Goal: Task Accomplishment & Management: Use online tool/utility

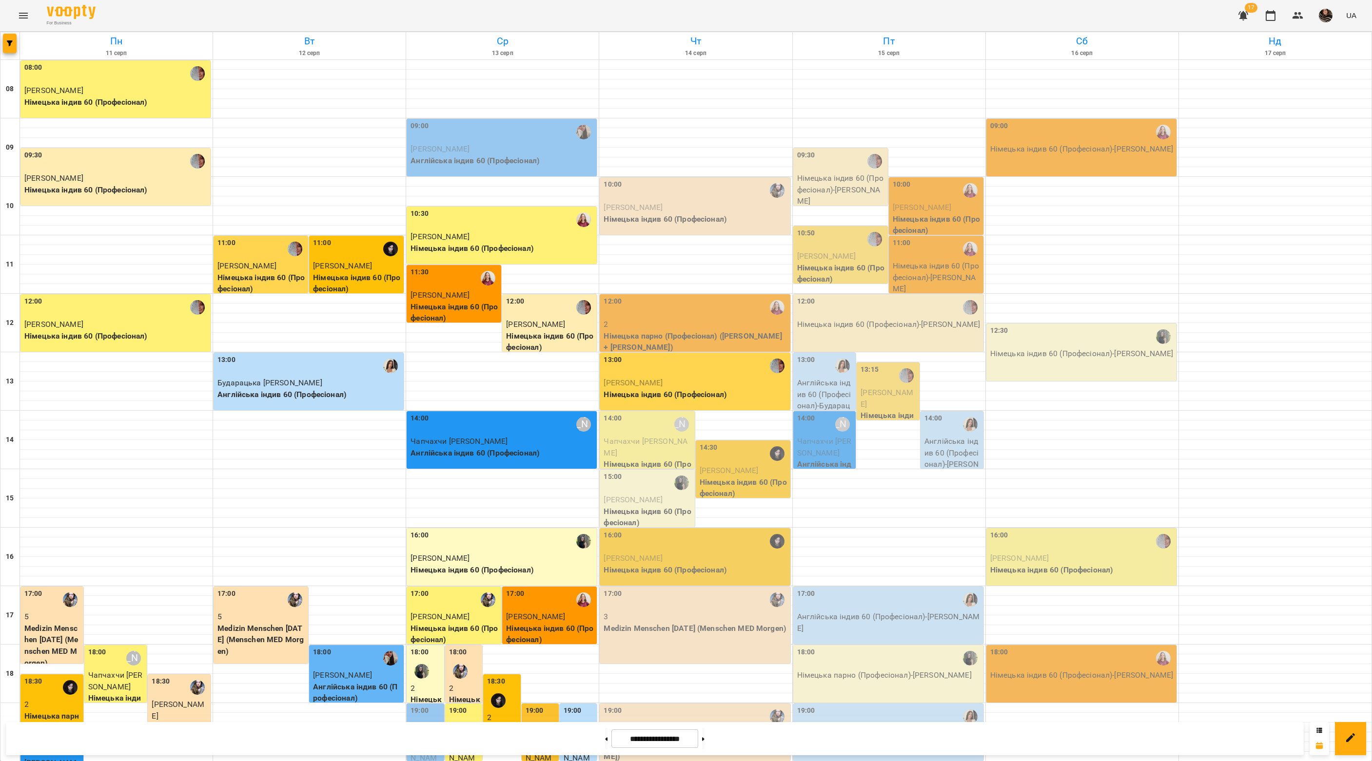
click at [27, 10] on icon "Menu" at bounding box center [24, 16] width 12 height 12
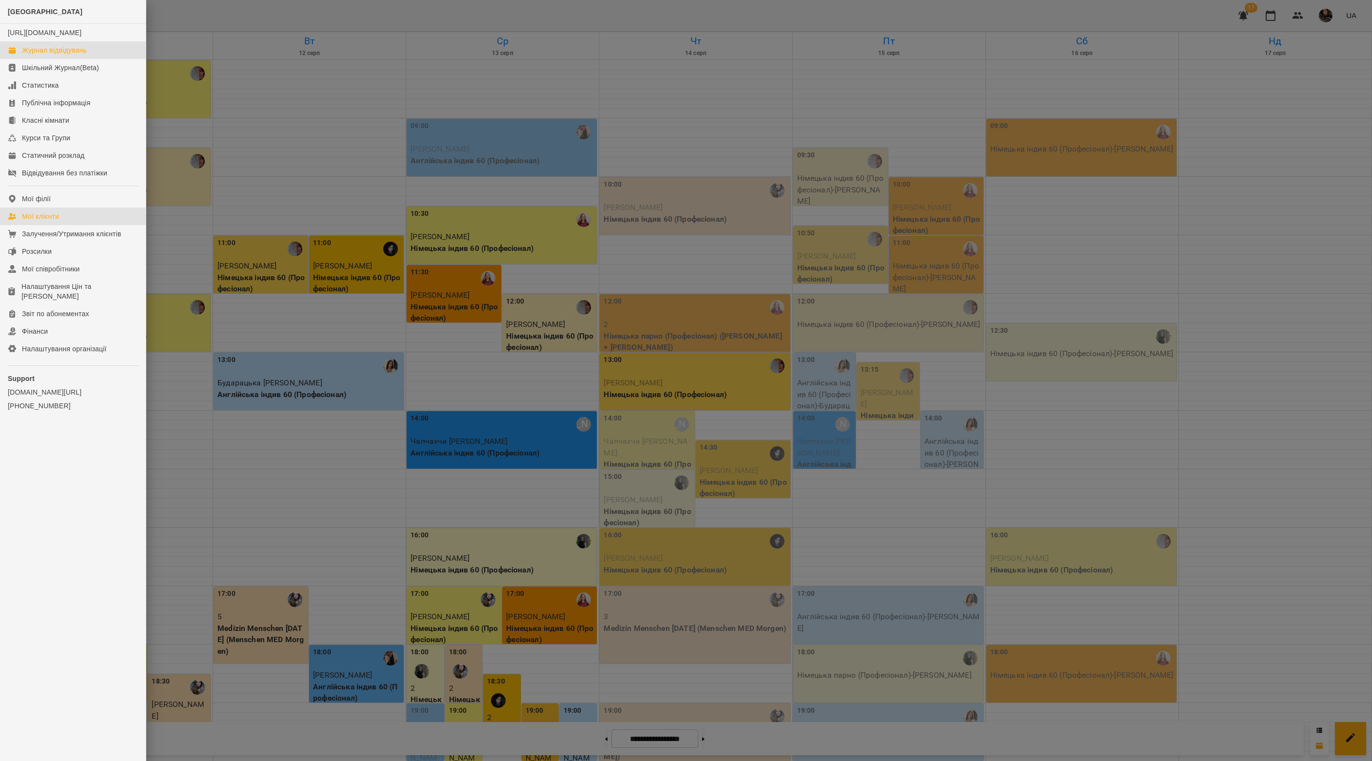
click at [60, 222] on link "Мої клієнти" at bounding box center [73, 217] width 146 height 18
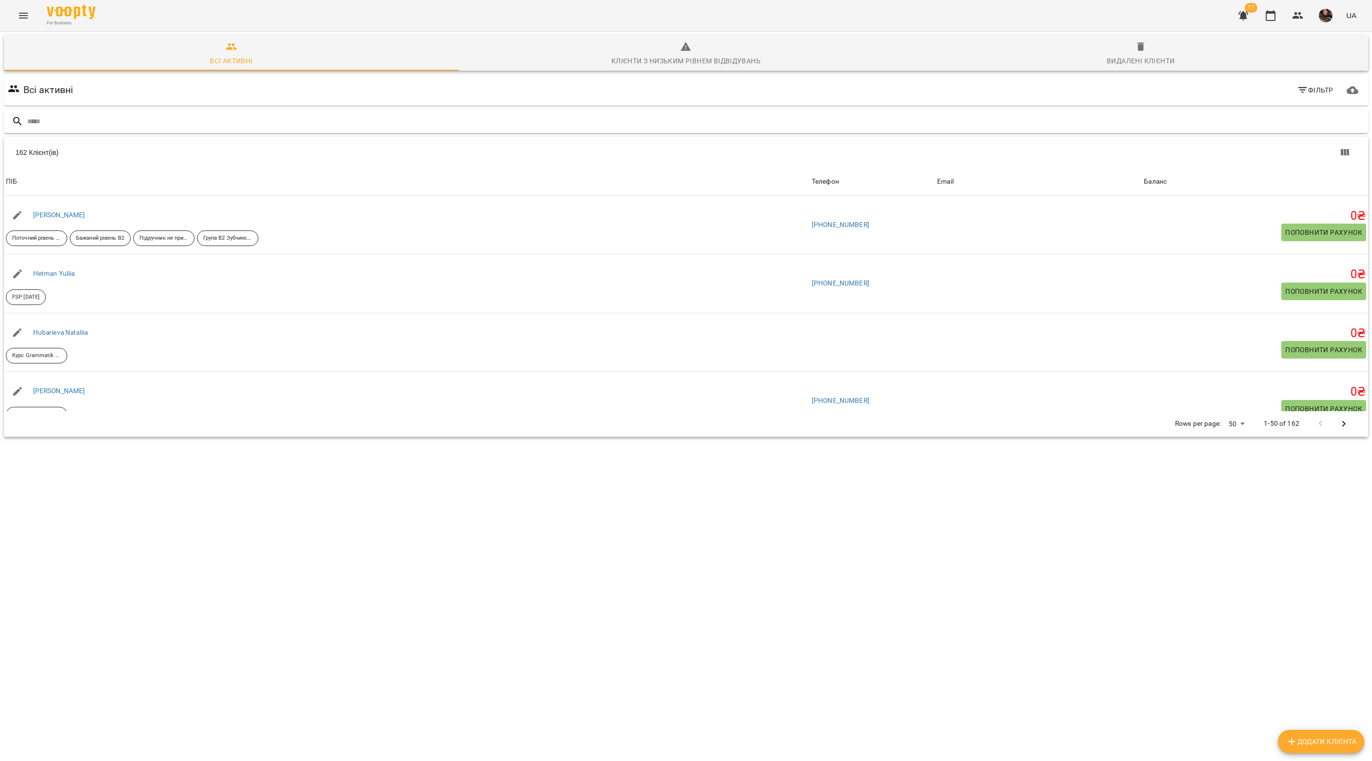
click at [353, 116] on input "text" at bounding box center [695, 122] width 1337 height 16
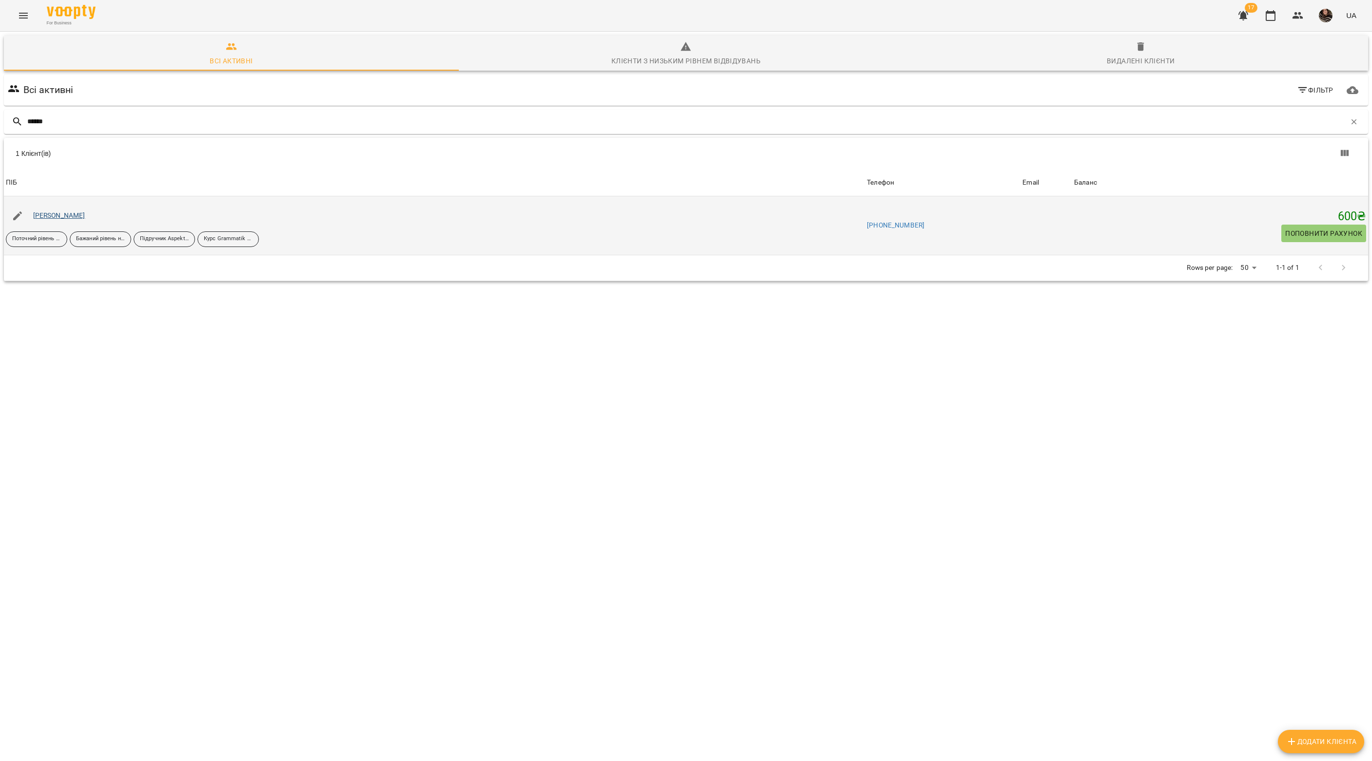
type input "******"
click at [85, 215] on link "Солдатенко Світлана" at bounding box center [59, 216] width 52 height 8
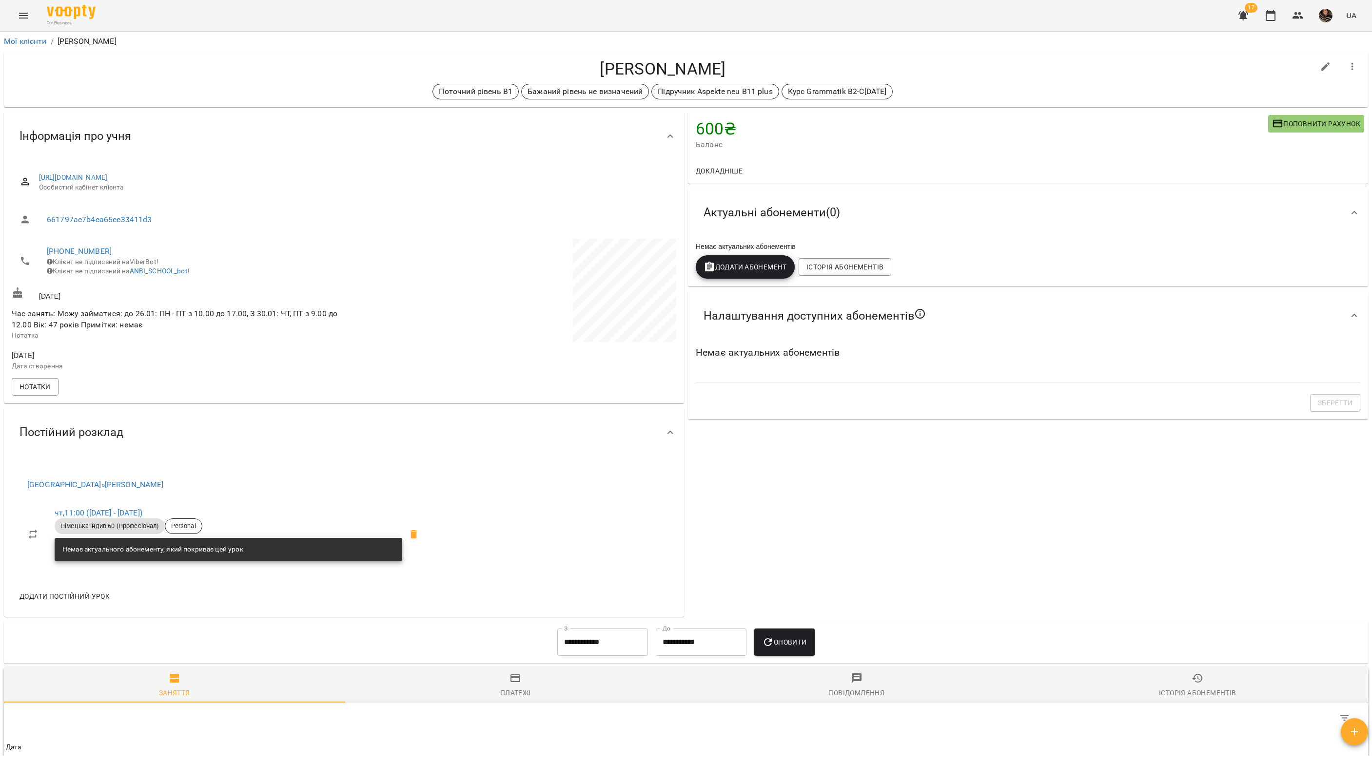
click at [1357, 729] on icon "button" at bounding box center [1354, 732] width 12 height 12
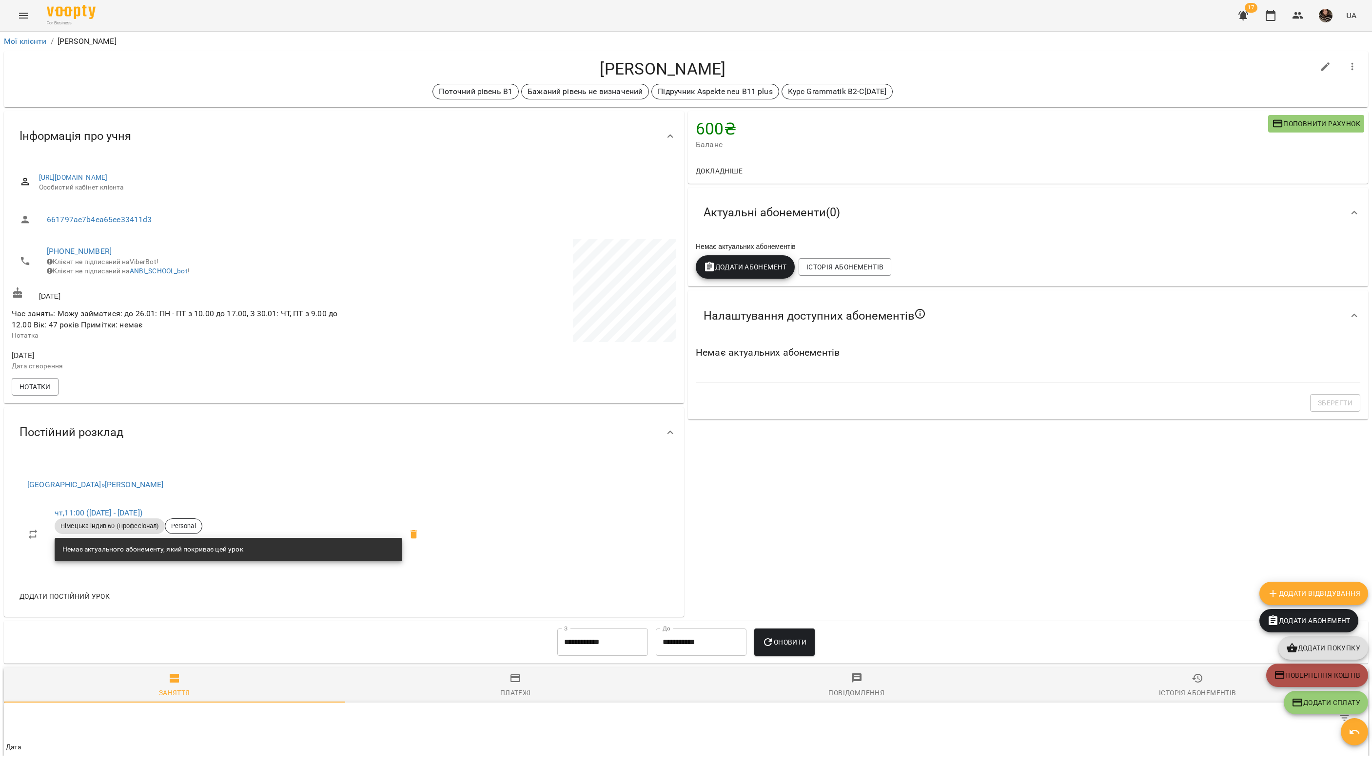
click at [1318, 680] on span "Повернення коштів" at bounding box center [1317, 676] width 86 height 12
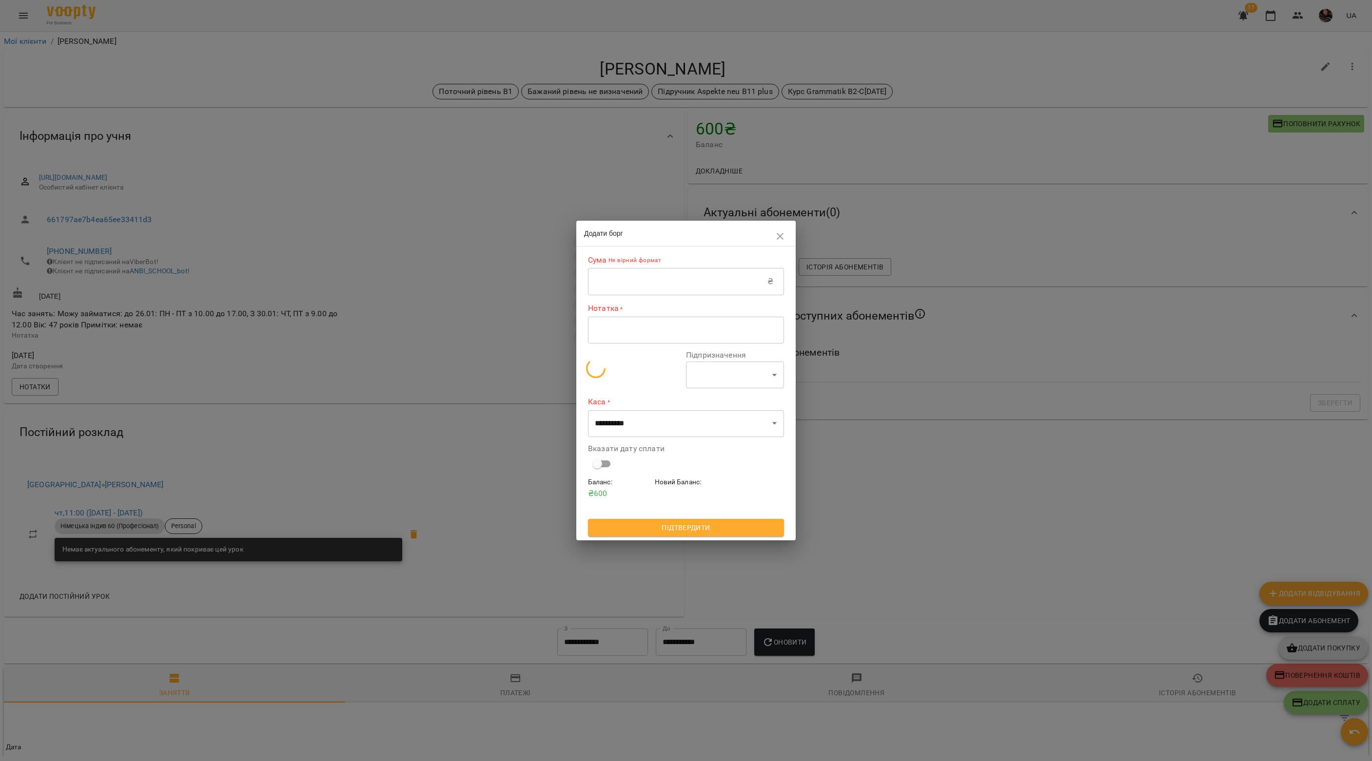
select select "*******"
click at [622, 281] on input "text" at bounding box center [677, 281] width 179 height 27
click at [591, 288] on input "***" at bounding box center [677, 281] width 179 height 27
click at [596, 283] on input "***" at bounding box center [677, 281] width 179 height 27
type input "****"
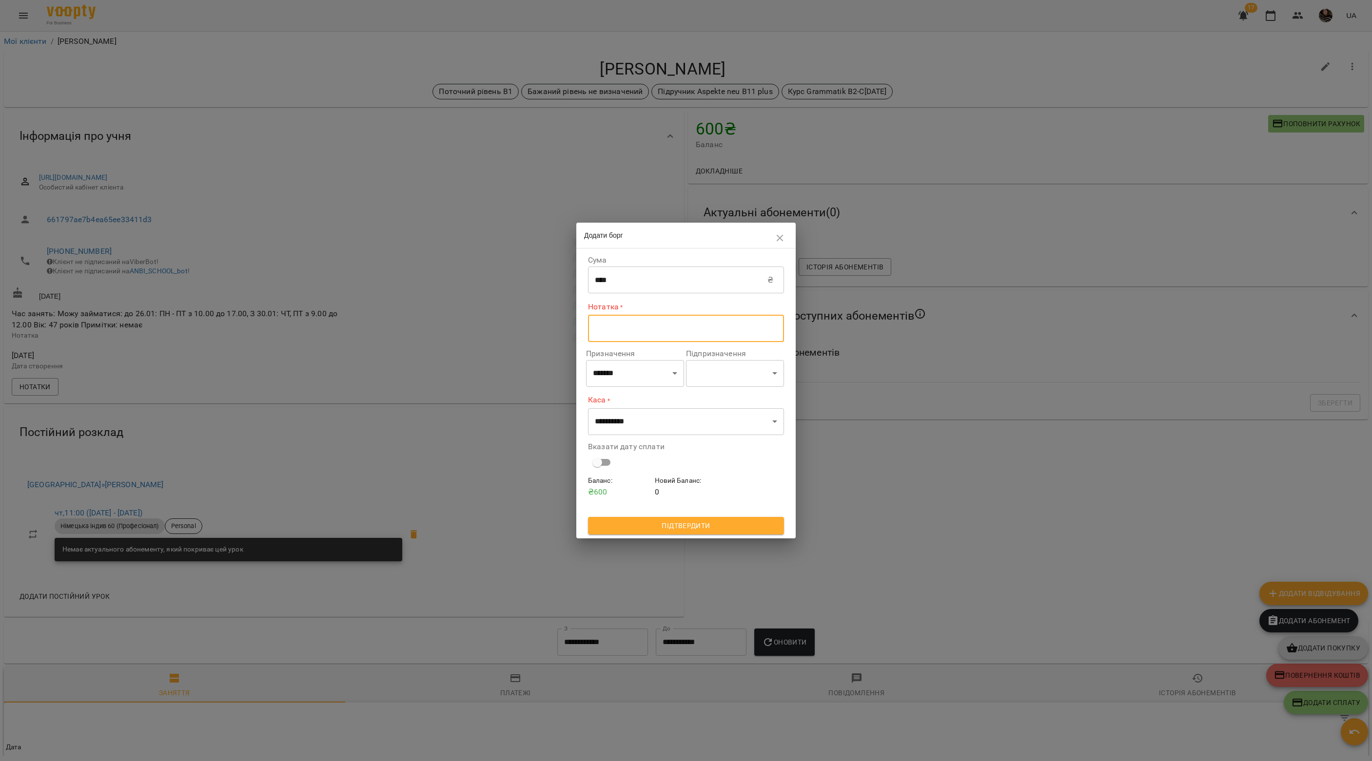
click at [615, 332] on textarea at bounding box center [686, 328] width 182 height 9
type textarea "*"
type textarea "**********"
click at [674, 418] on select "**********" at bounding box center [686, 420] width 196 height 27
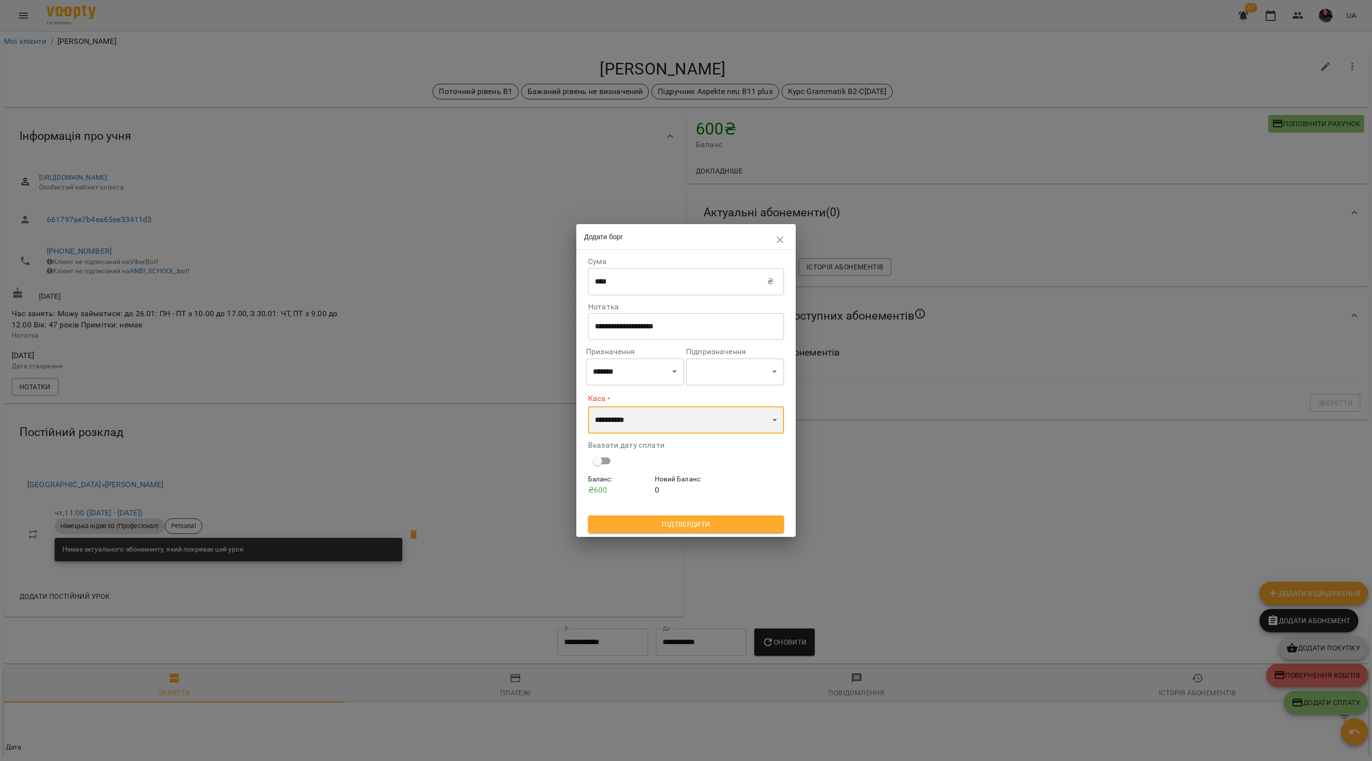
select select "**********"
click at [599, 472] on h6 "Баланс :" at bounding box center [619, 477] width 63 height 11
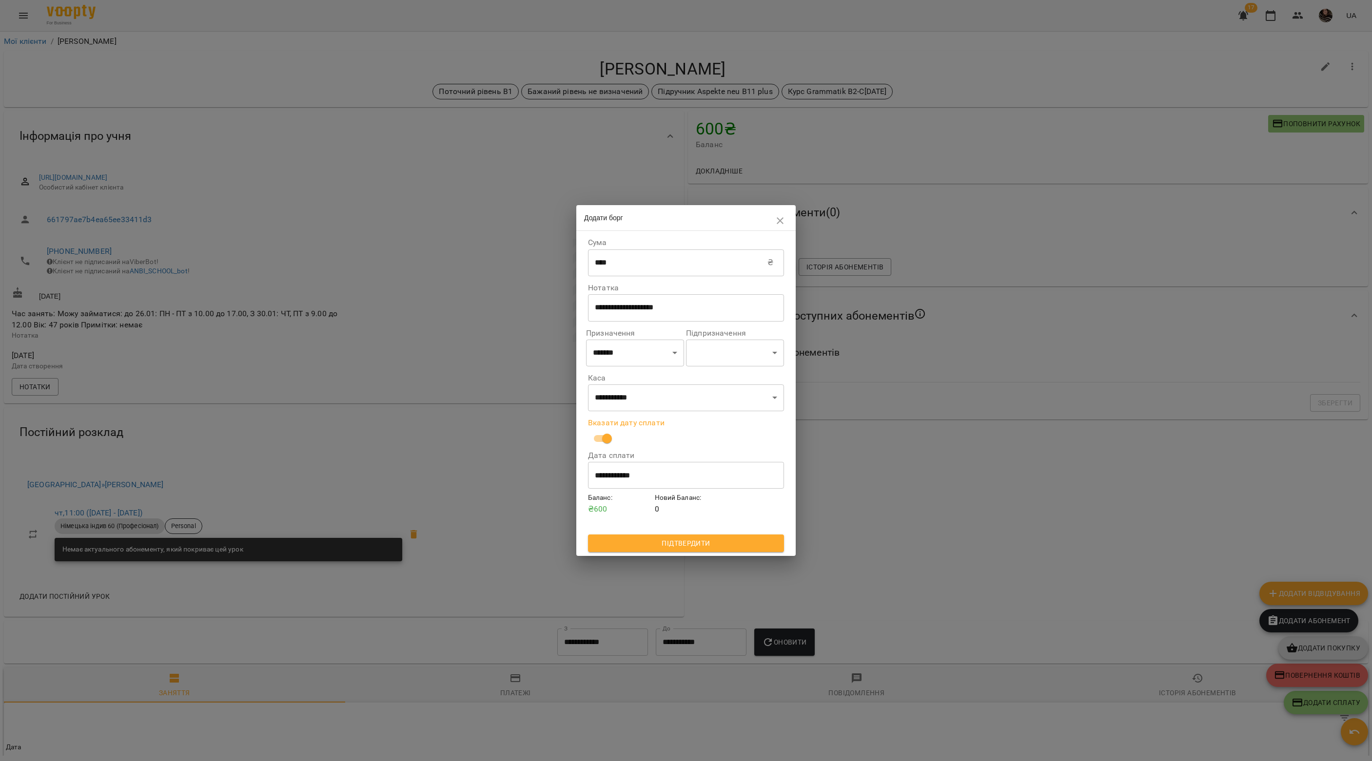
click at [620, 485] on input "**********" at bounding box center [686, 475] width 196 height 27
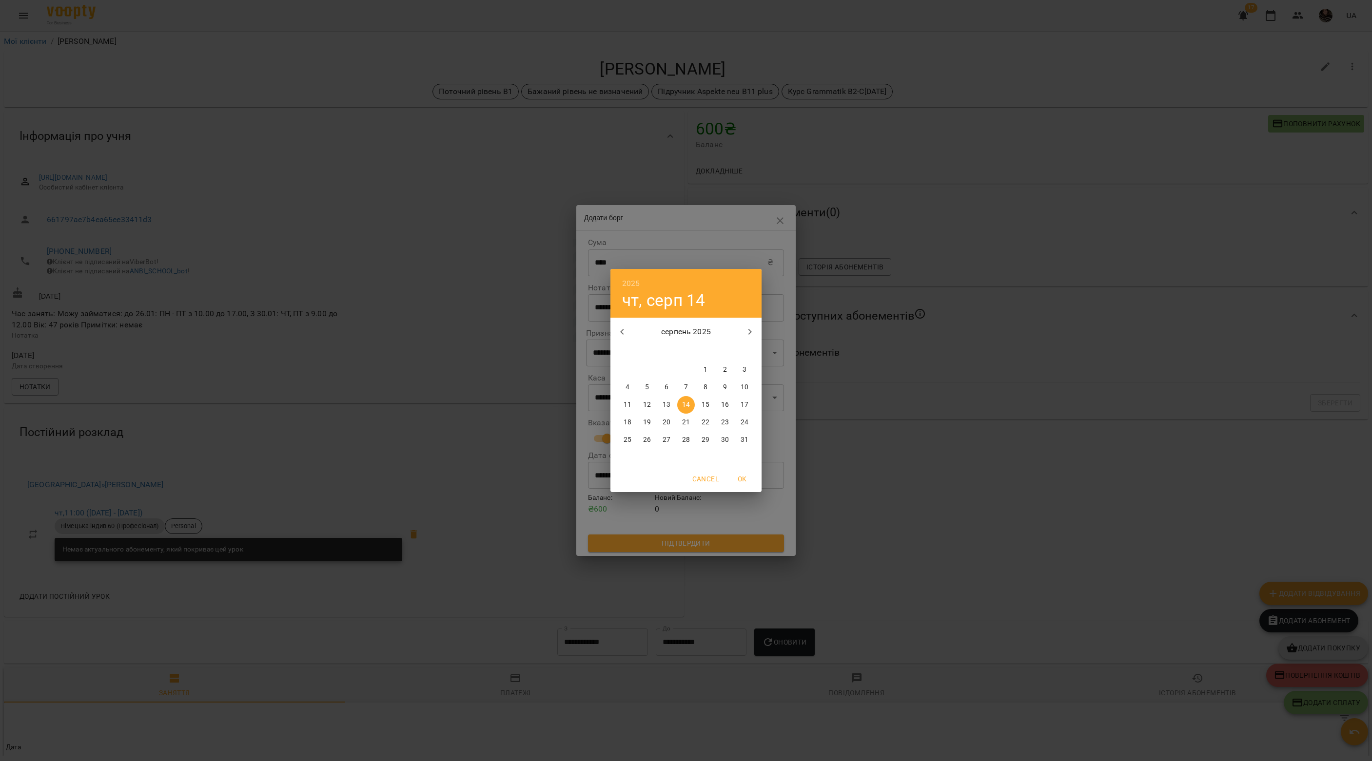
click at [669, 403] on p "13" at bounding box center [666, 405] width 8 height 10
type input "**********"
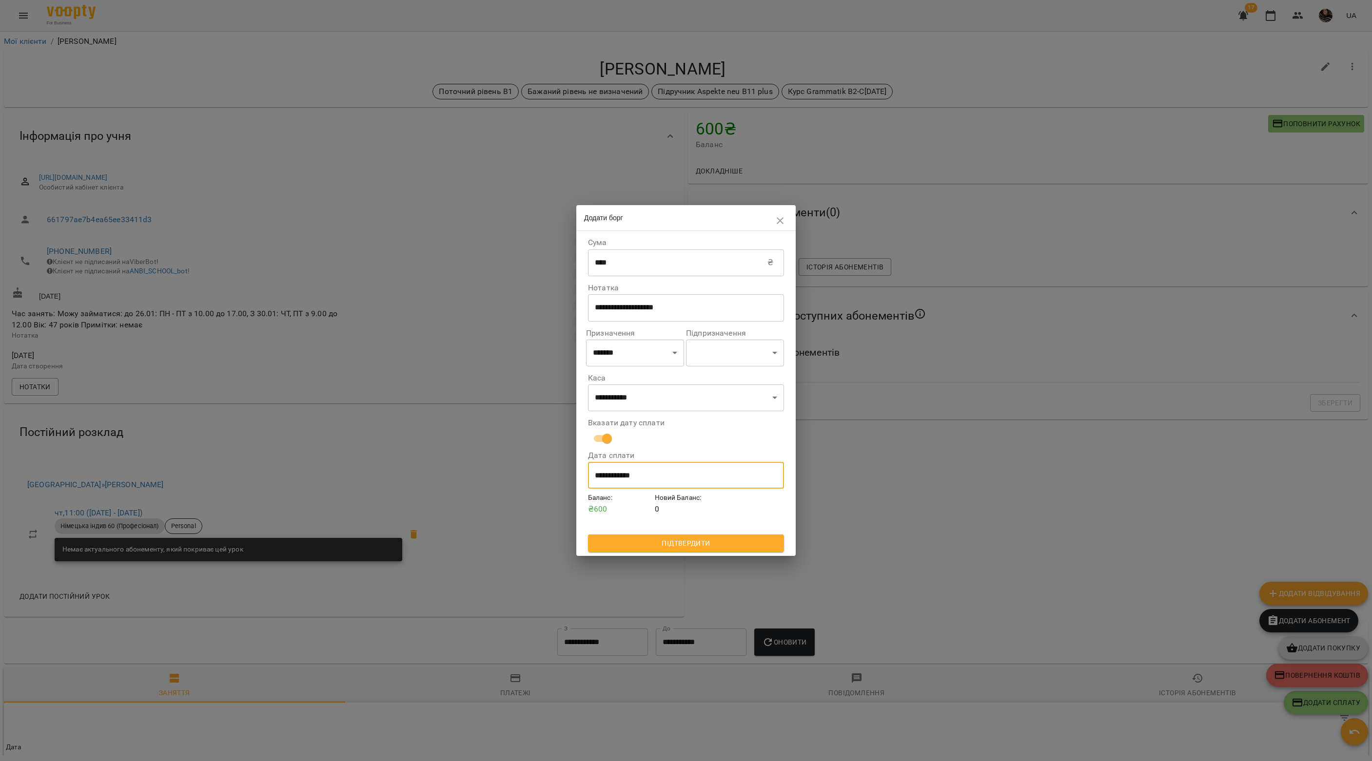
click at [679, 541] on span "Підтвердити" at bounding box center [686, 544] width 180 height 12
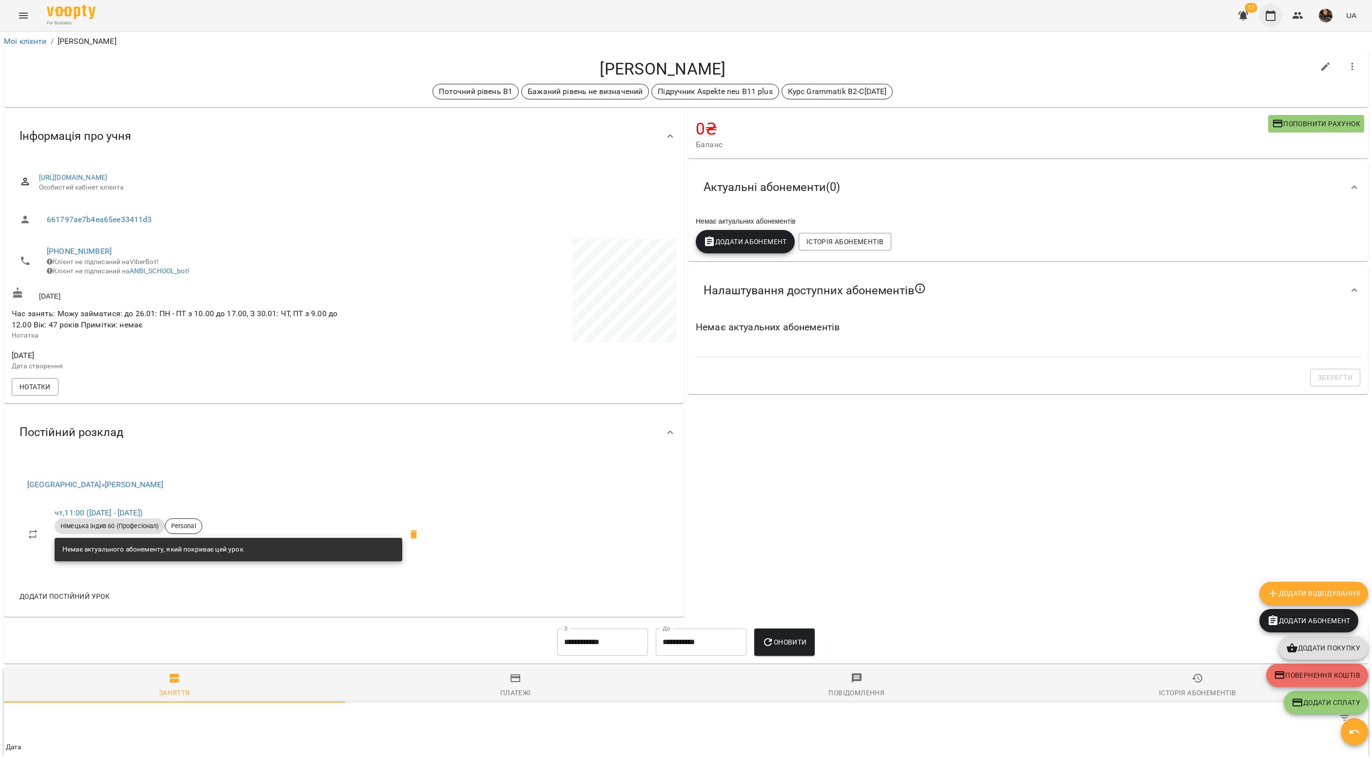
click at [1268, 19] on icon "button" at bounding box center [1270, 16] width 12 height 12
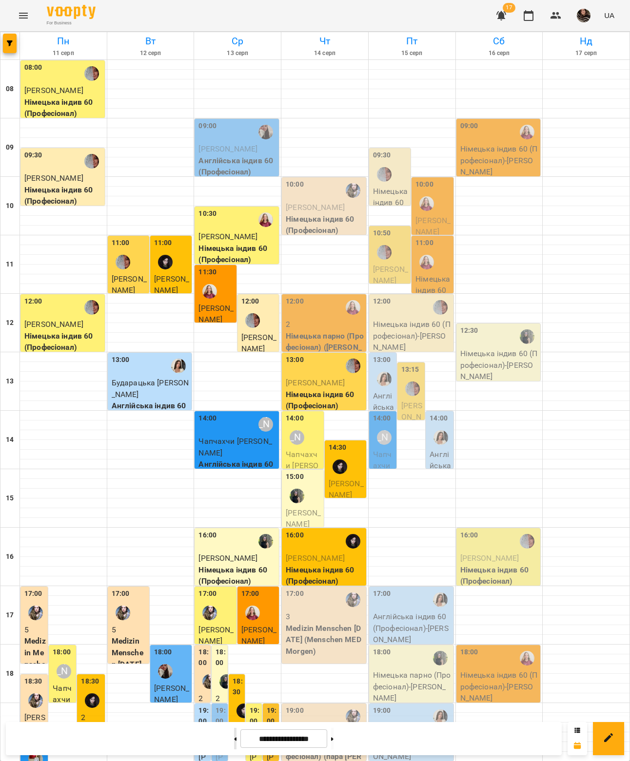
click at [234, 737] on button at bounding box center [235, 738] width 2 height 21
type input "**********"
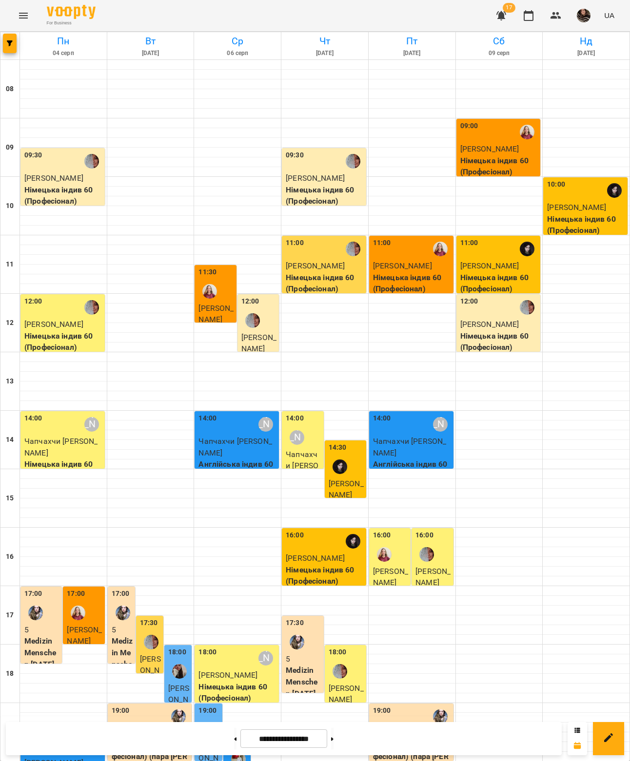
click at [22, 15] on icon "Menu" at bounding box center [23, 16] width 9 height 6
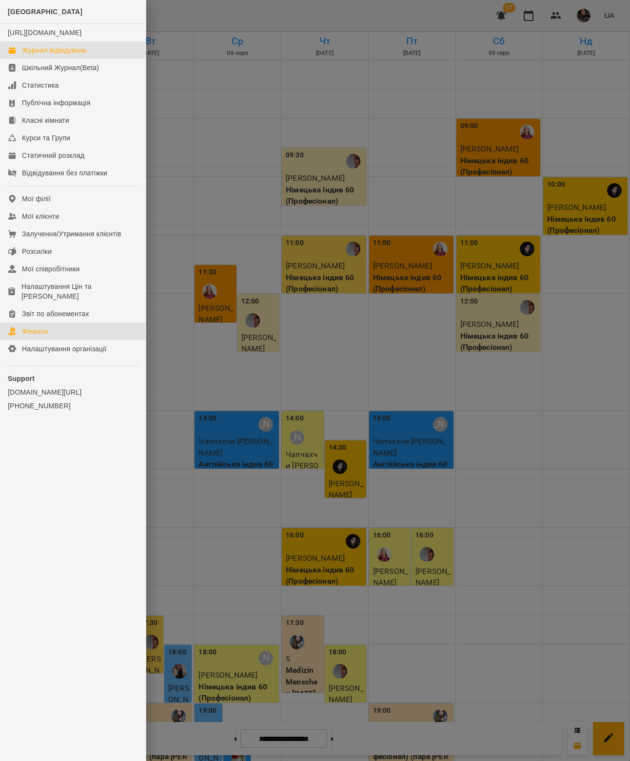
click at [63, 330] on link "Фінанси" at bounding box center [73, 332] width 146 height 18
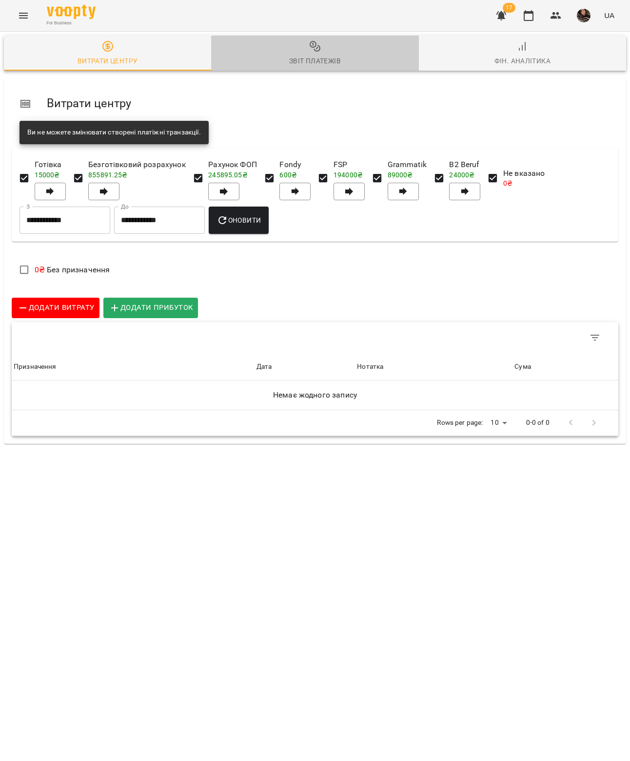
click at [310, 51] on icon "button" at bounding box center [315, 46] width 12 height 12
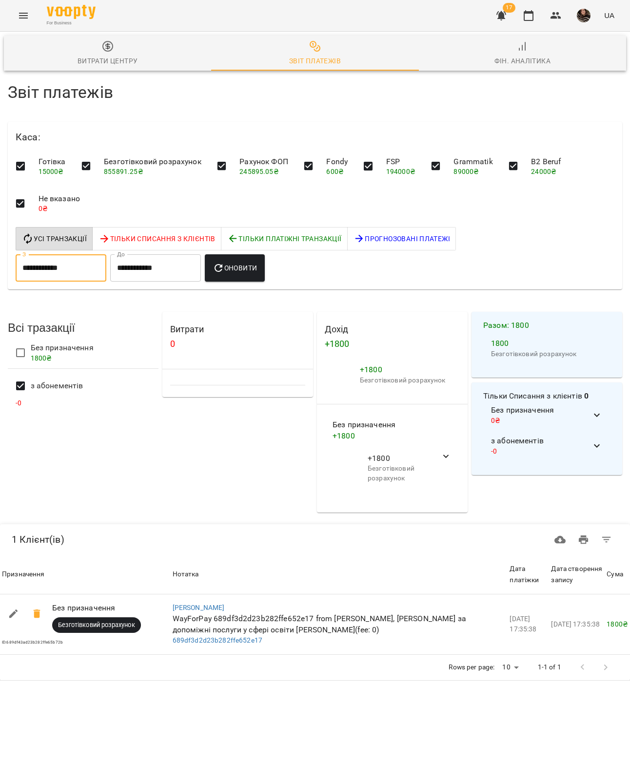
click at [97, 266] on input "**********" at bounding box center [61, 267] width 91 height 27
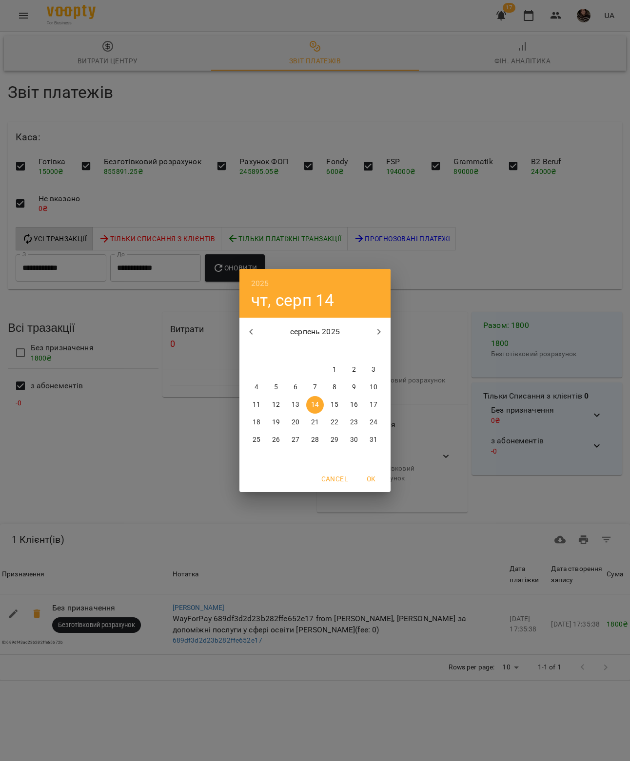
click at [332, 388] on p "8" at bounding box center [334, 388] width 4 height 10
type input "**********"
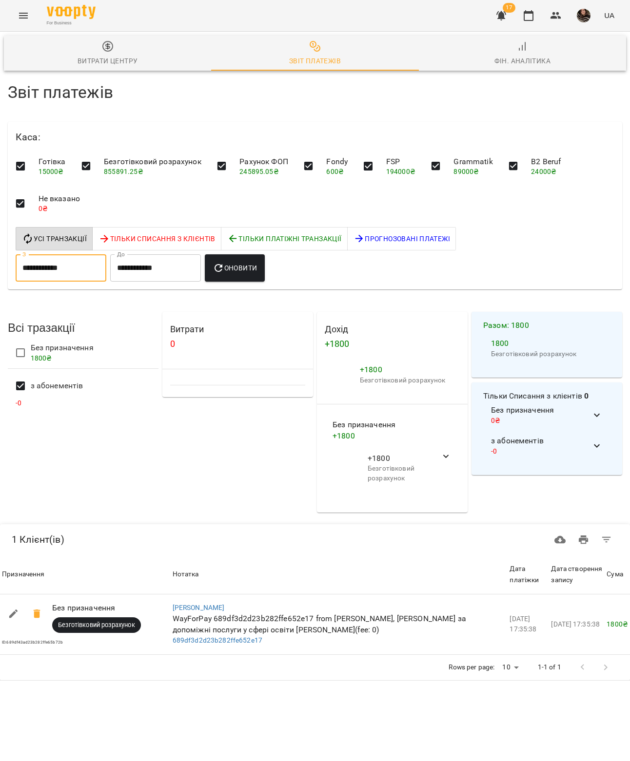
click at [256, 270] on span "Оновити" at bounding box center [235, 268] width 44 height 12
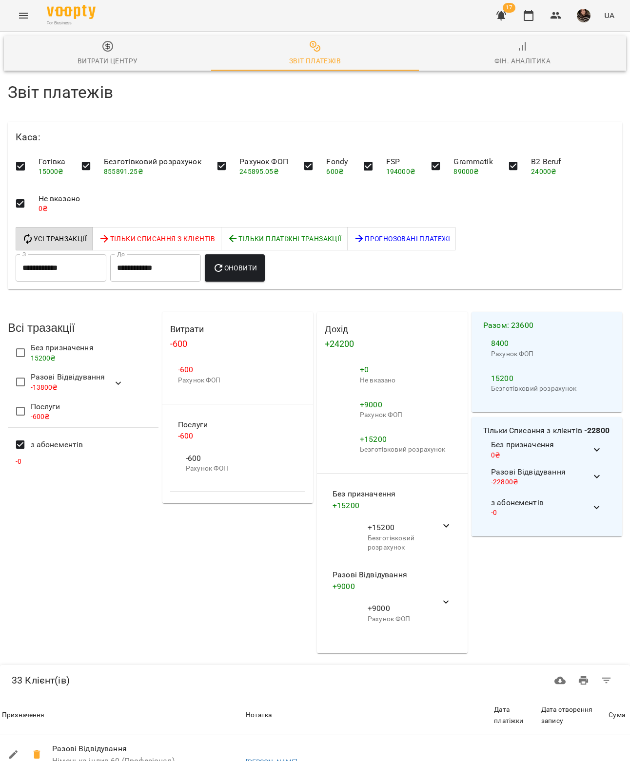
scroll to position [767, 0]
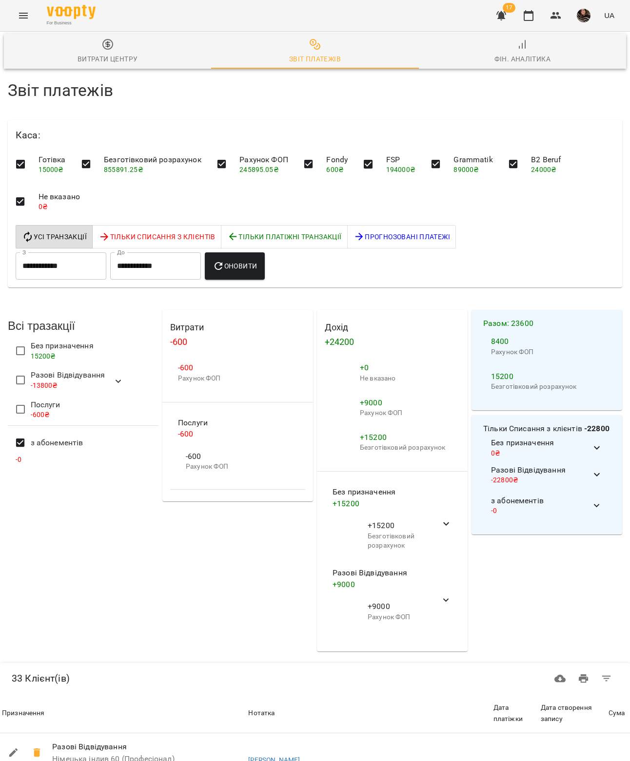
scroll to position [684, 0]
click at [26, 20] on icon "Menu" at bounding box center [24, 16] width 12 height 12
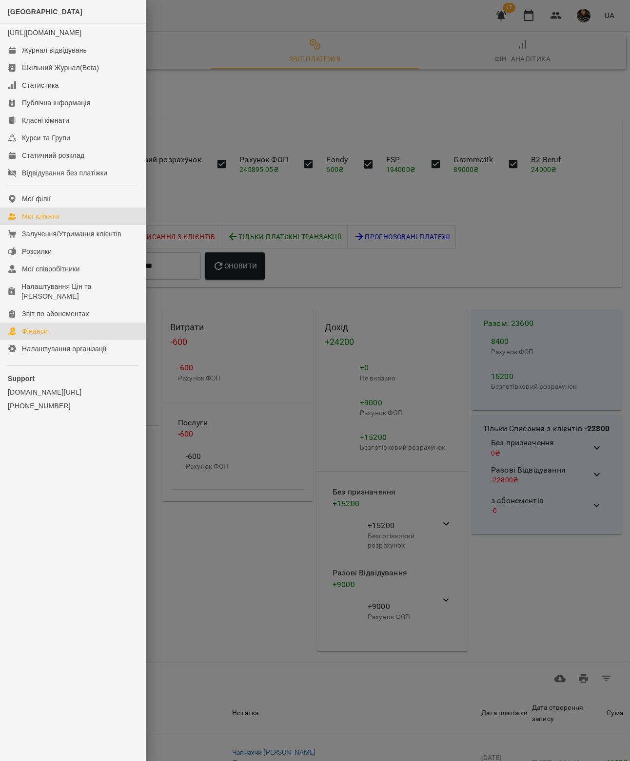
click at [86, 225] on link "Мої клієнти" at bounding box center [73, 217] width 146 height 18
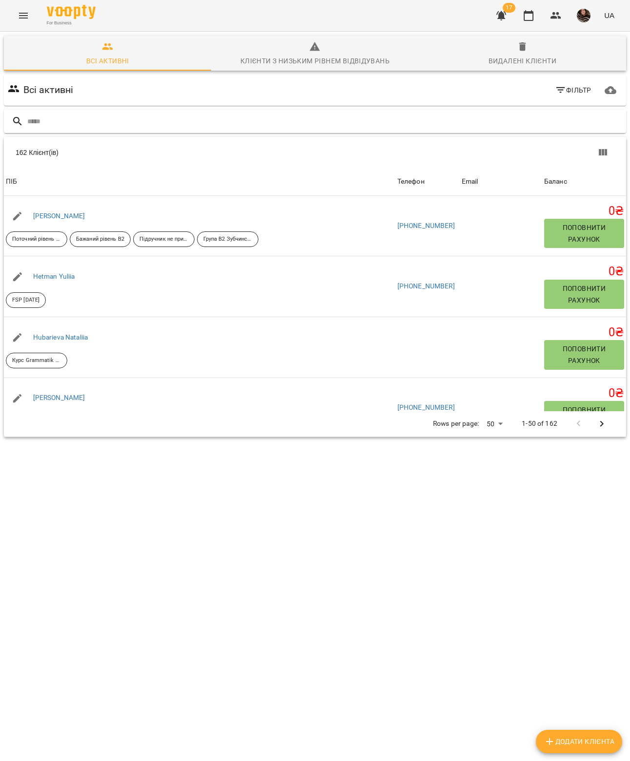
click at [275, 122] on input "text" at bounding box center [324, 122] width 595 height 16
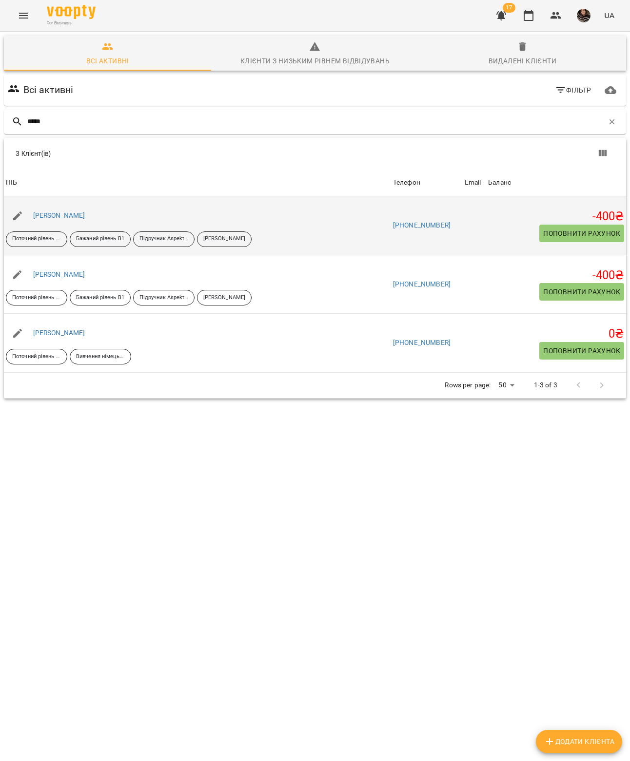
type input "*****"
click at [559, 228] on span "Поповнити рахунок" at bounding box center [581, 234] width 77 height 12
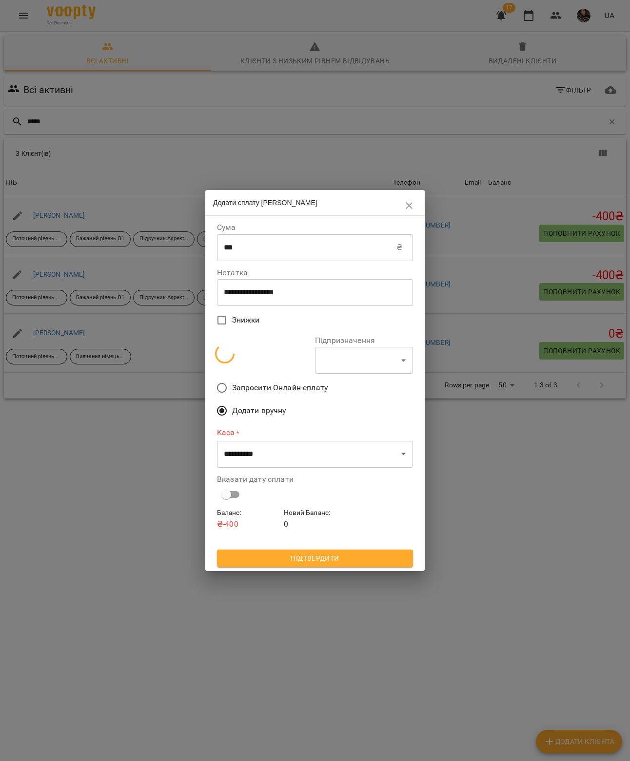
select select "**********"
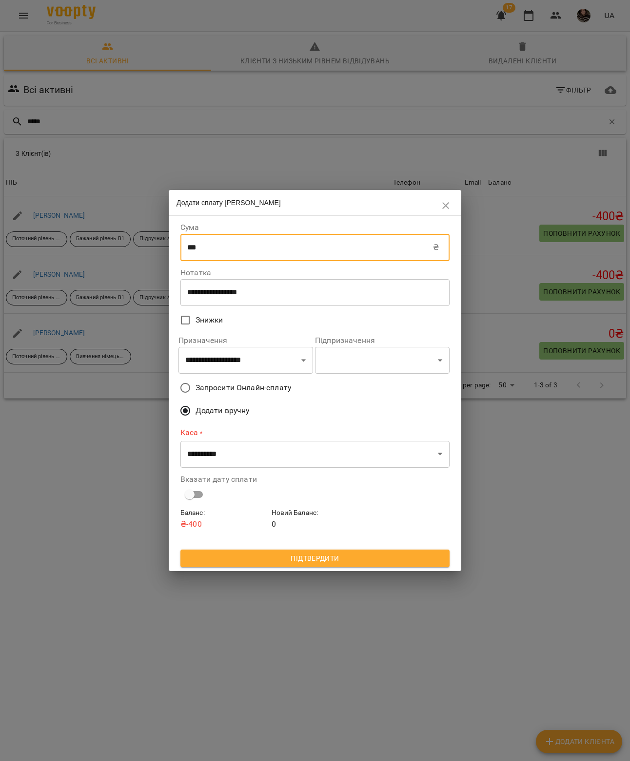
drag, startPoint x: 253, startPoint y: 255, endPoint x: 136, endPoint y: 254, distance: 117.0
click at [136, 254] on div "**********" at bounding box center [315, 380] width 630 height 761
type input "*"
type input "***"
click at [231, 450] on select "**********" at bounding box center [314, 454] width 269 height 27
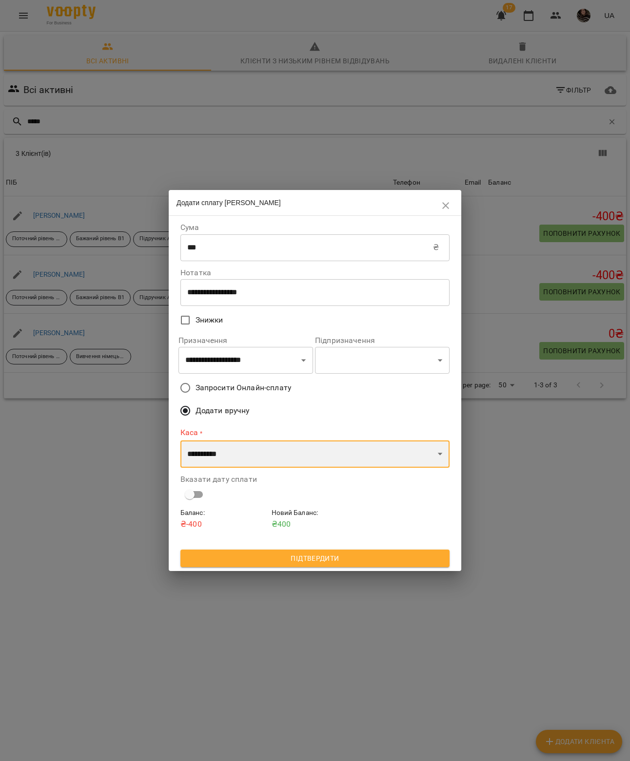
select select "**********"
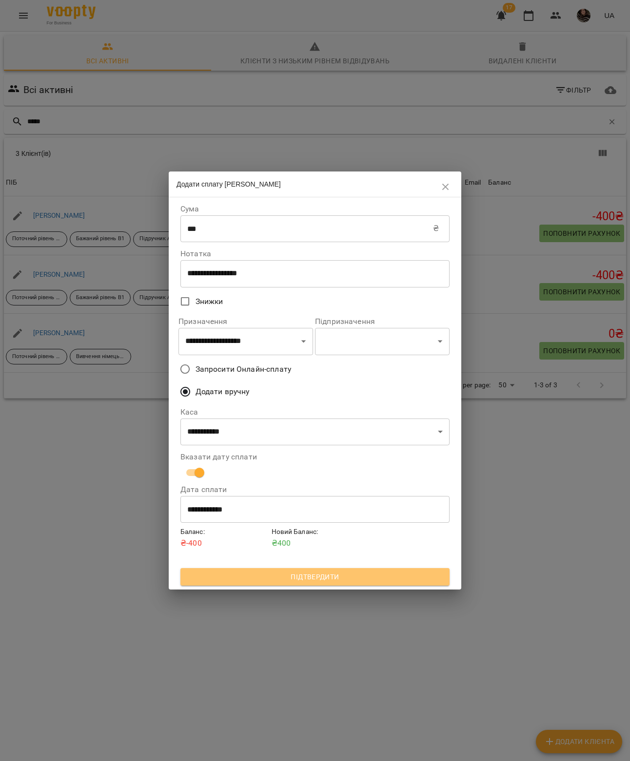
click at [238, 576] on span "Підтвердити" at bounding box center [314, 577] width 253 height 12
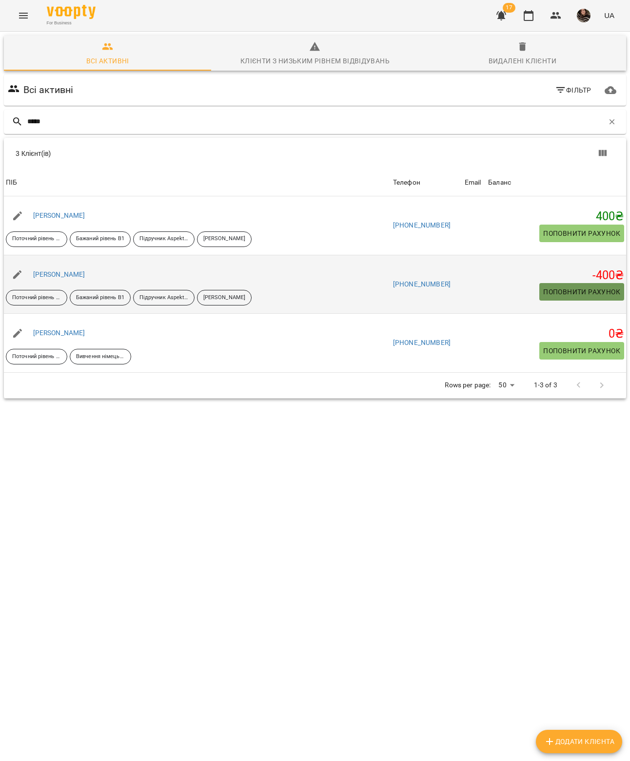
click at [570, 295] on span "Поповнити рахунок" at bounding box center [581, 292] width 77 height 12
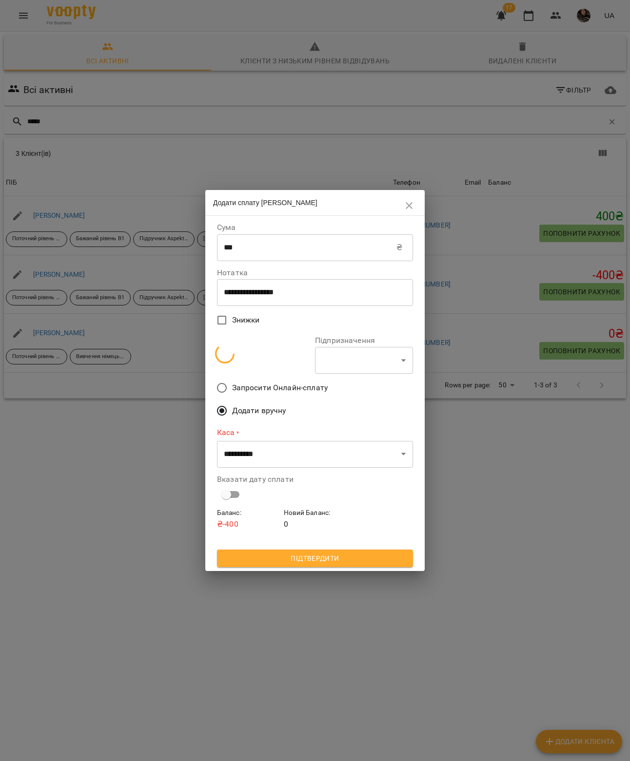
select select "**********"
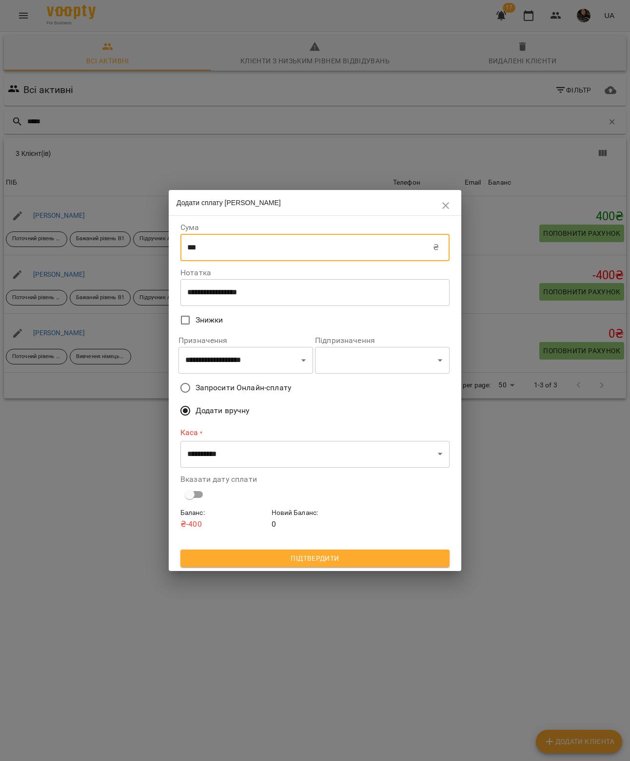
drag, startPoint x: 260, startPoint y: 252, endPoint x: 133, endPoint y: 252, distance: 127.7
click at [133, 252] on div "**********" at bounding box center [315, 380] width 630 height 761
type input "***"
click at [260, 351] on select "**********" at bounding box center [245, 360] width 135 height 27
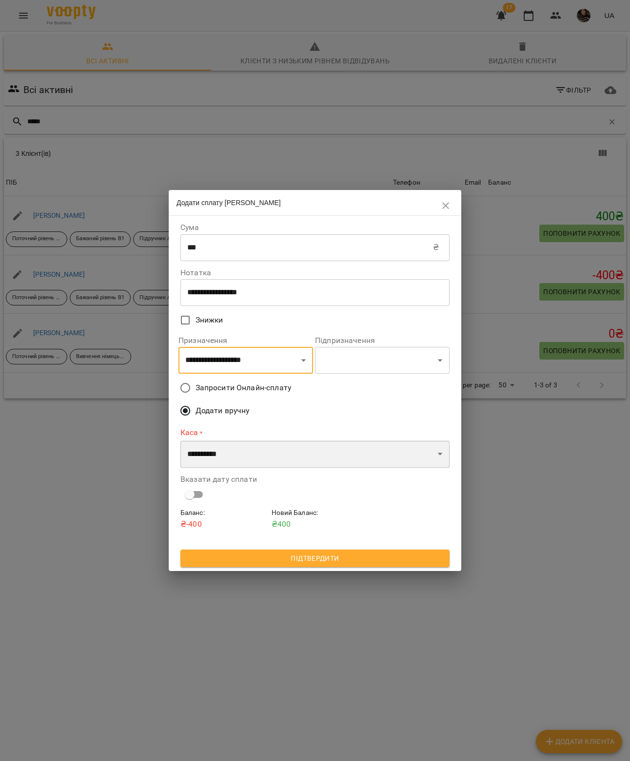
click at [378, 457] on select "**********" at bounding box center [314, 454] width 269 height 27
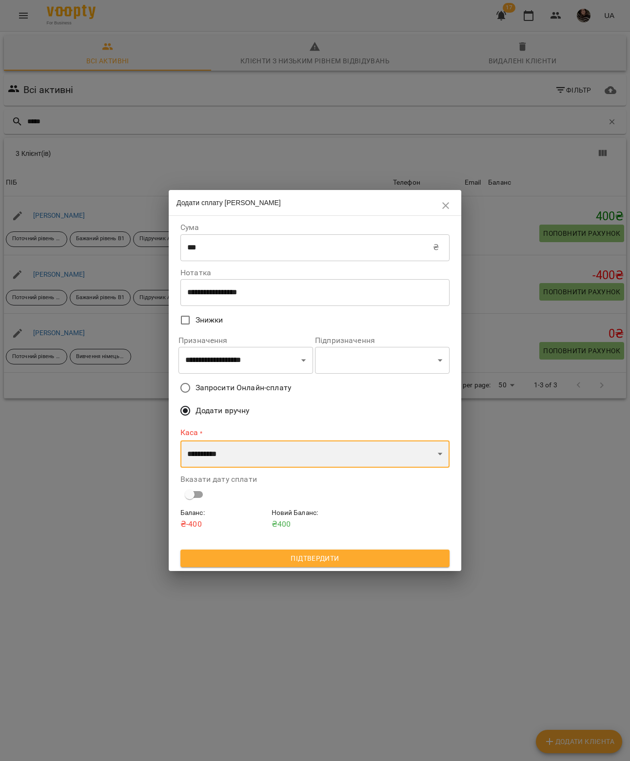
select select "**********"
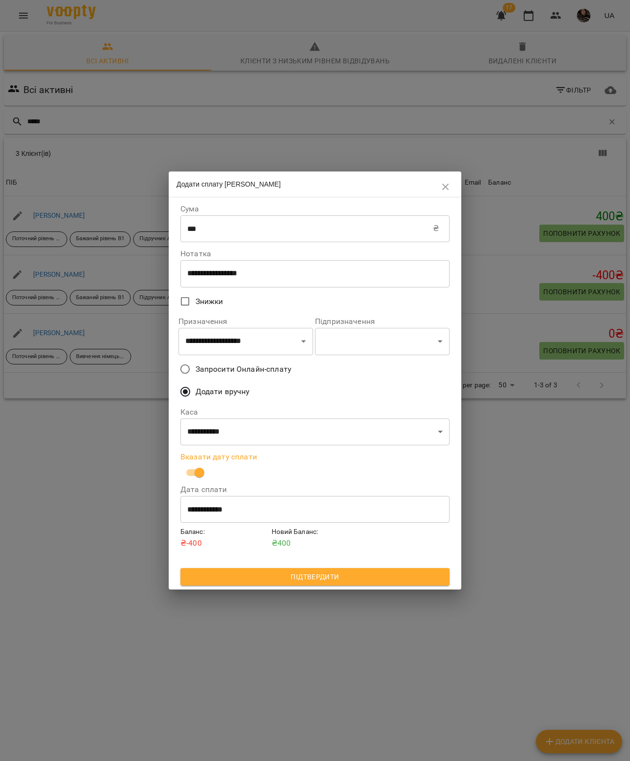
click at [290, 573] on span "Підтвердити" at bounding box center [314, 577] width 253 height 12
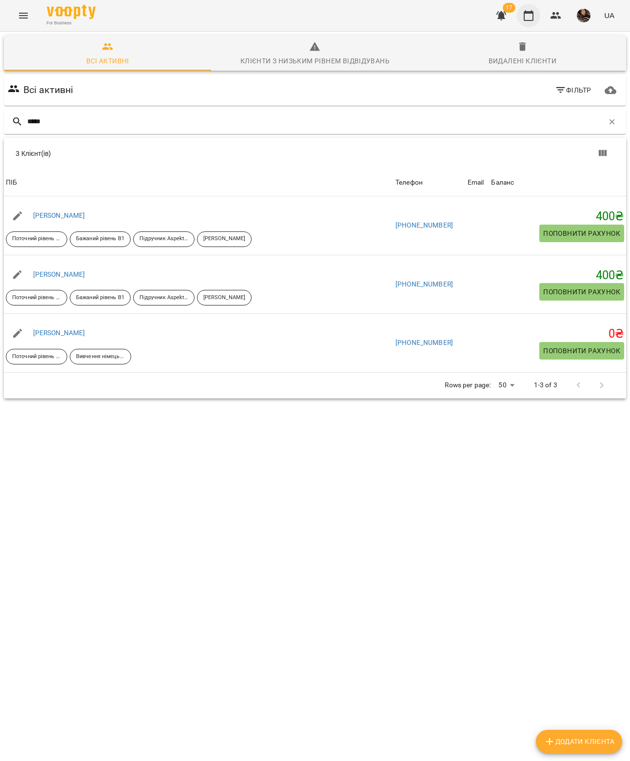
click at [528, 20] on icon "button" at bounding box center [529, 15] width 10 height 11
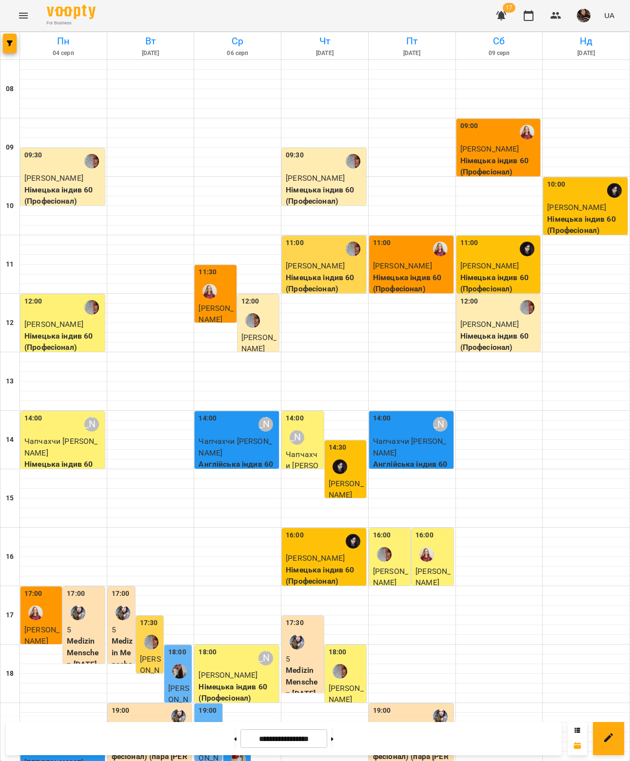
click at [497, 13] on icon "button" at bounding box center [501, 16] width 12 height 12
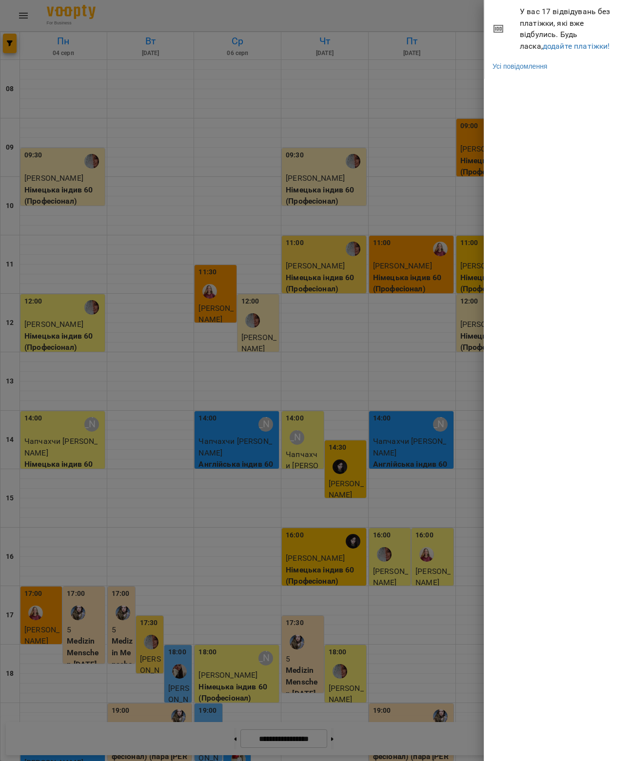
click at [407, 248] on div at bounding box center [315, 380] width 630 height 761
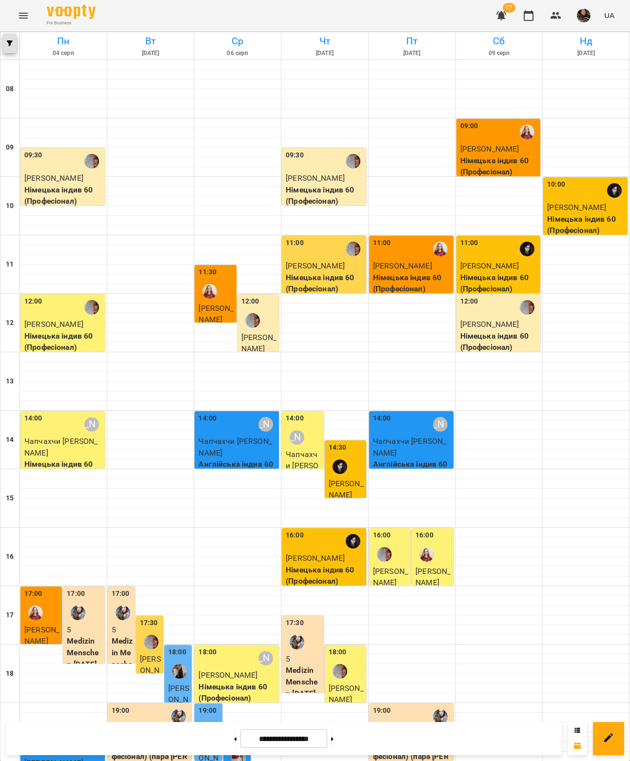
click at [9, 46] on button "button" at bounding box center [10, 43] width 14 height 19
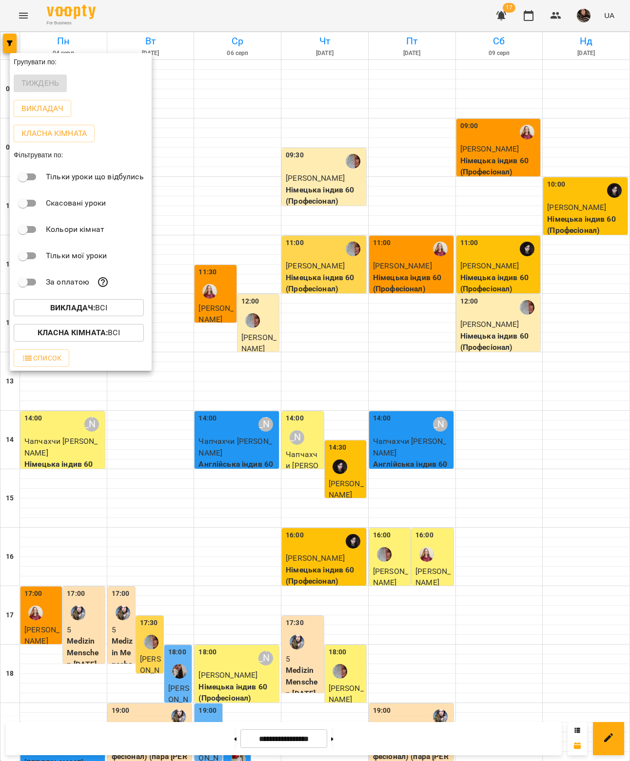
click at [124, 312] on span "Викладач : Всі" at bounding box center [78, 308] width 115 height 12
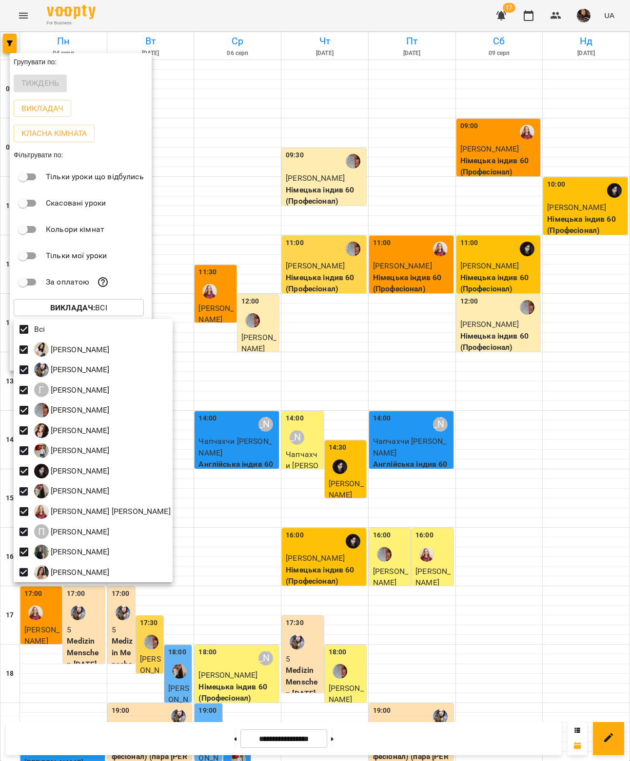
click at [124, 312] on div at bounding box center [315, 380] width 630 height 761
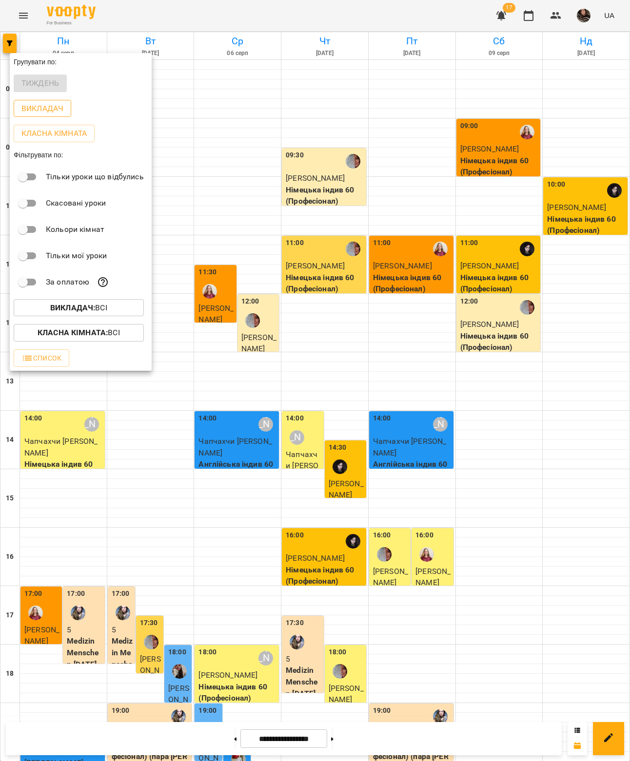
click at [35, 109] on p "Викладач" at bounding box center [42, 109] width 42 height 12
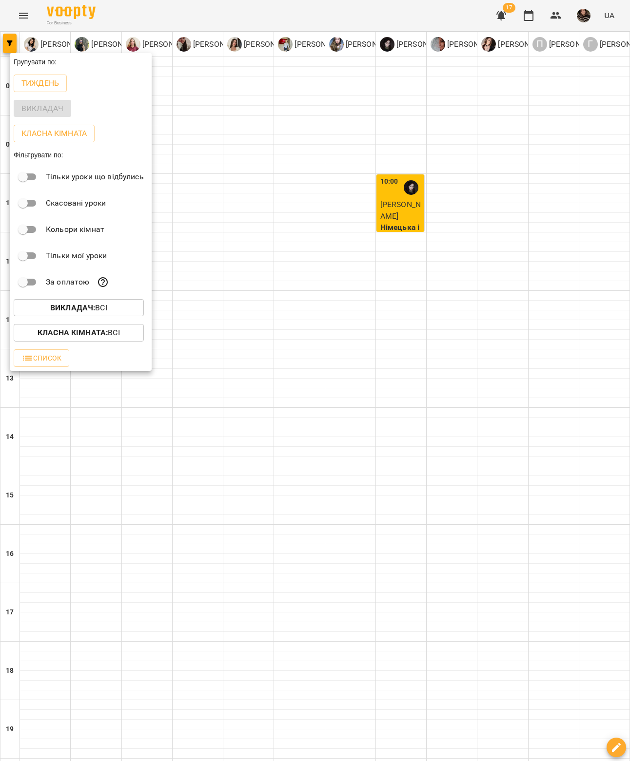
click at [185, 711] on div at bounding box center [315, 380] width 630 height 761
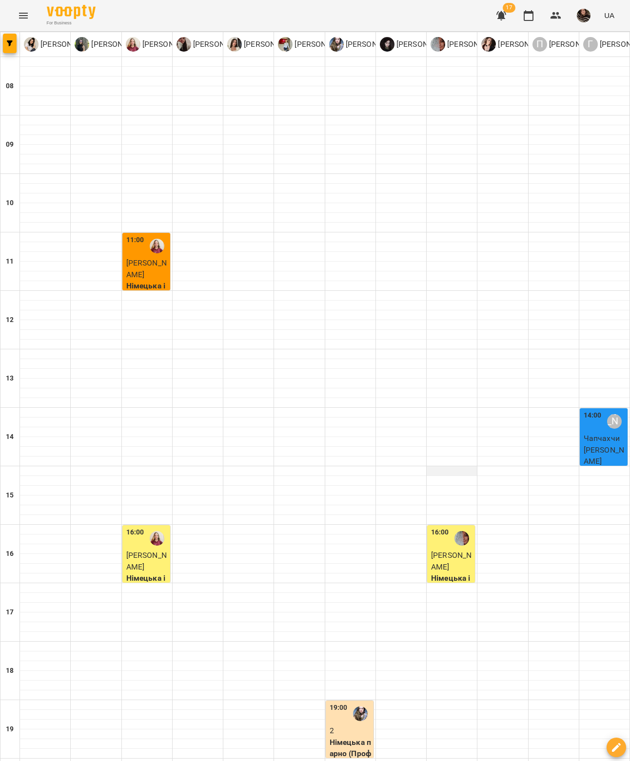
scroll to position [179, 0]
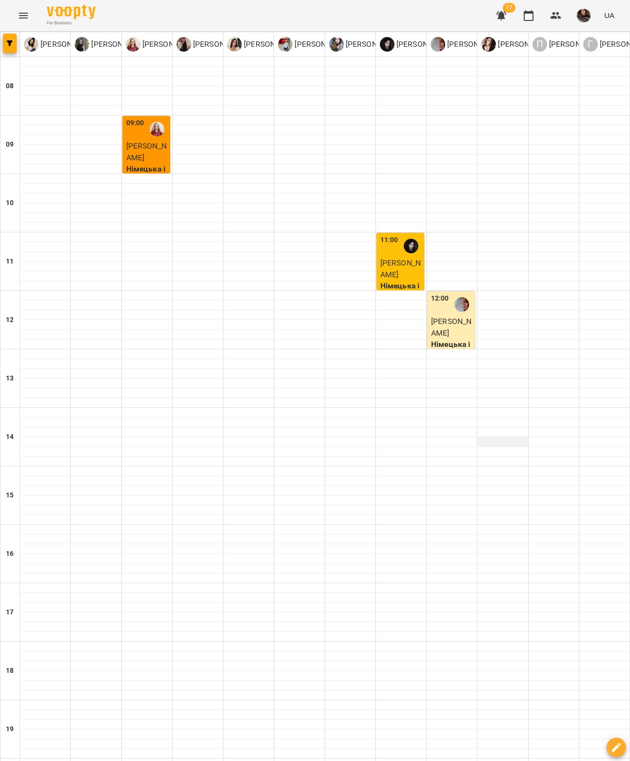
scroll to position [0, 0]
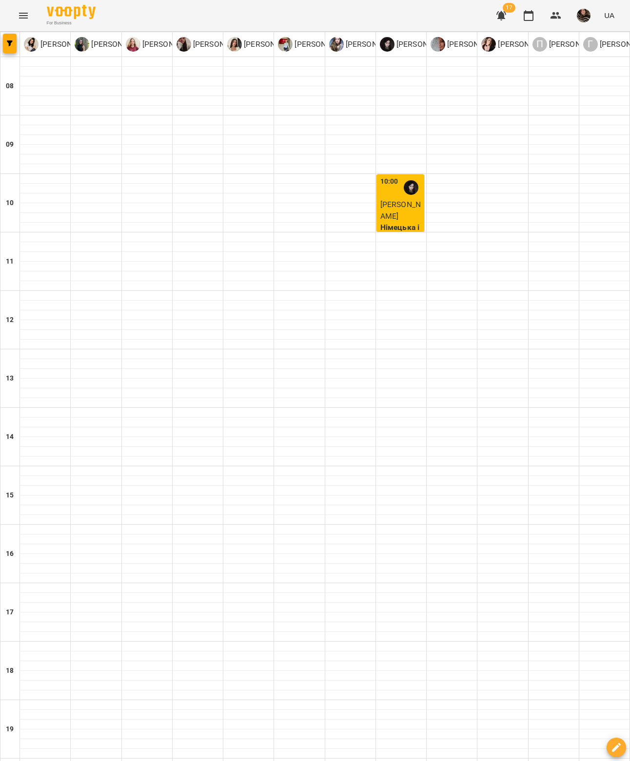
type input "**********"
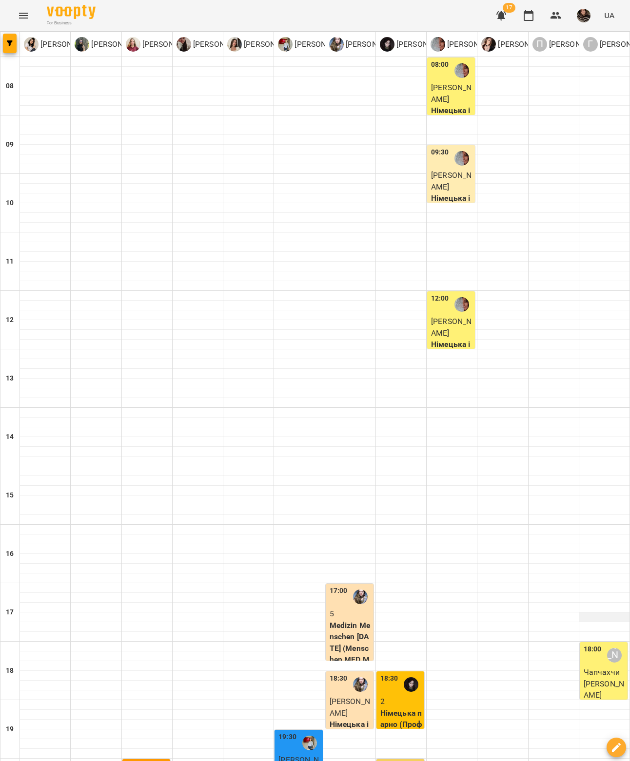
scroll to position [165, 0]
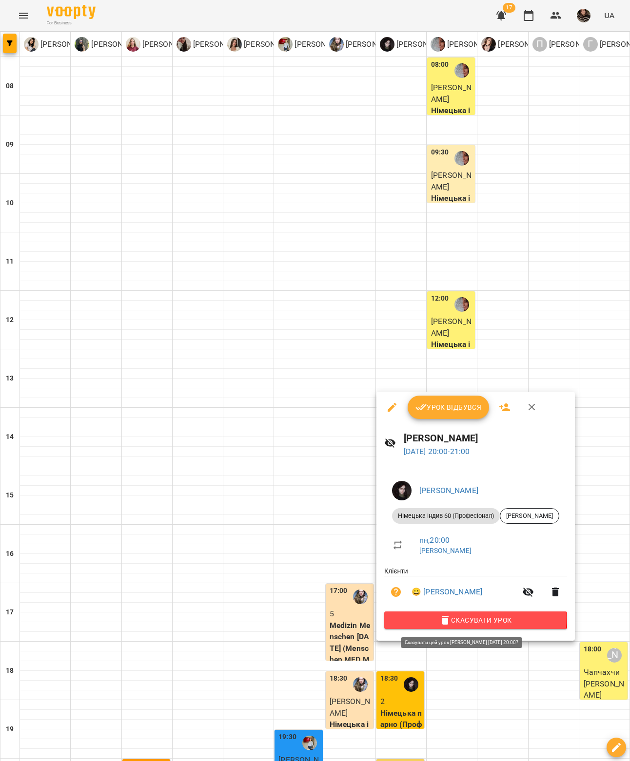
click at [436, 619] on span "Скасувати Урок" at bounding box center [475, 621] width 167 height 12
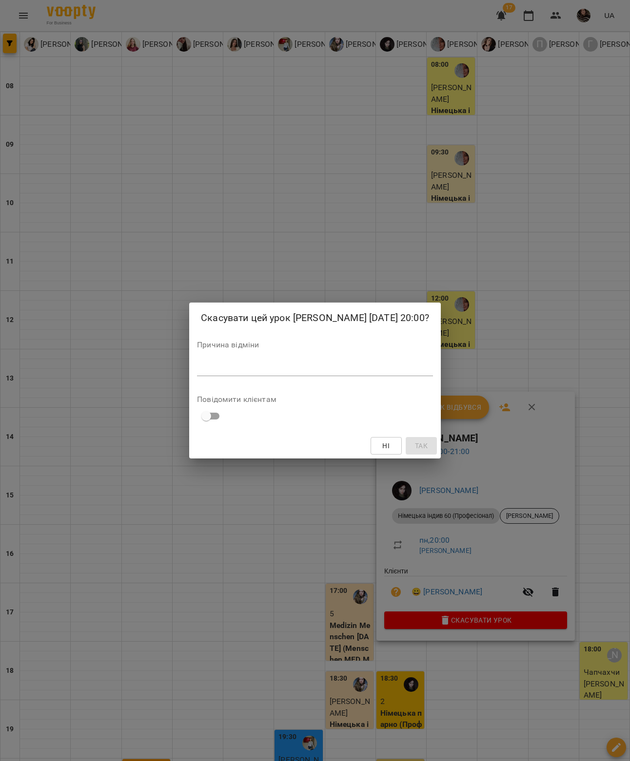
click at [364, 373] on textarea at bounding box center [315, 368] width 236 height 9
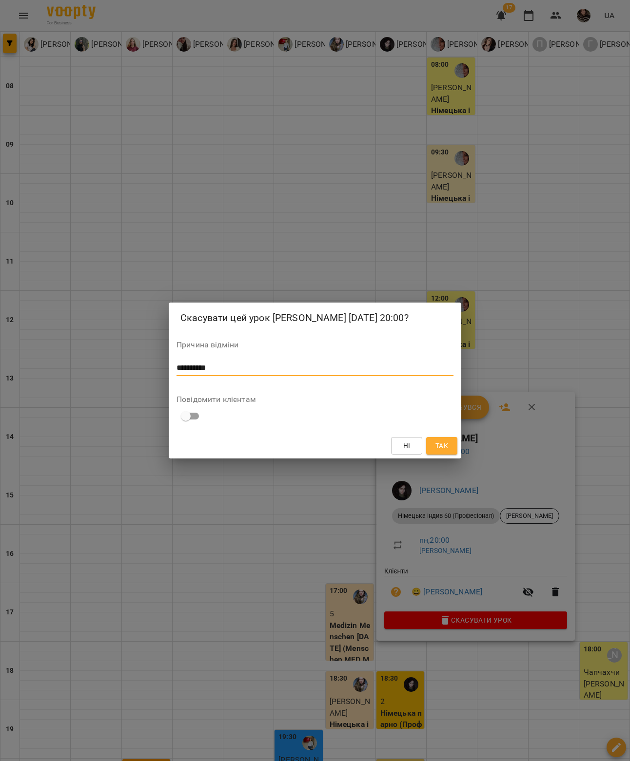
type textarea "**********"
click at [436, 445] on div "Ні Так" at bounding box center [315, 445] width 292 height 25
click at [446, 452] on span "Так" at bounding box center [441, 446] width 13 height 12
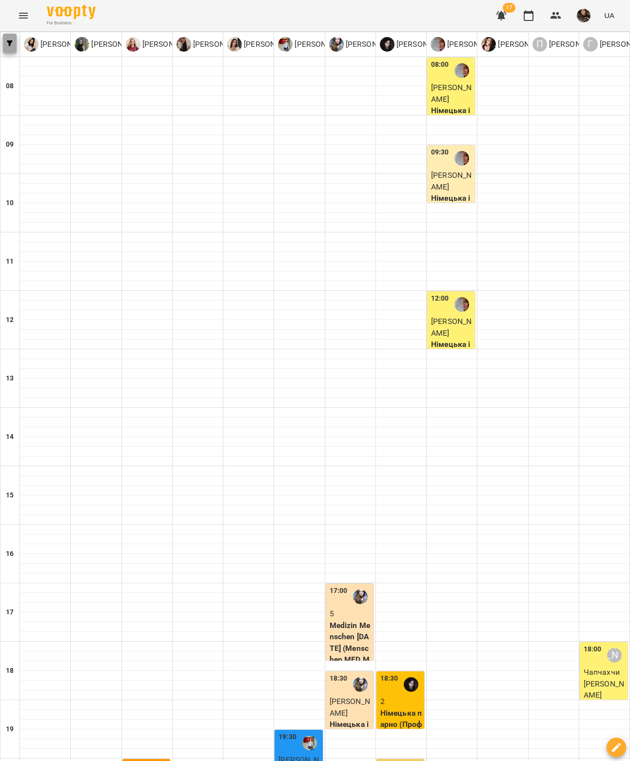
click at [9, 45] on icon "button" at bounding box center [10, 43] width 6 height 6
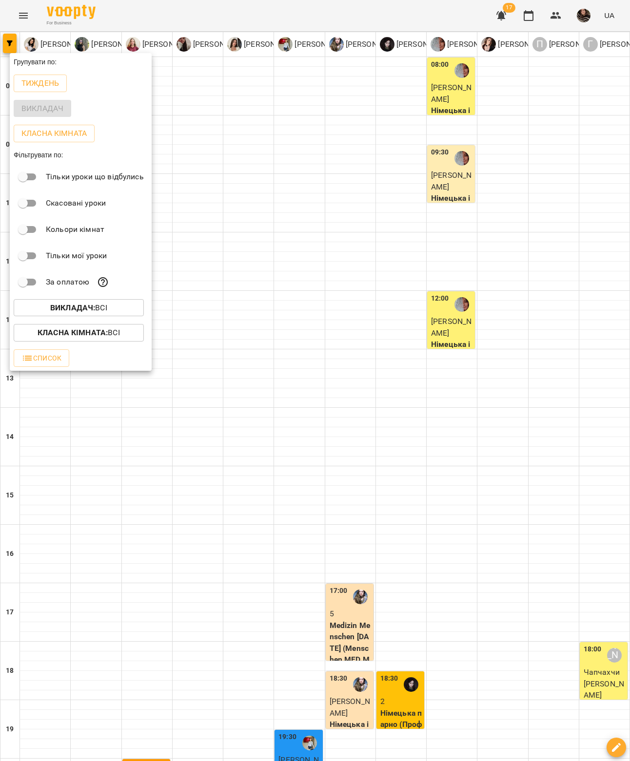
click at [223, 178] on div at bounding box center [315, 380] width 630 height 761
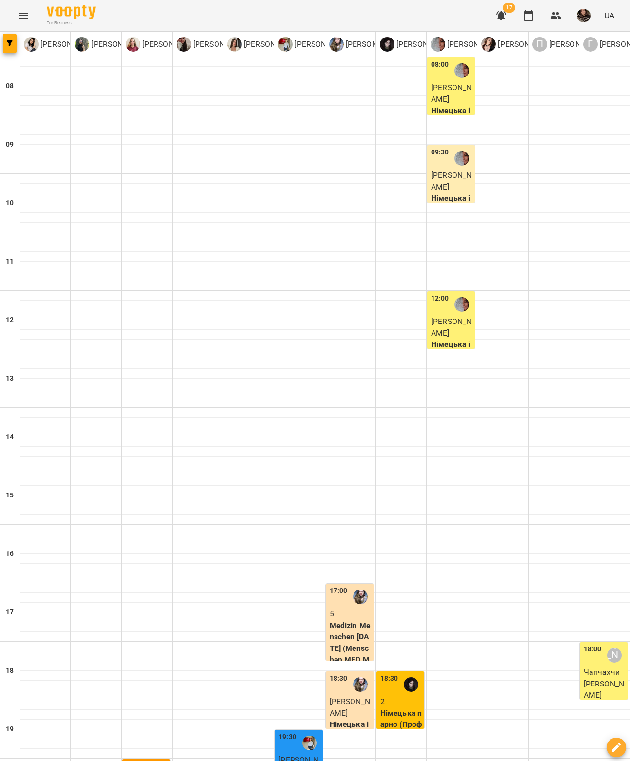
scroll to position [0, 0]
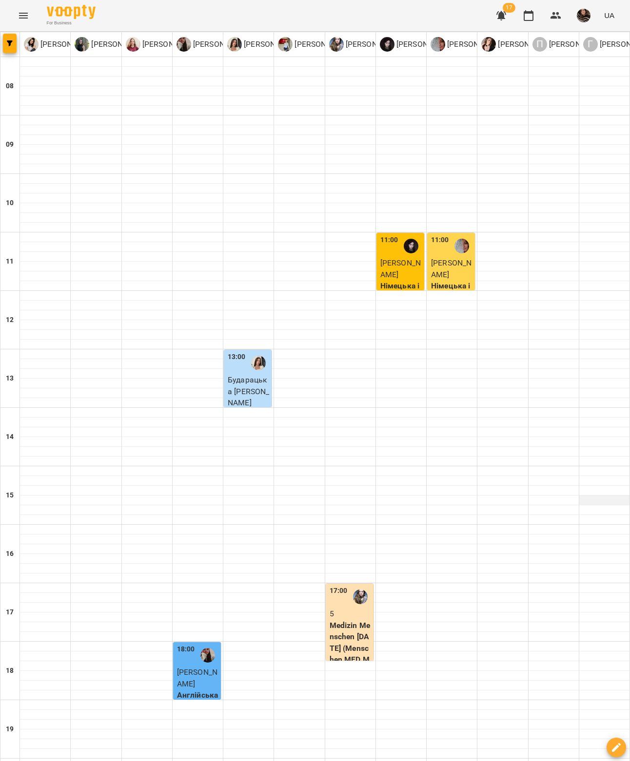
scroll to position [179, 0]
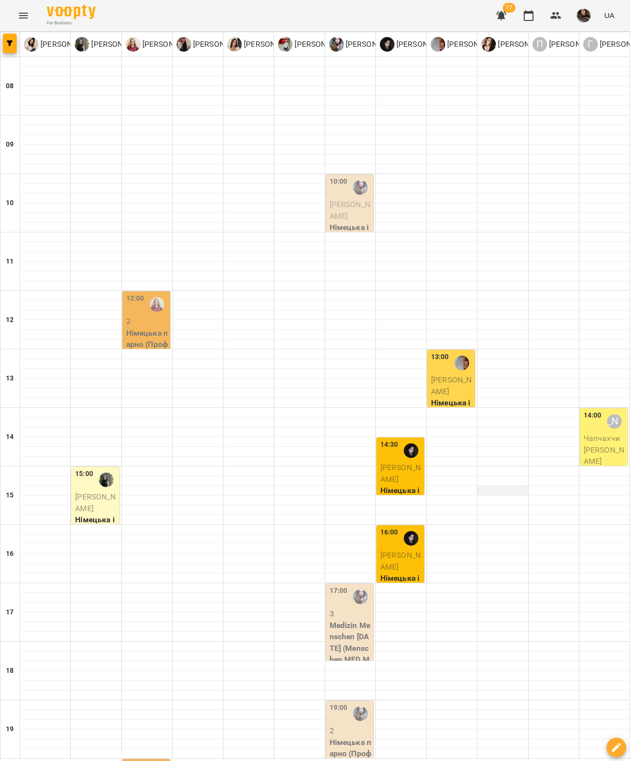
scroll to position [0, 0]
click at [499, 14] on icon "button" at bounding box center [501, 16] width 12 height 12
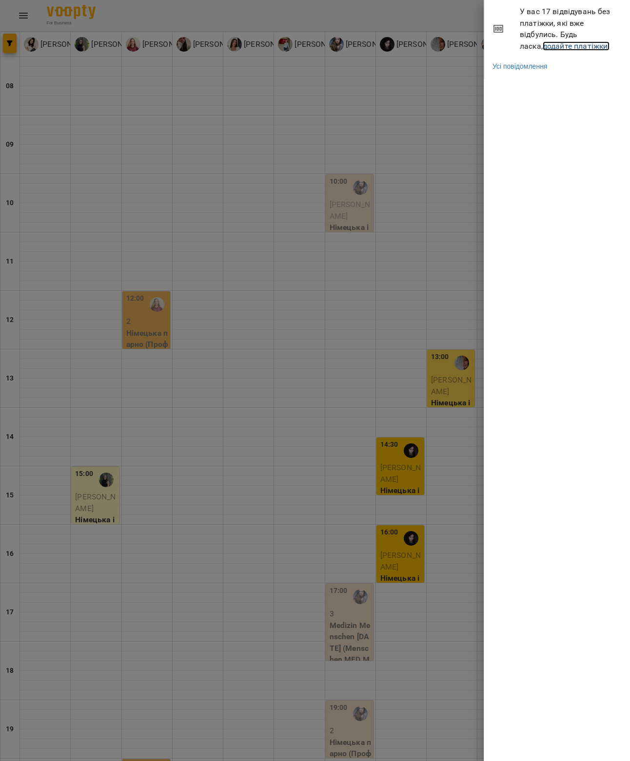
click at [576, 44] on link "додайте платіжки!" at bounding box center [576, 45] width 67 height 9
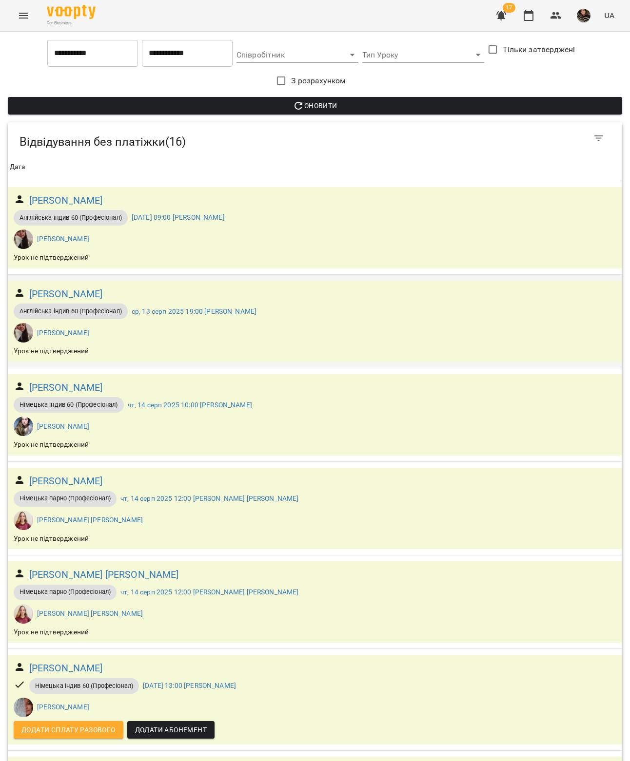
scroll to position [509, 0]
click at [85, 724] on span "Додати сплату разового" at bounding box center [68, 730] width 94 height 12
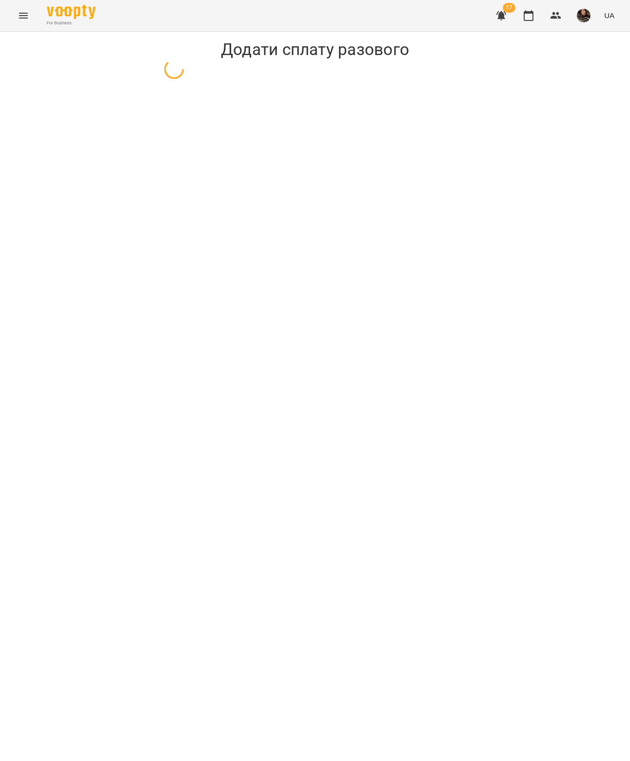
select select "**********"
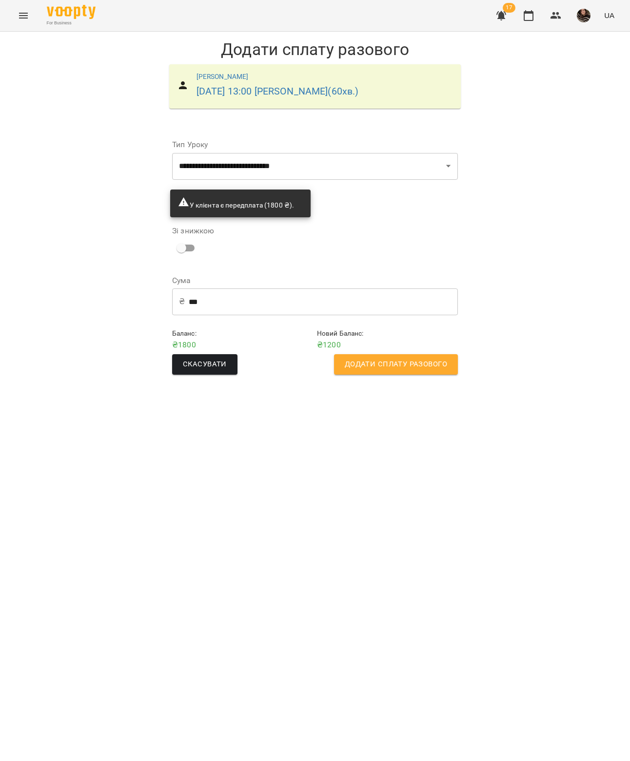
click at [417, 371] on span "Додати сплату разового" at bounding box center [396, 364] width 102 height 13
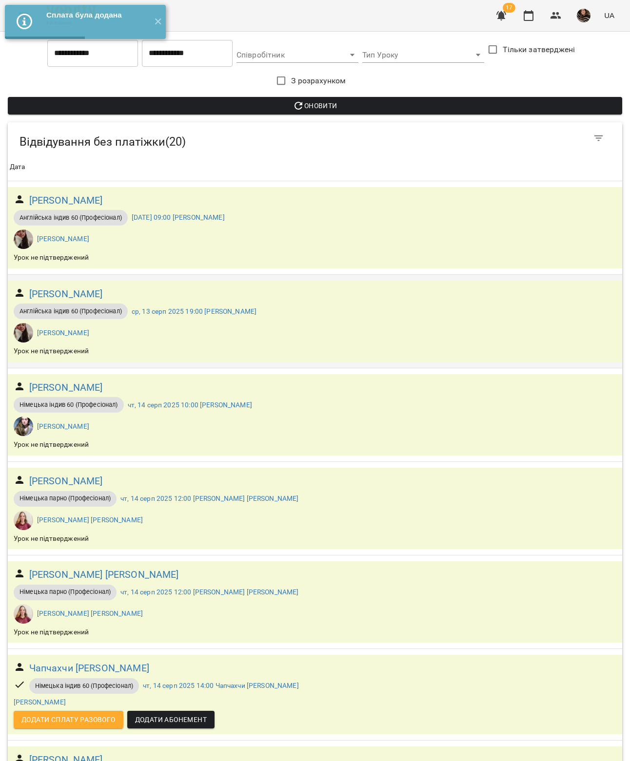
scroll to position [516, 0]
click at [84, 714] on span "Додати сплату разового" at bounding box center [68, 720] width 94 height 12
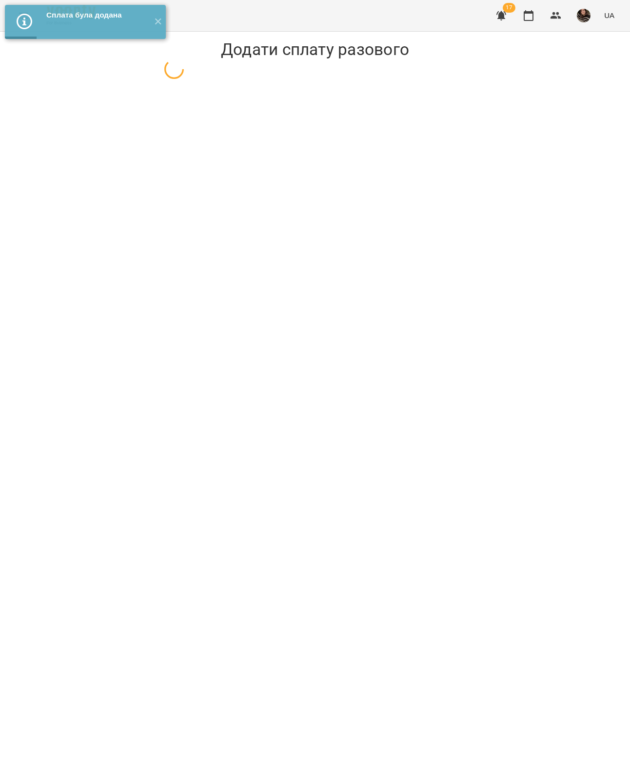
select select "**********"
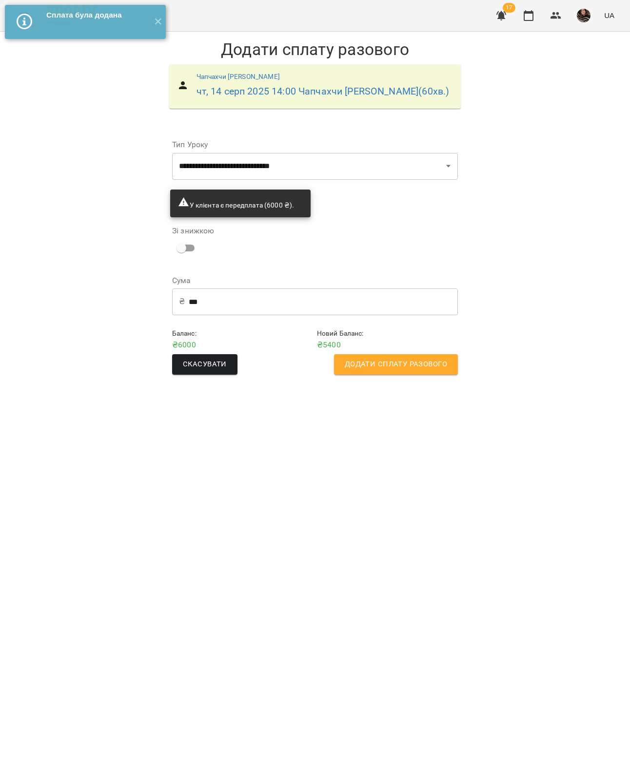
click at [406, 371] on button "Додати сплату разового" at bounding box center [396, 364] width 124 height 20
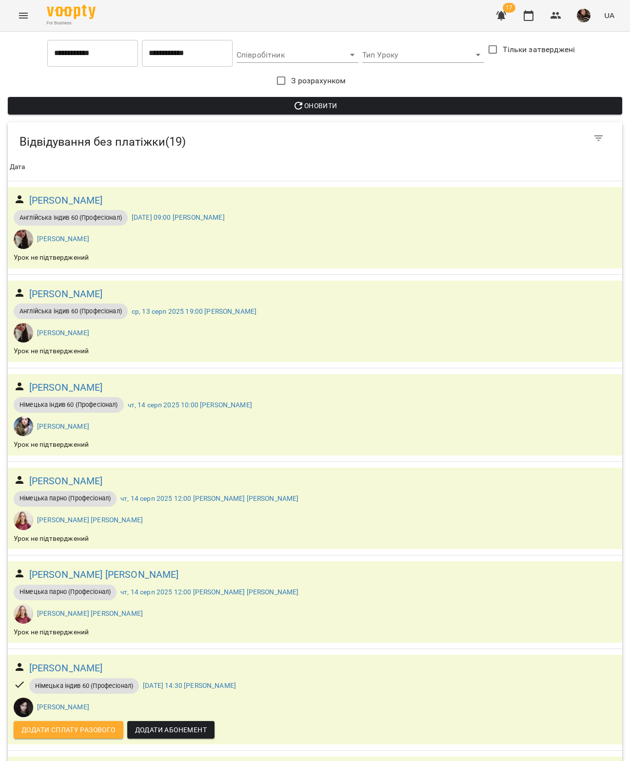
scroll to position [296, 0]
click at [100, 724] on span "Додати сплату разового" at bounding box center [68, 730] width 94 height 12
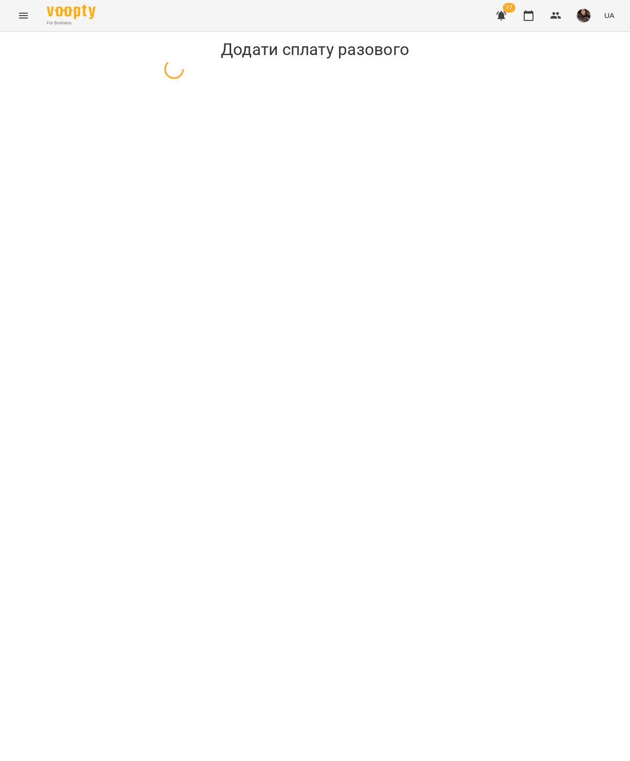
select select "**********"
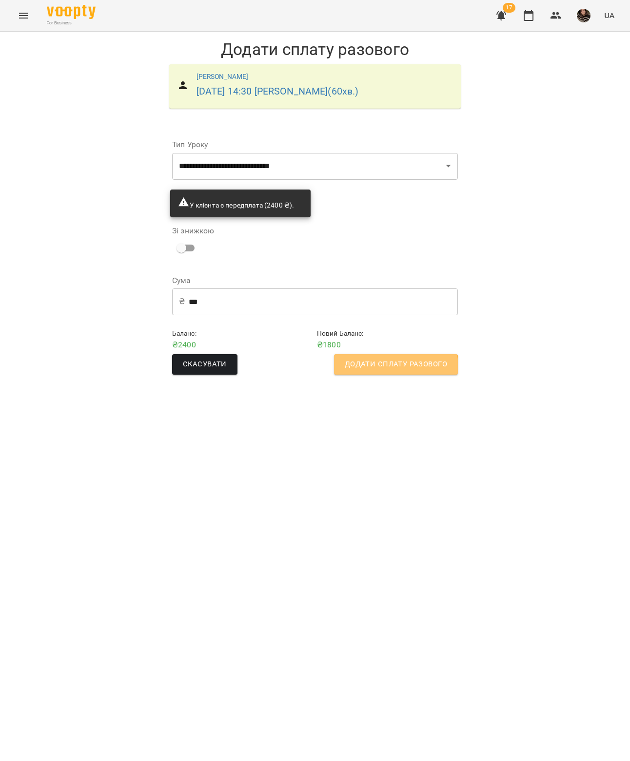
click at [386, 371] on span "Додати сплату разового" at bounding box center [396, 364] width 102 height 13
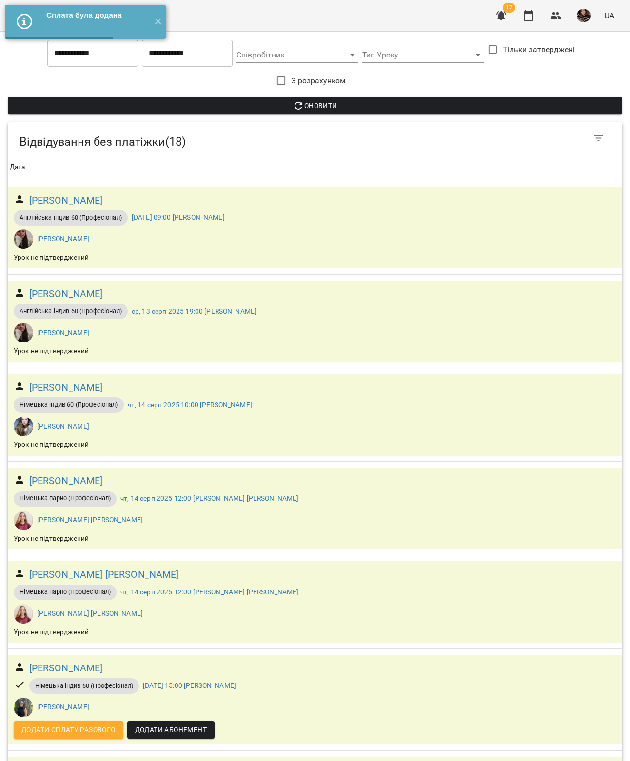
scroll to position [190, 0]
click at [81, 724] on span "Додати сплату разового" at bounding box center [68, 730] width 94 height 12
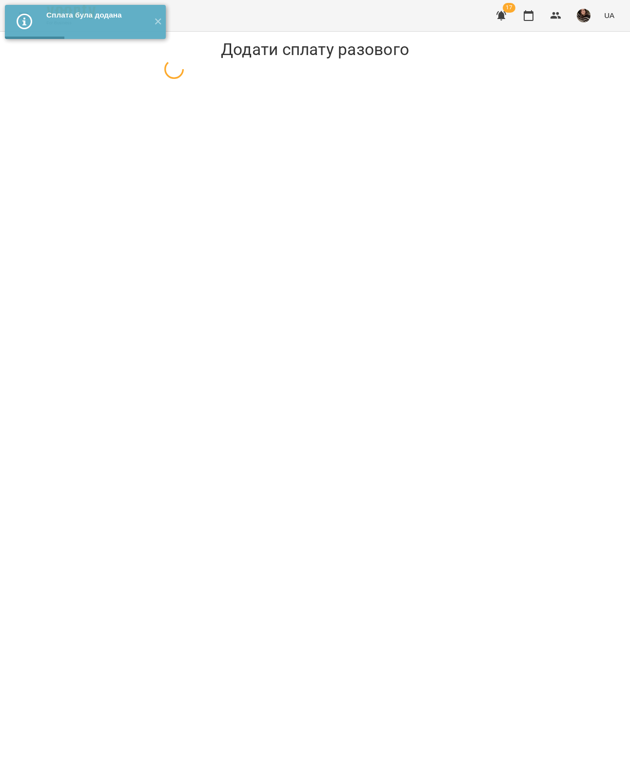
select select "**********"
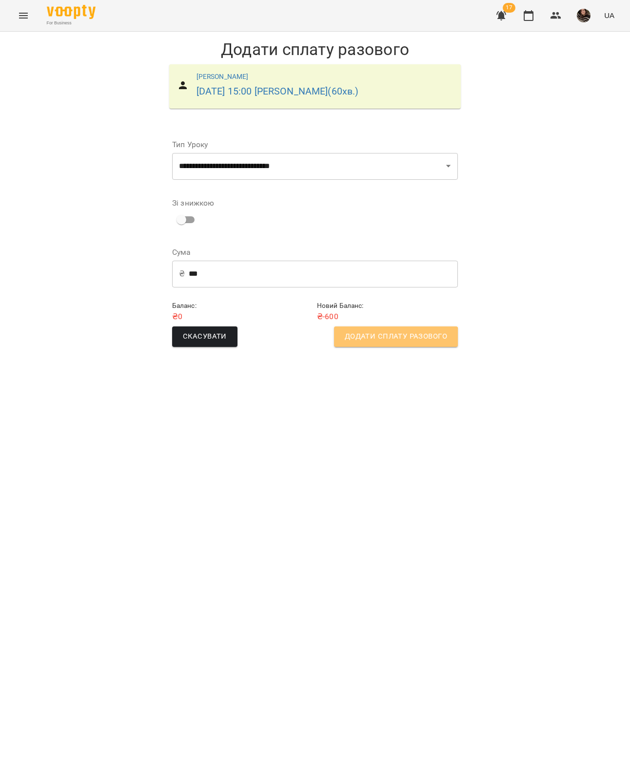
click at [386, 343] on span "Додати сплату разового" at bounding box center [396, 336] width 102 height 13
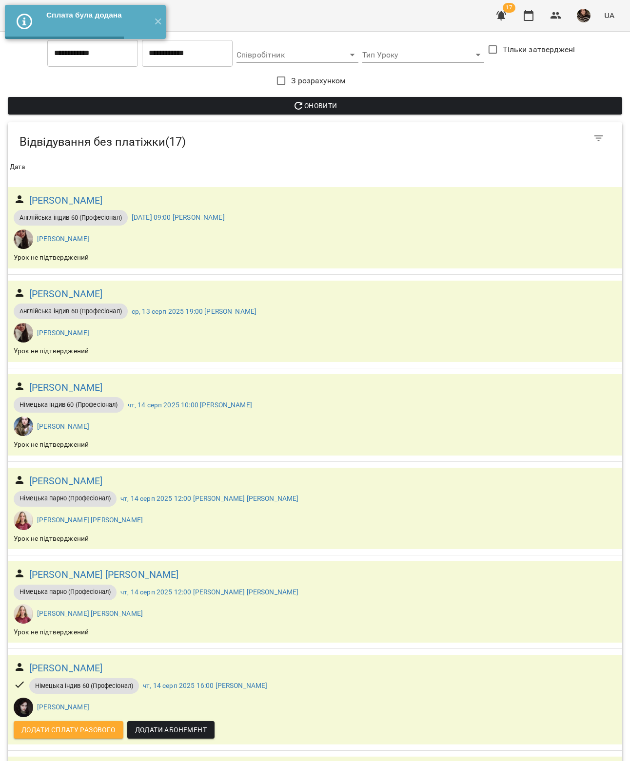
scroll to position [234, 0]
click at [87, 721] on button "Додати сплату разового" at bounding box center [69, 730] width 110 height 18
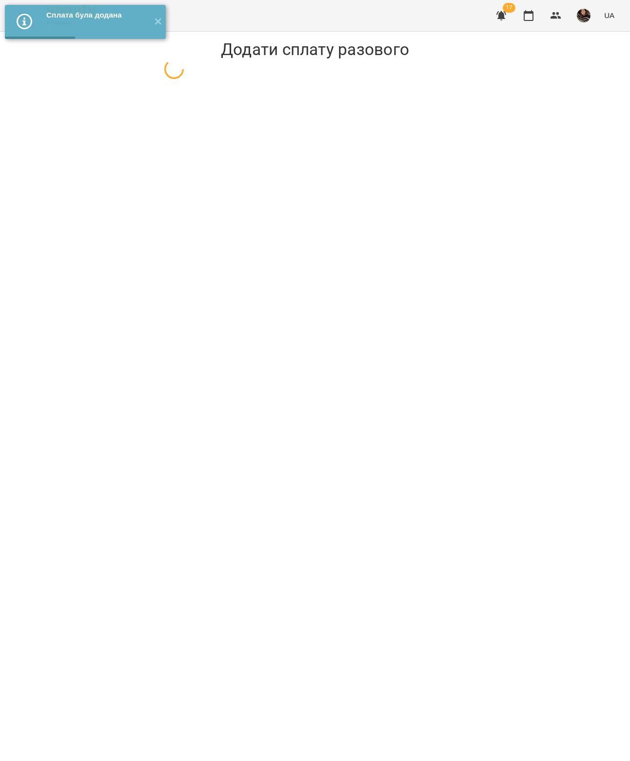
select select "**********"
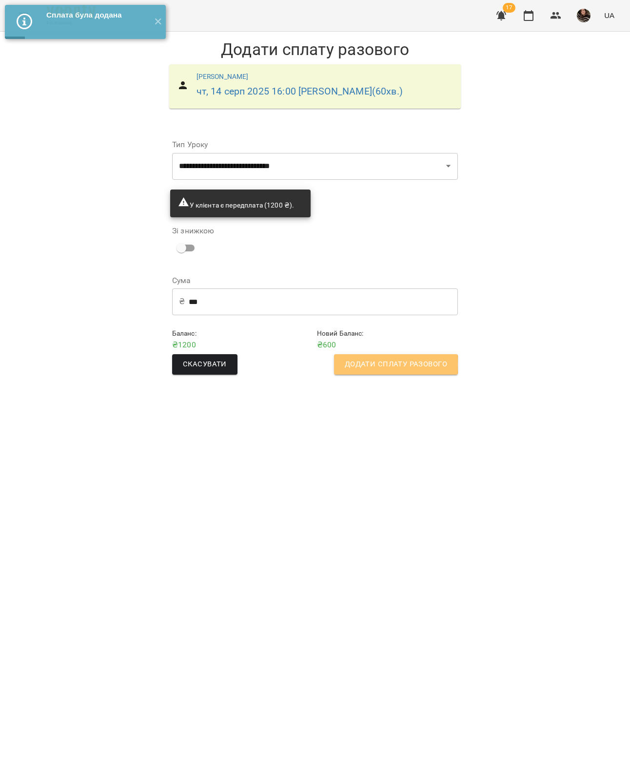
click at [376, 371] on span "Додати сплату разового" at bounding box center [396, 364] width 102 height 13
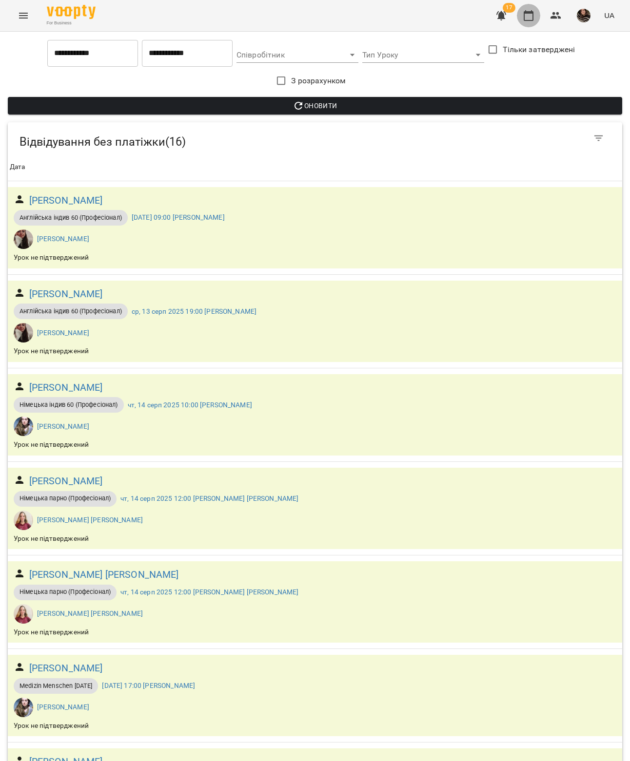
click at [524, 13] on icon "button" at bounding box center [529, 15] width 10 height 11
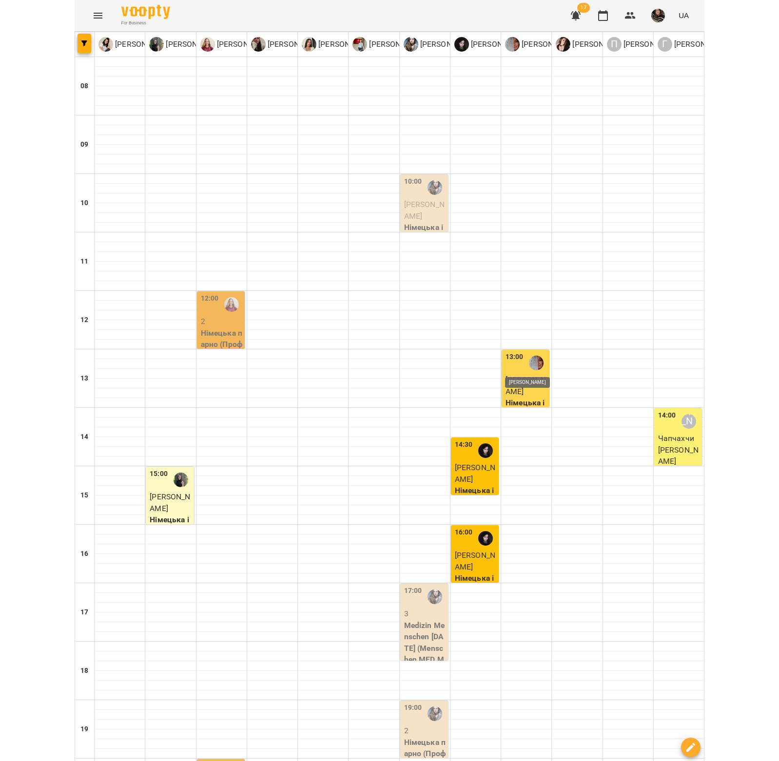
scroll to position [179, 0]
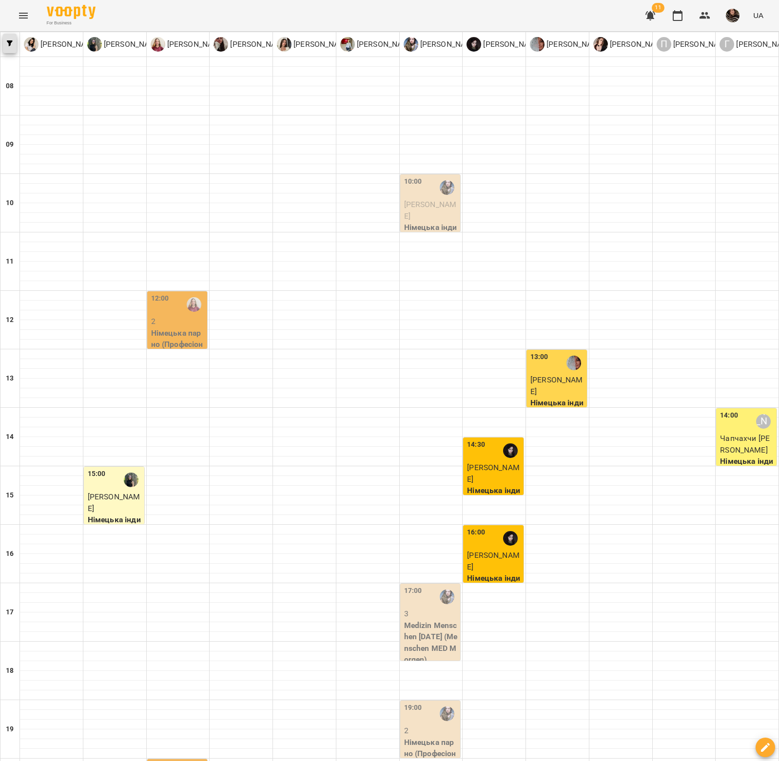
click at [7, 44] on icon "button" at bounding box center [10, 43] width 6 height 6
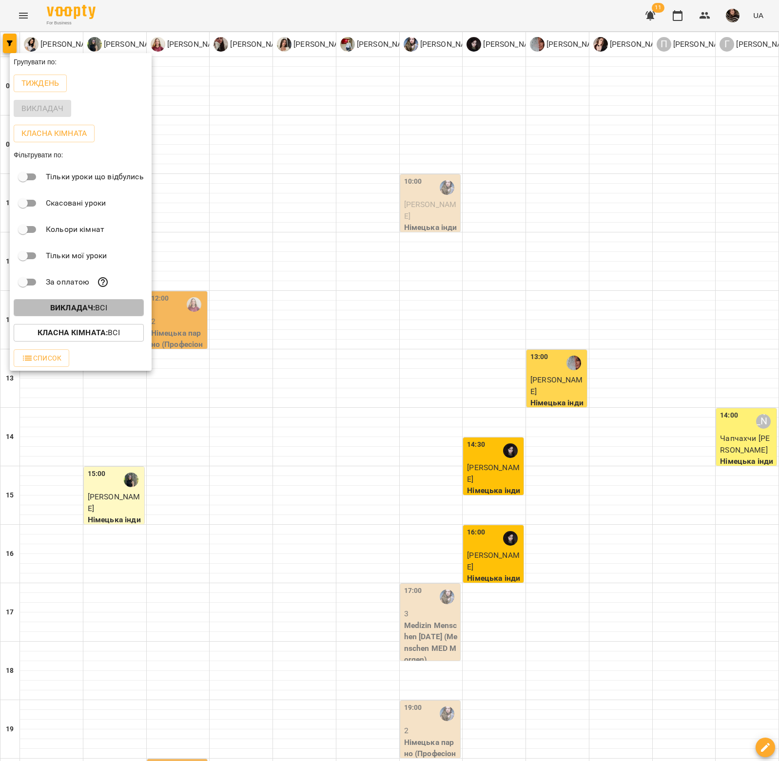
click at [88, 304] on p "Викладач : Всі" at bounding box center [78, 308] width 57 height 12
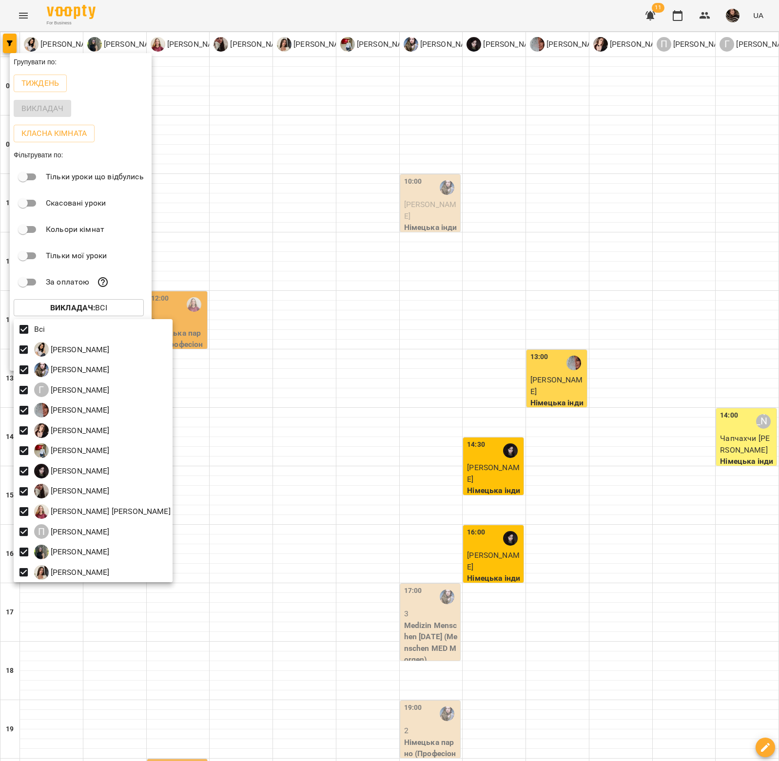
click at [34, 326] on p "Всі" at bounding box center [39, 330] width 11 height 12
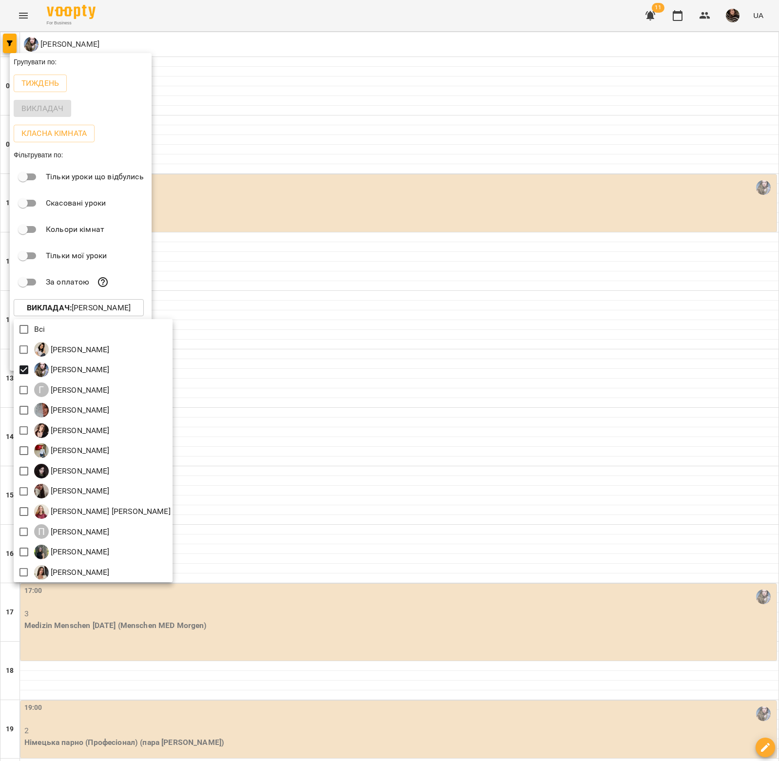
click at [290, 506] on div at bounding box center [389, 380] width 779 height 761
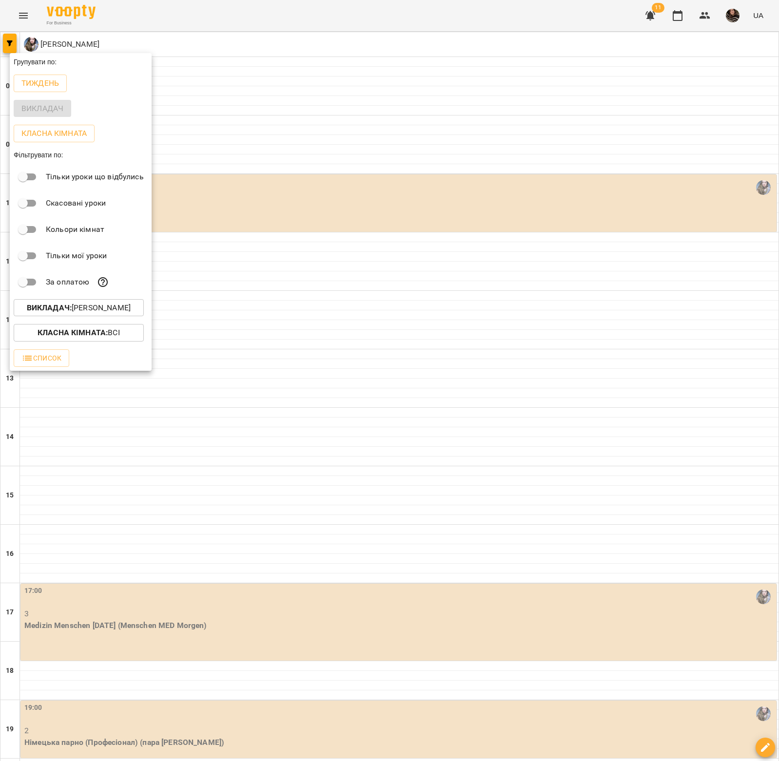
click at [297, 561] on div at bounding box center [389, 380] width 779 height 761
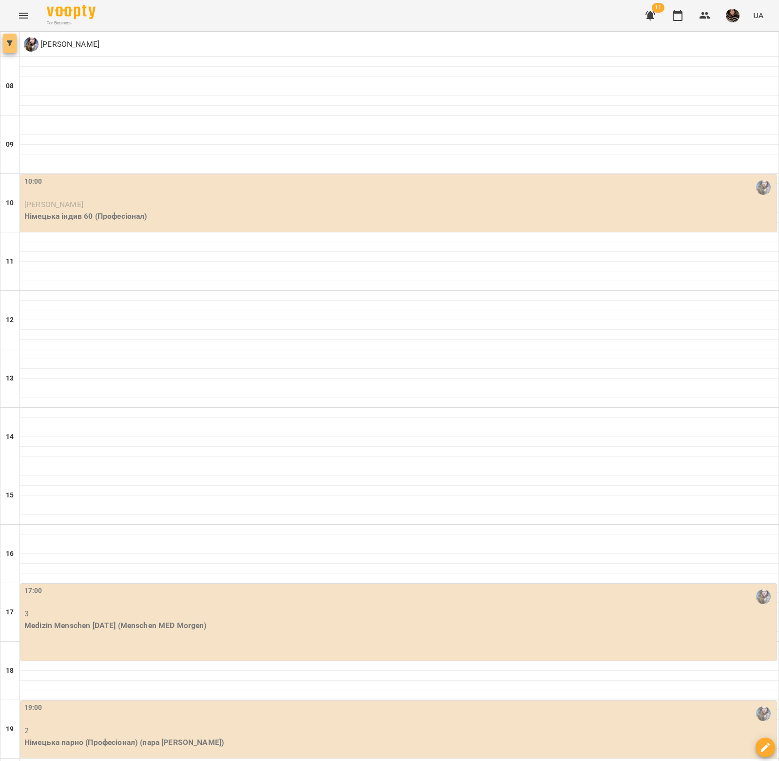
click at [11, 47] on button "button" at bounding box center [10, 43] width 14 height 19
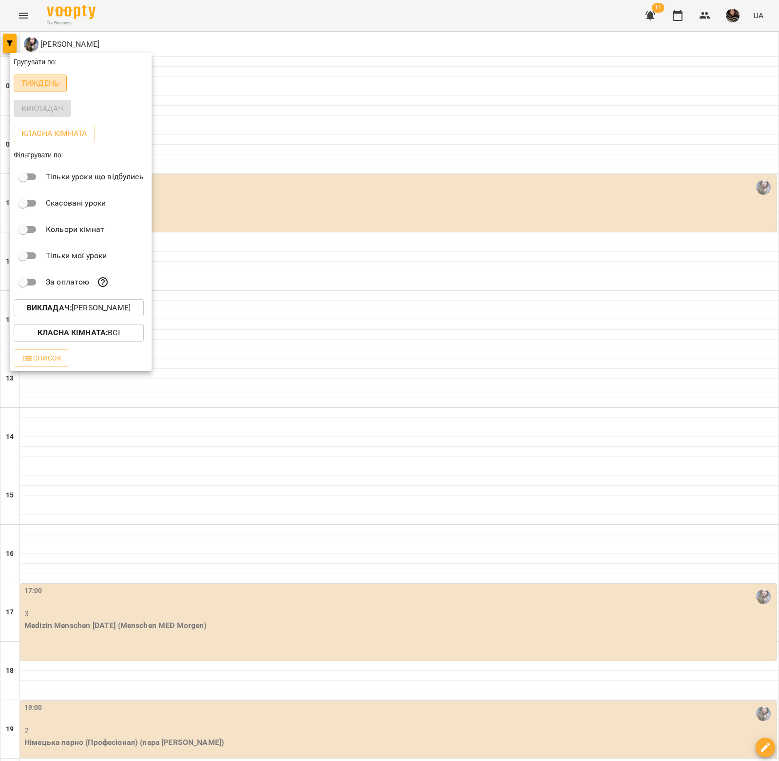
click at [45, 89] on p "Тиждень" at bounding box center [40, 84] width 38 height 12
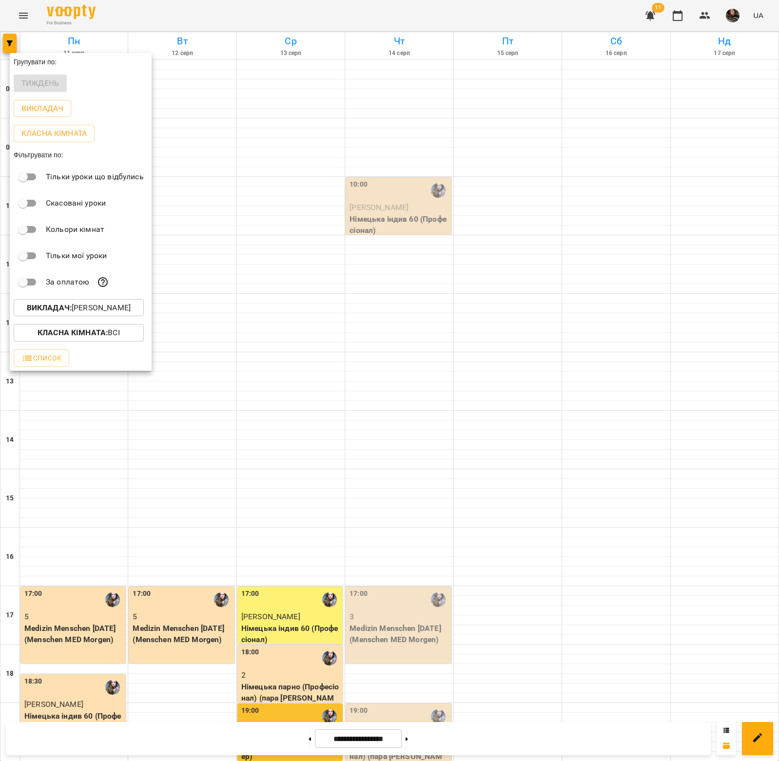
click at [309, 741] on div at bounding box center [389, 380] width 779 height 761
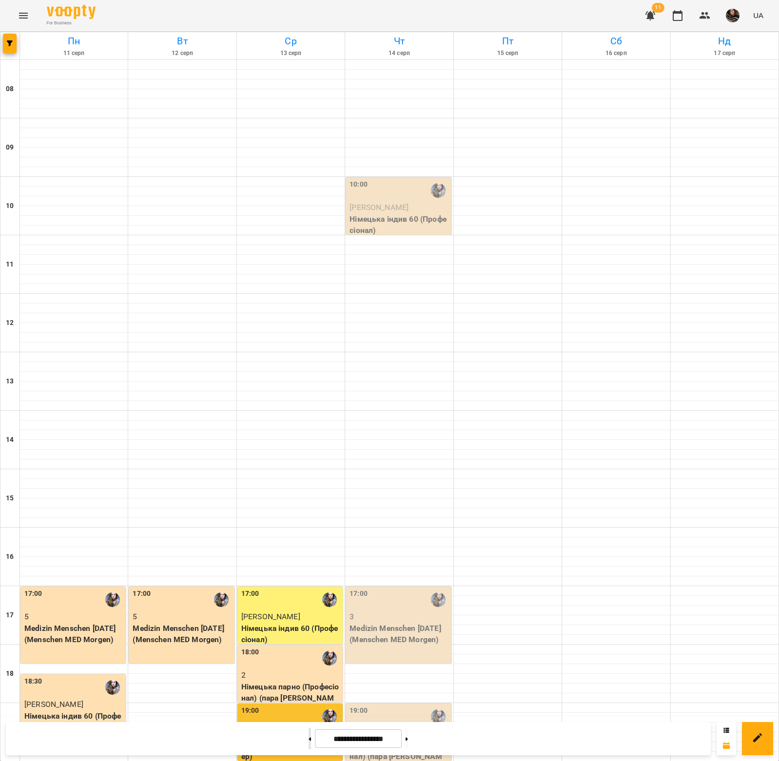
click at [309, 741] on button at bounding box center [310, 738] width 2 height 21
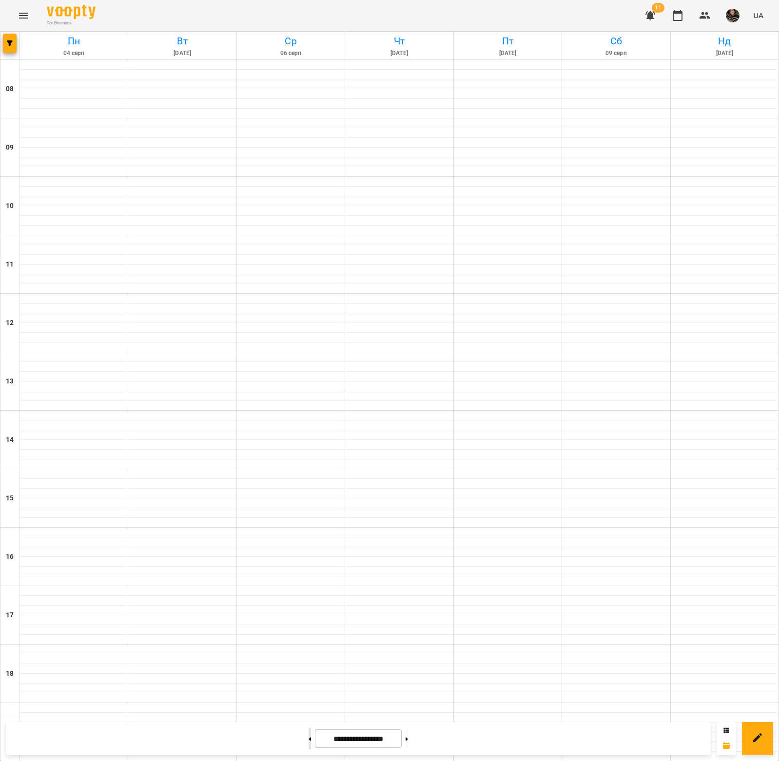
click at [309, 741] on button at bounding box center [310, 738] width 2 height 21
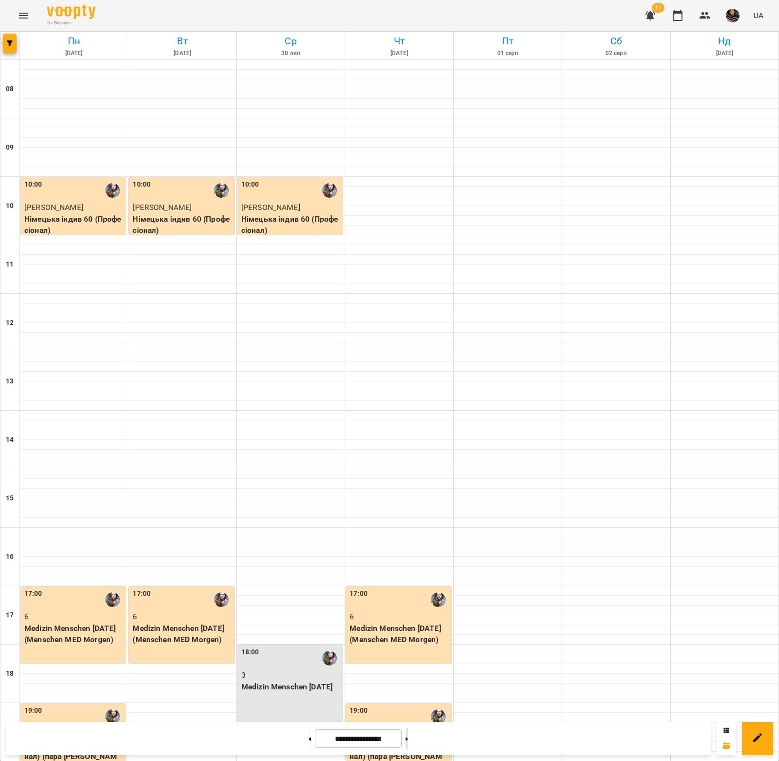
click at [408, 737] on button at bounding box center [407, 738] width 2 height 21
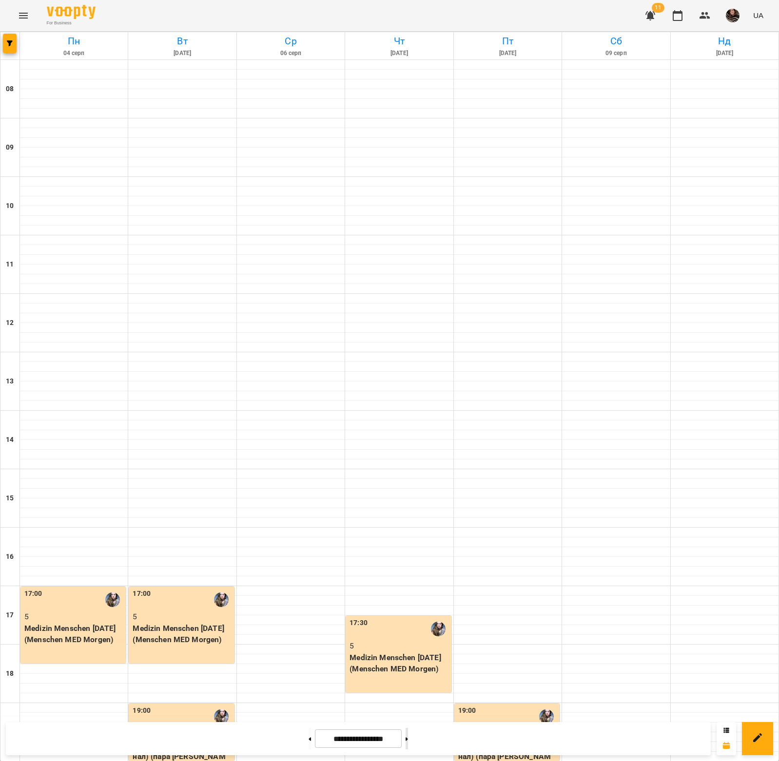
click at [408, 738] on button at bounding box center [407, 738] width 2 height 21
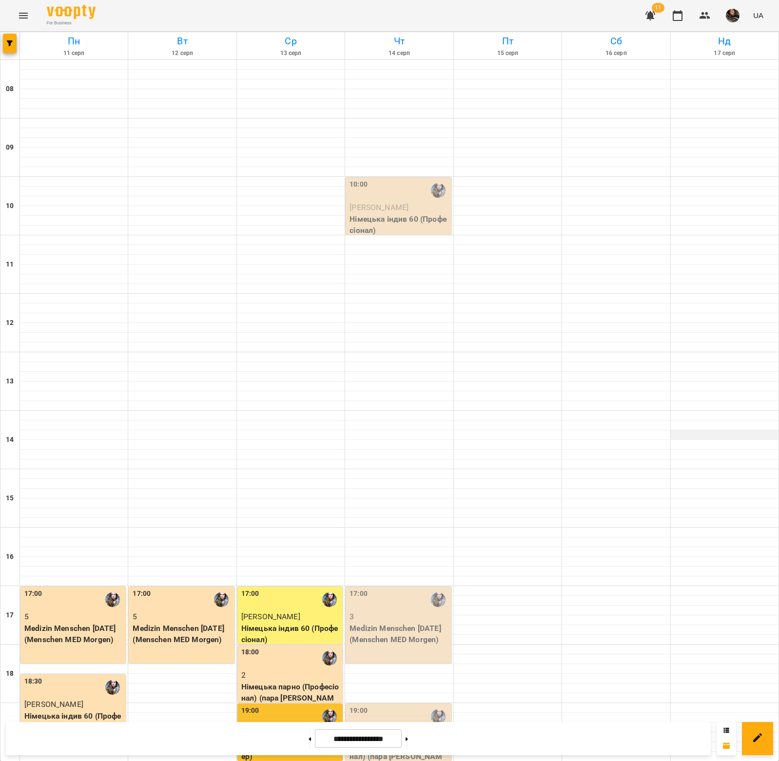
scroll to position [61, 0]
click at [15, 39] on button "button" at bounding box center [10, 43] width 14 height 19
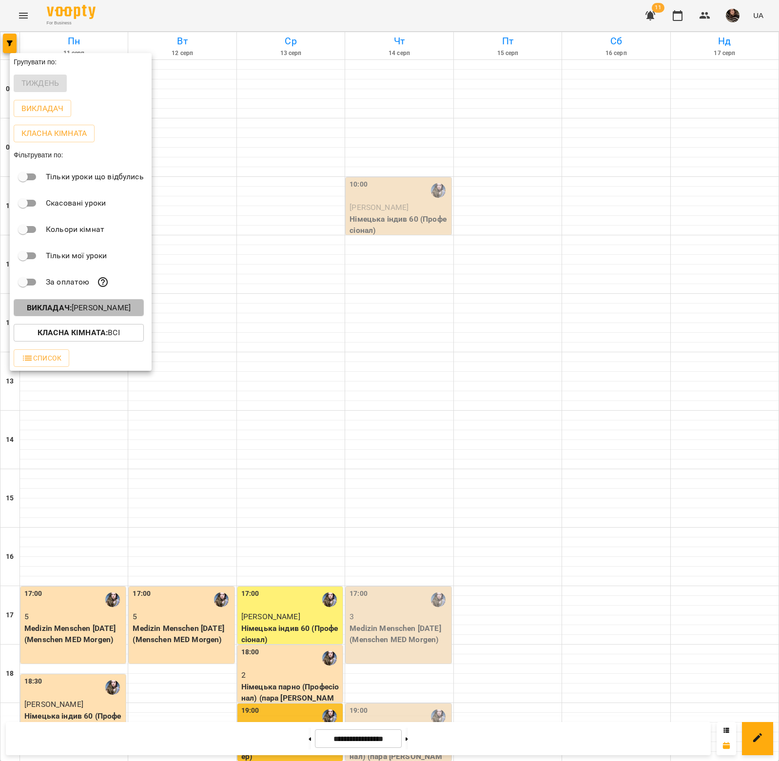
click at [105, 310] on p "Викладач : Голуб Наталія Олександрівна" at bounding box center [79, 308] width 104 height 12
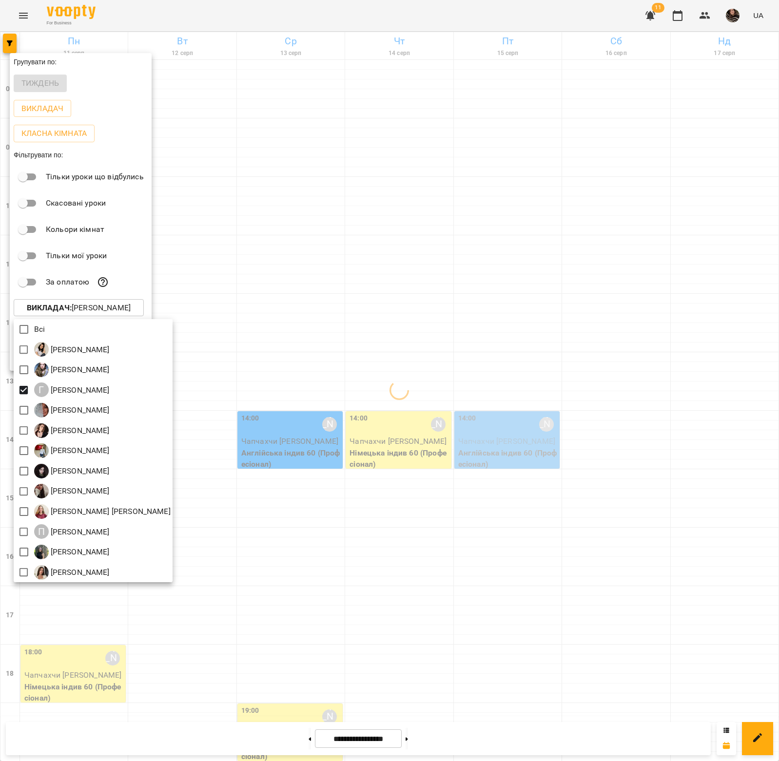
click at [277, 469] on div at bounding box center [389, 380] width 779 height 761
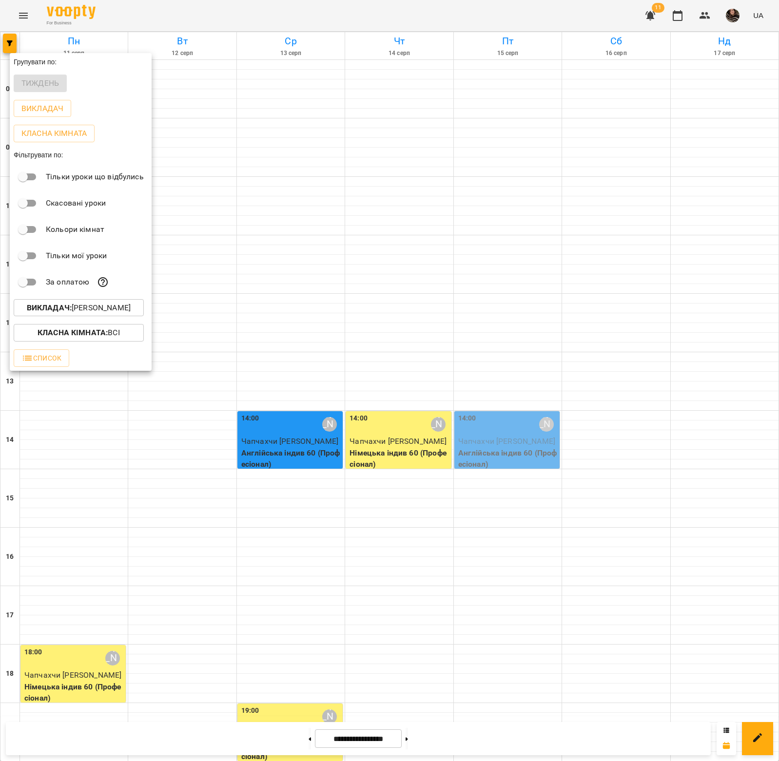
click at [272, 722] on div at bounding box center [389, 380] width 779 height 761
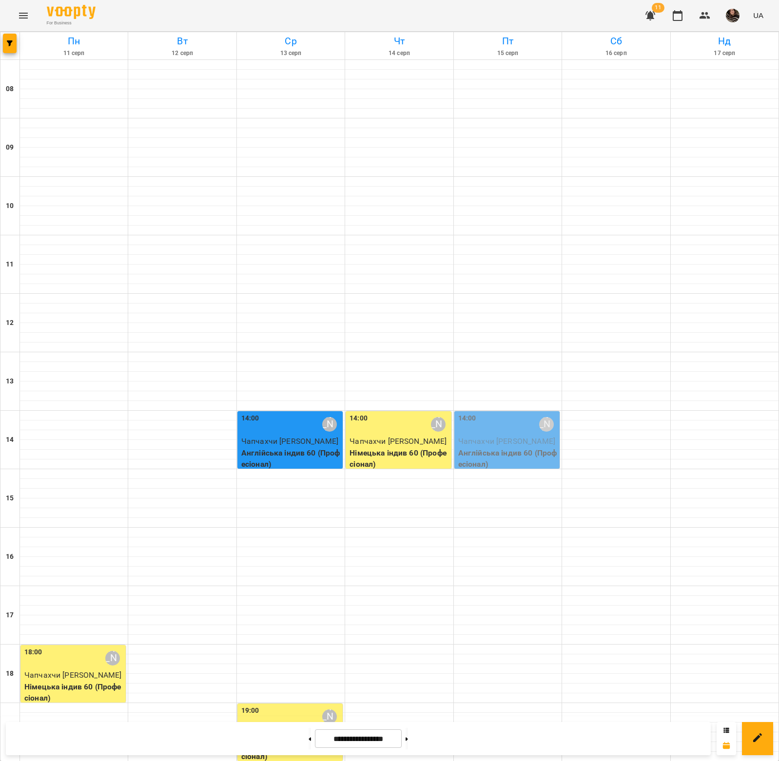
click at [309, 739] on icon at bounding box center [310, 739] width 2 height 4
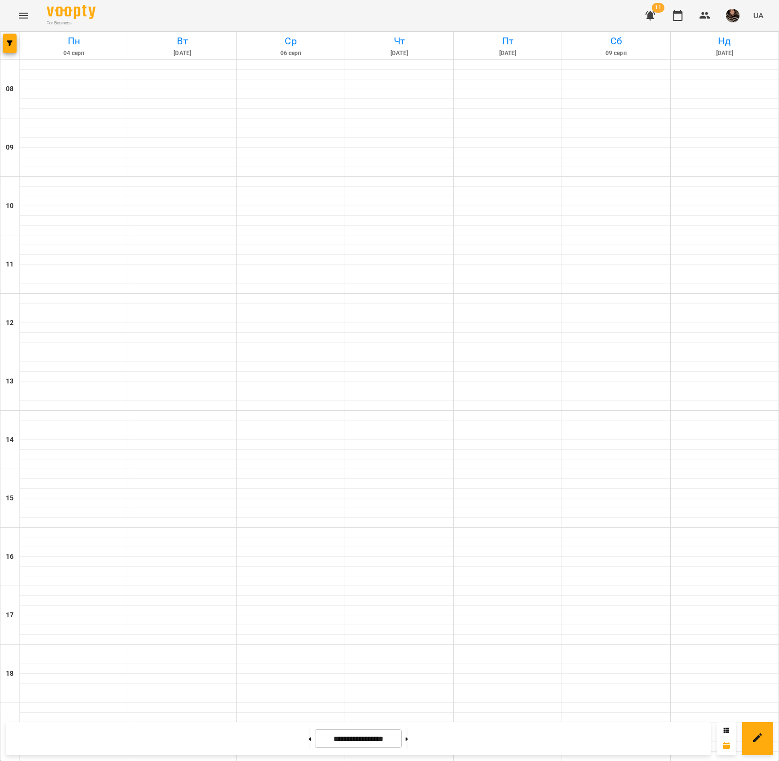
click at [309, 739] on icon at bounding box center [310, 739] width 2 height 4
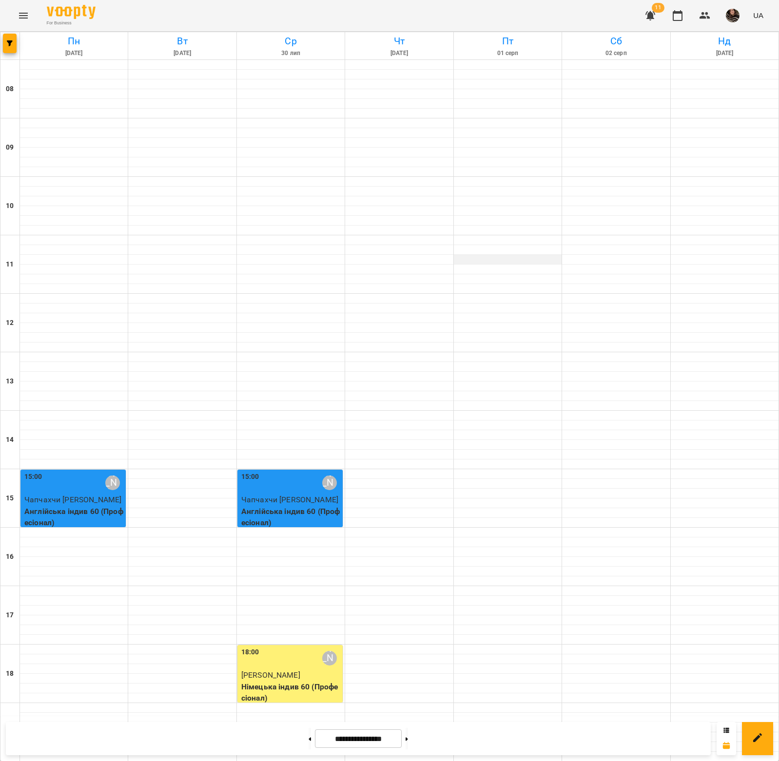
scroll to position [0, 0]
click at [408, 735] on button at bounding box center [407, 738] width 2 height 21
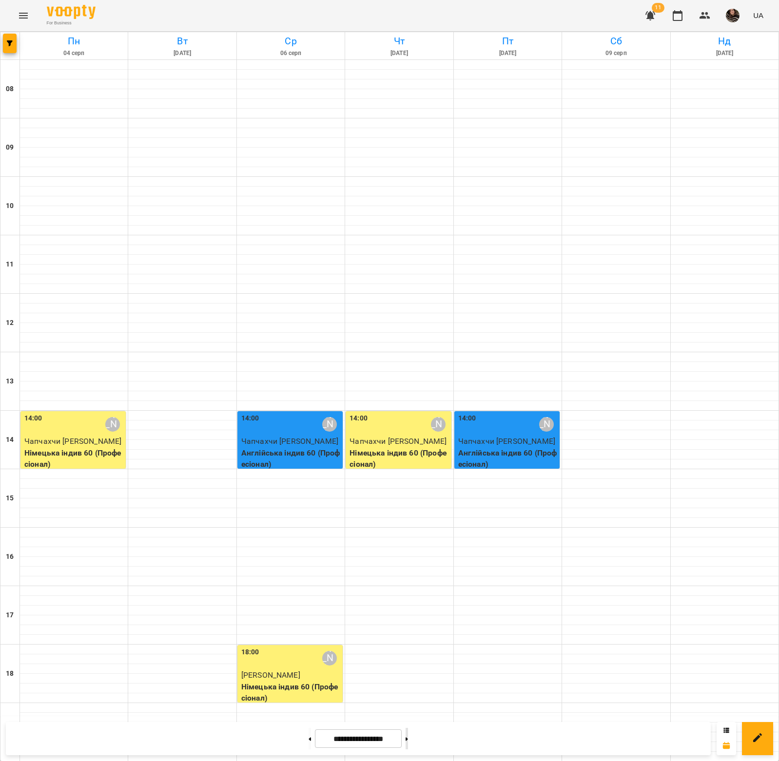
click at [408, 743] on button at bounding box center [407, 738] width 2 height 21
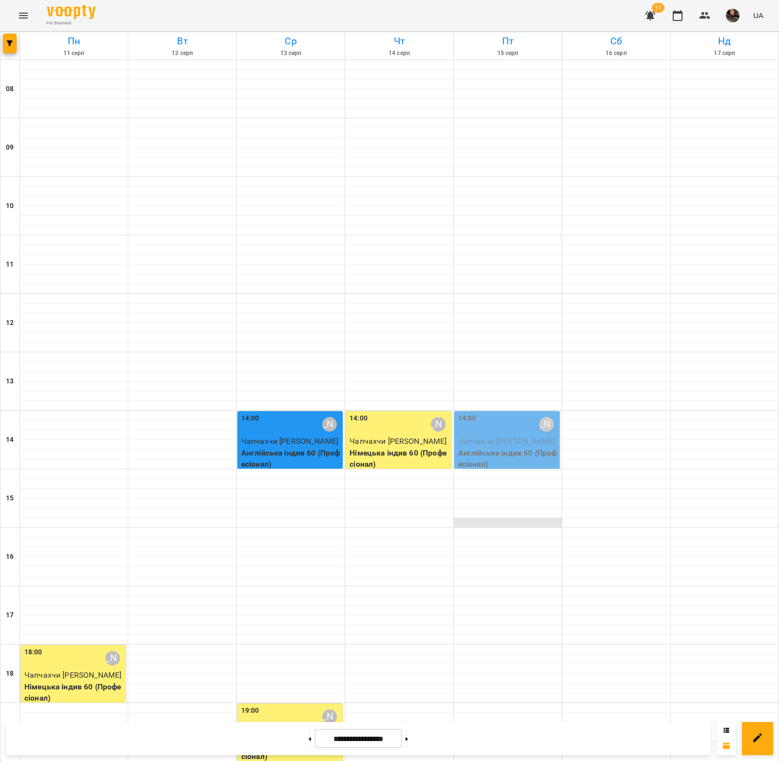
scroll to position [161, 0]
click at [10, 46] on icon "button" at bounding box center [10, 43] width 6 height 6
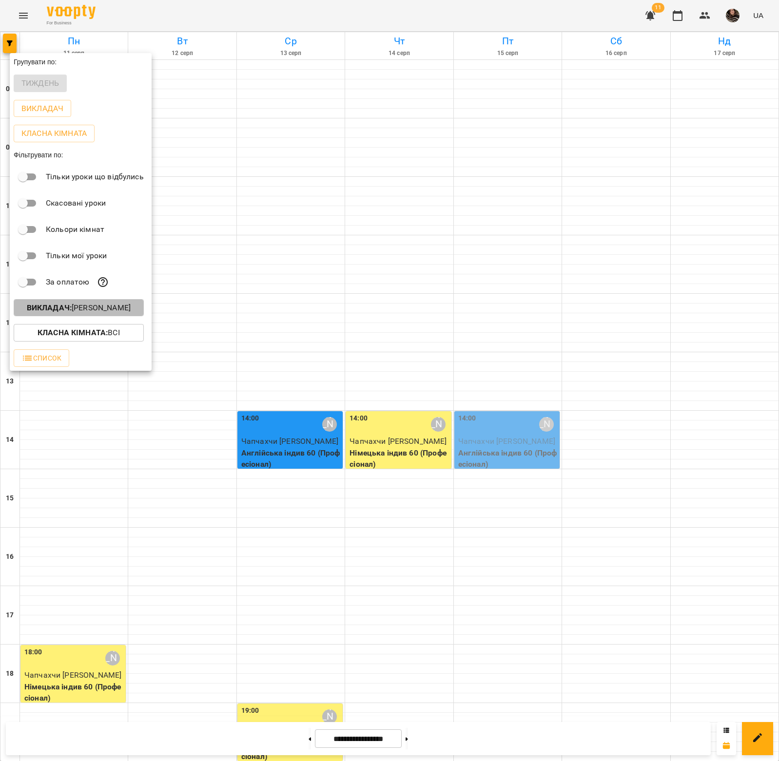
click at [86, 311] on p "Викладач : Грабівська Тетяна" at bounding box center [79, 308] width 104 height 12
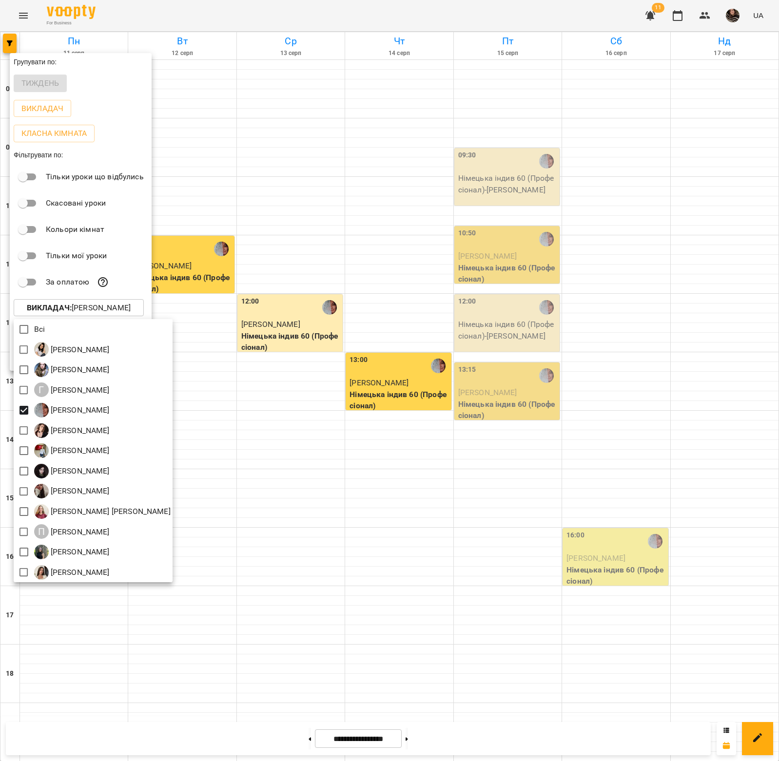
click at [269, 754] on div at bounding box center [389, 380] width 779 height 761
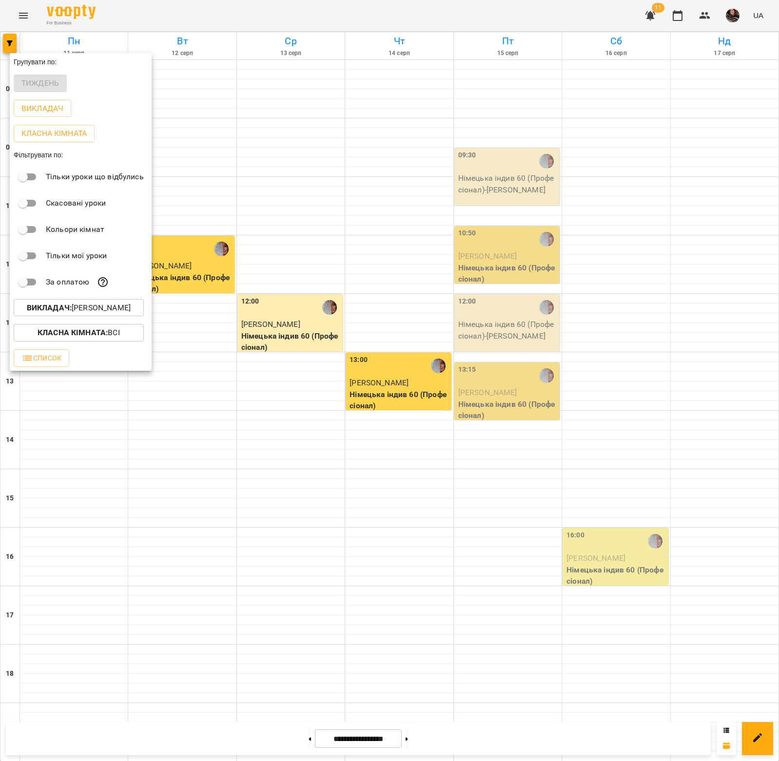
click at [291, 744] on div at bounding box center [389, 380] width 779 height 761
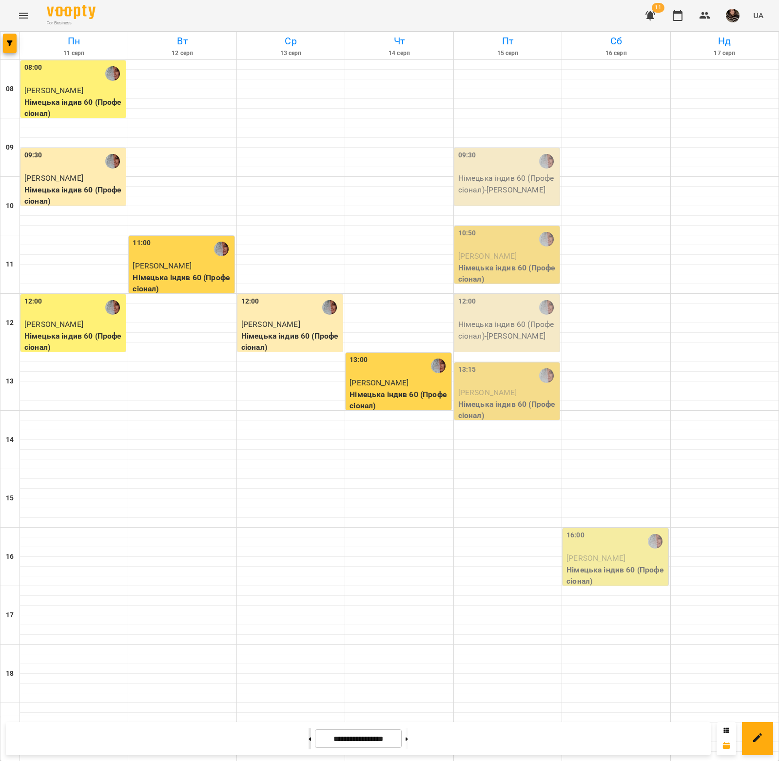
click at [309, 738] on button at bounding box center [310, 738] width 2 height 21
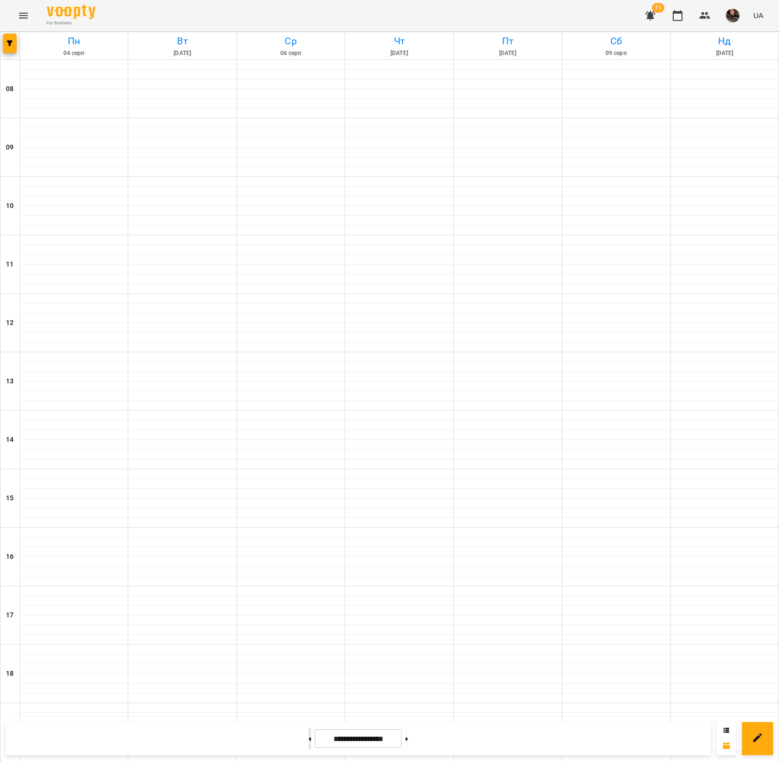
click at [309, 738] on button at bounding box center [310, 738] width 2 height 21
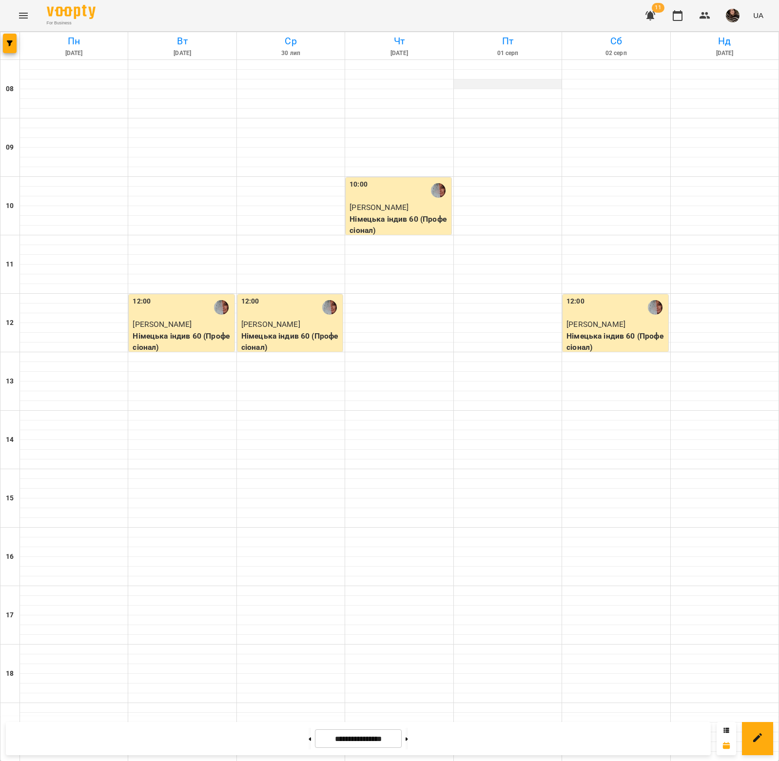
scroll to position [0, 0]
click at [408, 738] on button at bounding box center [407, 738] width 2 height 21
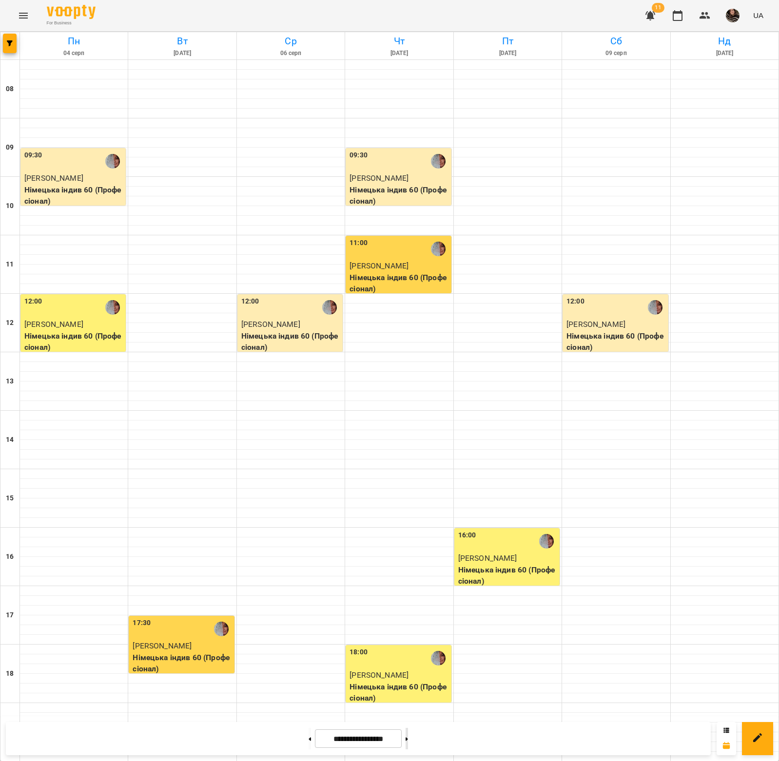
click at [408, 736] on button at bounding box center [407, 738] width 2 height 21
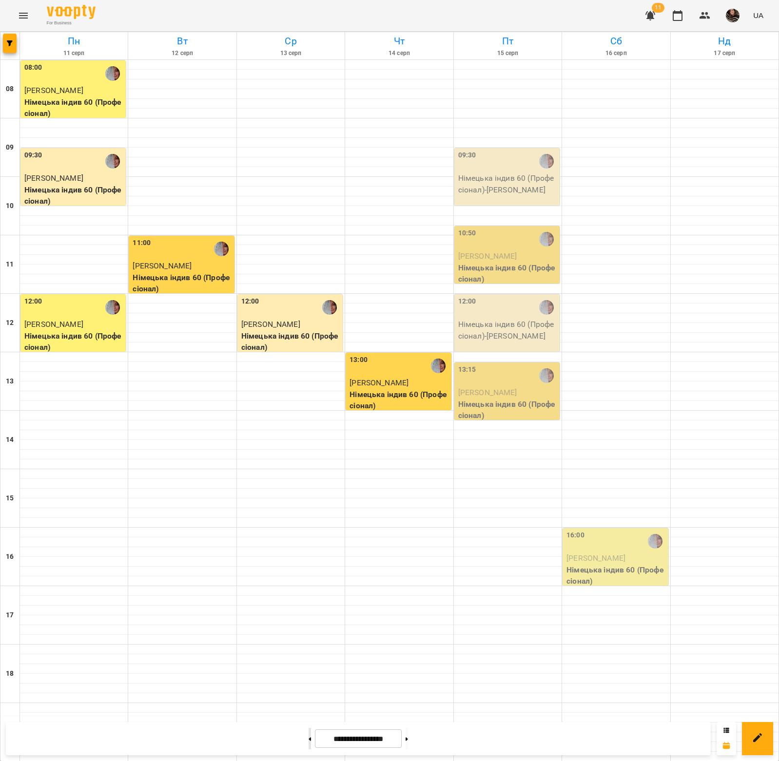
click at [309, 738] on button at bounding box center [310, 738] width 2 height 21
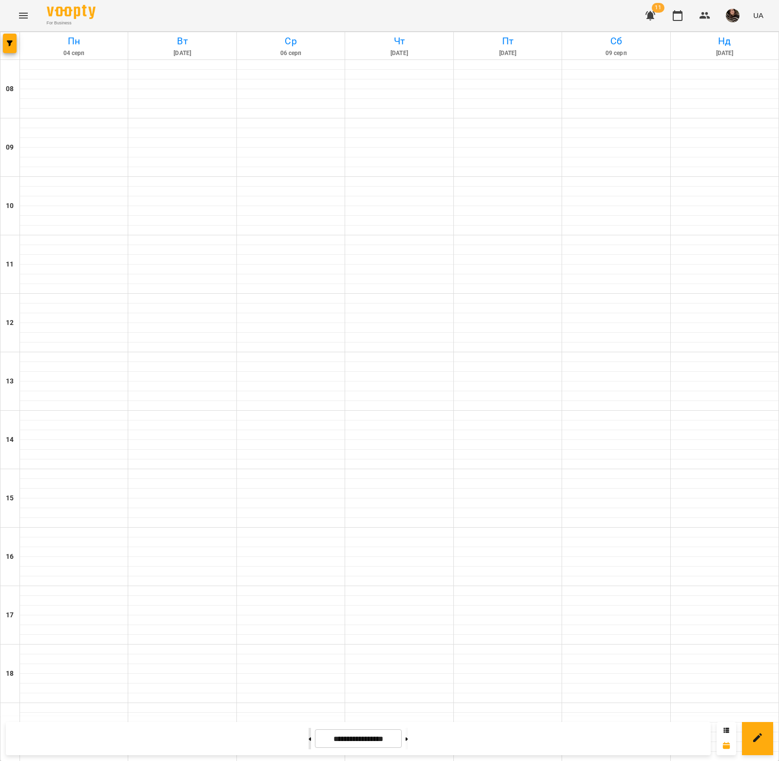
click at [309, 738] on button at bounding box center [310, 738] width 2 height 21
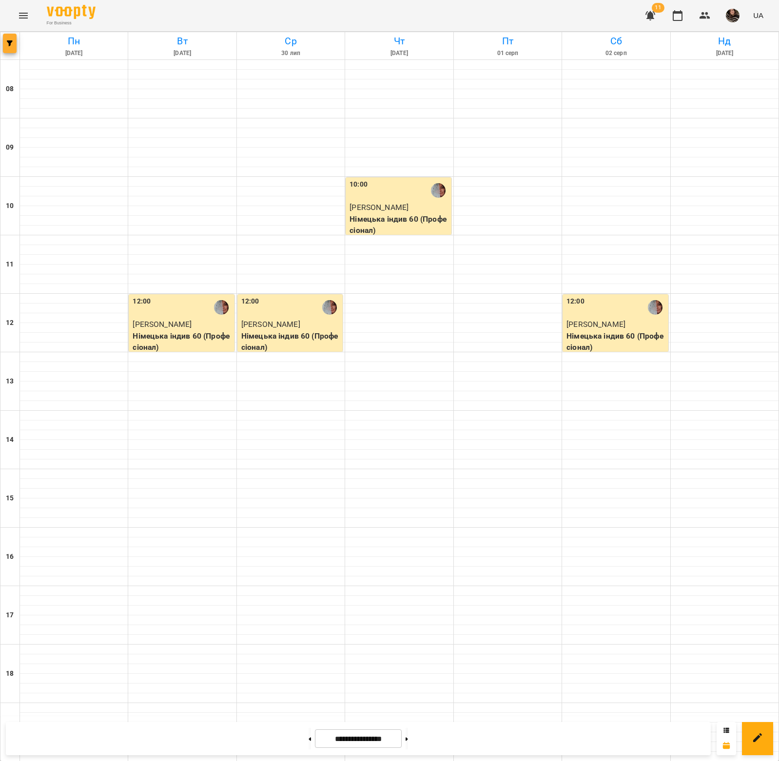
click at [11, 45] on icon "button" at bounding box center [10, 43] width 6 height 6
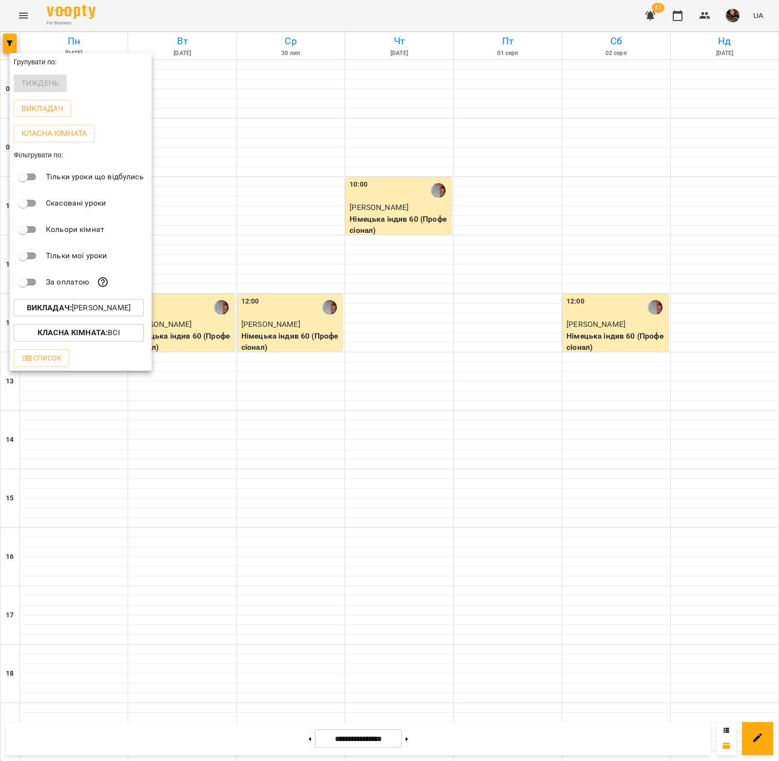
click at [121, 308] on p "Викладач : Гута Оксана Анатоліївна" at bounding box center [79, 308] width 104 height 12
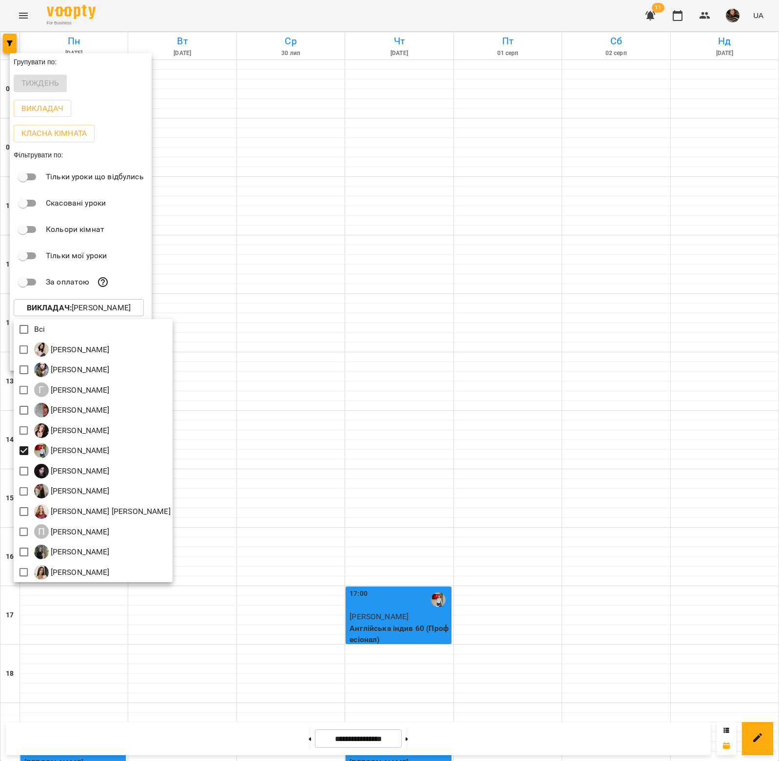
click at [311, 637] on div at bounding box center [389, 380] width 779 height 761
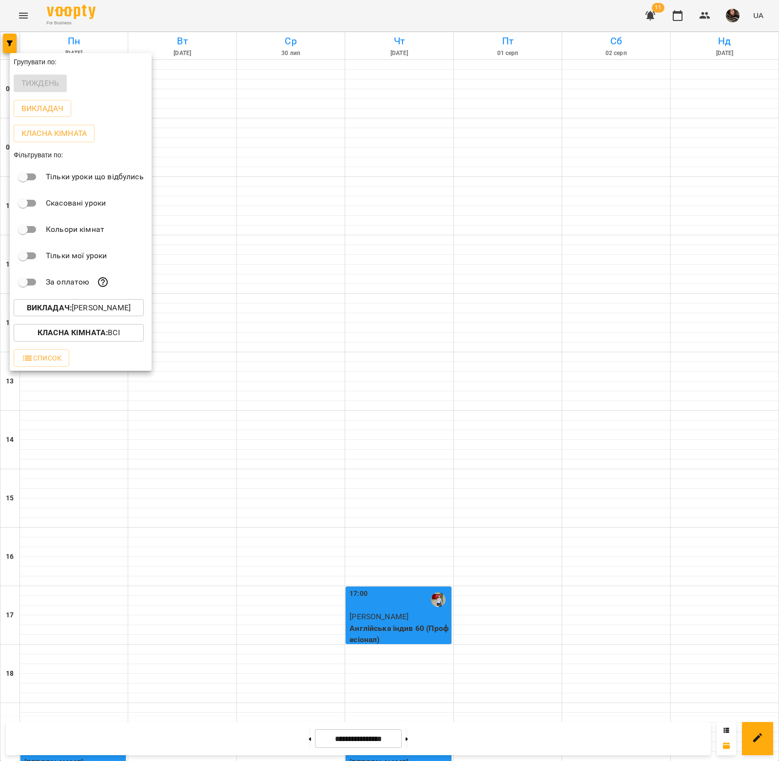
click at [299, 739] on div at bounding box center [389, 380] width 779 height 761
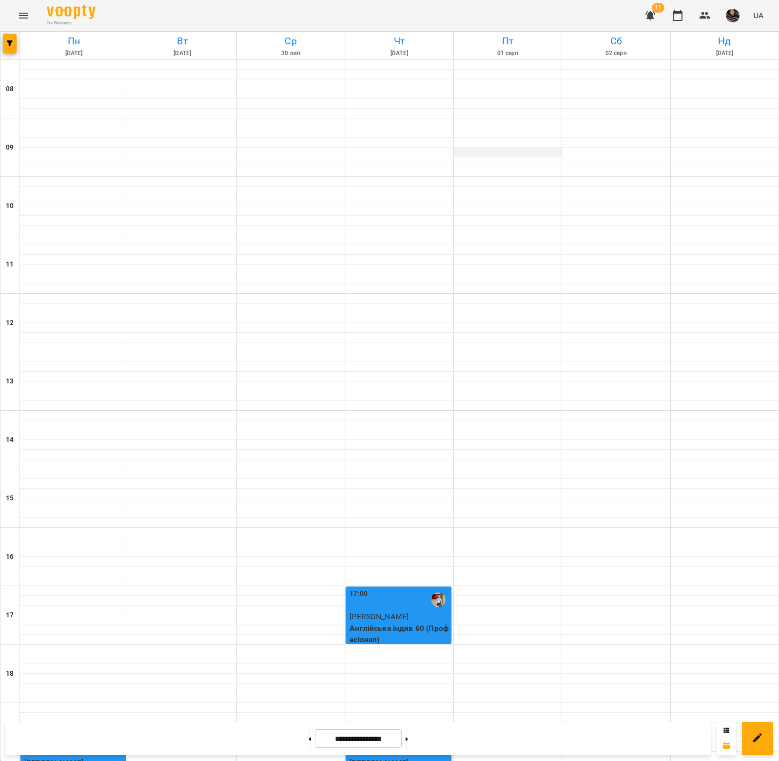
scroll to position [161, 0]
click at [408, 741] on button at bounding box center [407, 738] width 2 height 21
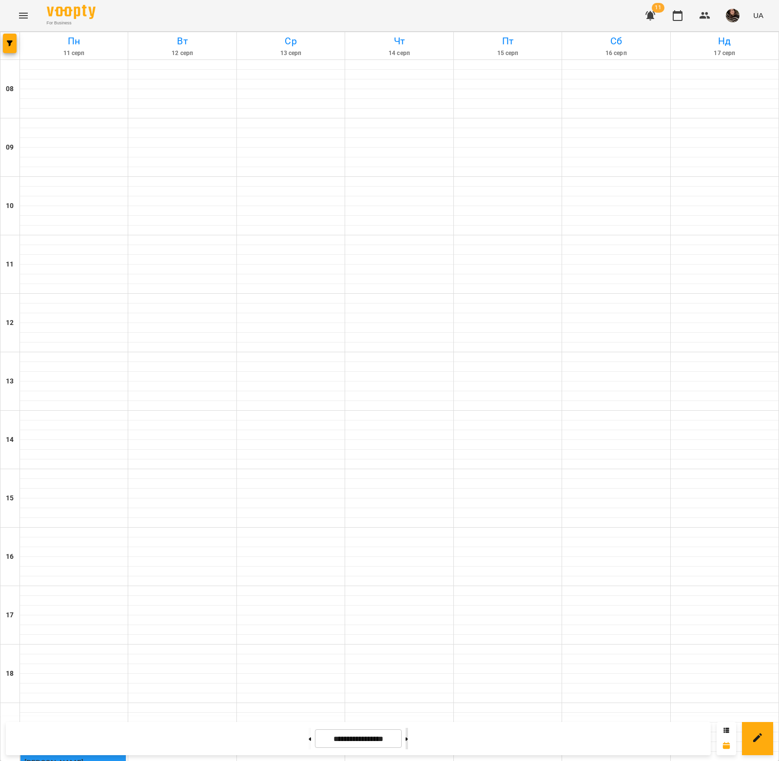
click at [408, 738] on button at bounding box center [407, 738] width 2 height 21
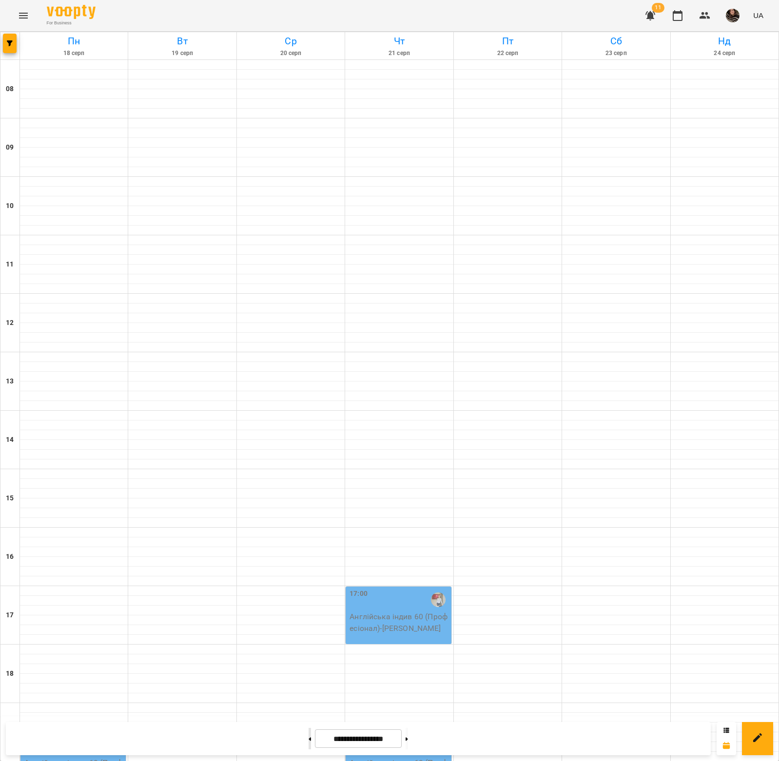
click at [309, 740] on button at bounding box center [310, 738] width 2 height 21
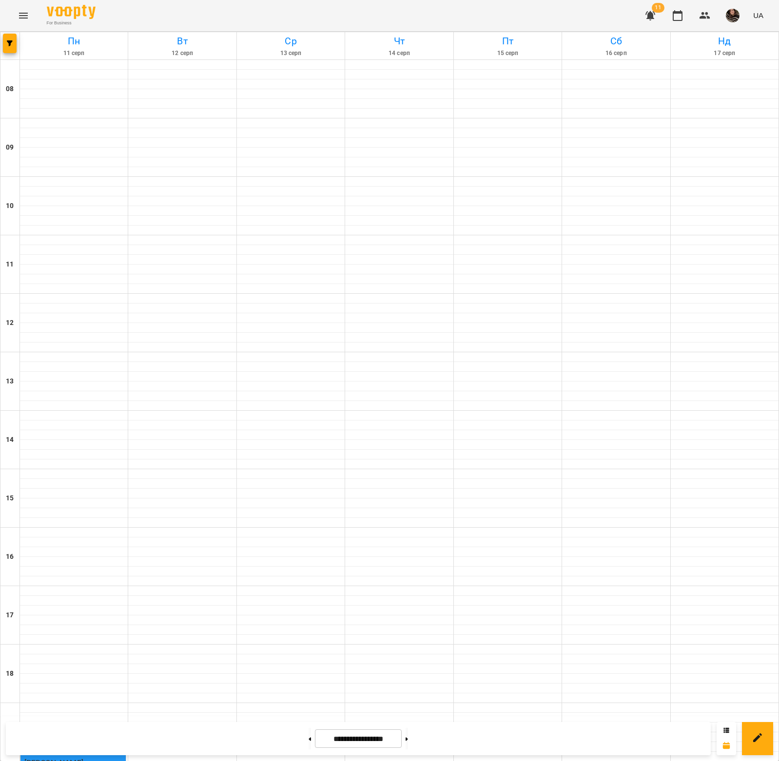
click at [10, 58] on div at bounding box center [9, 45] width 19 height 27
click at [14, 41] on span "button" at bounding box center [10, 43] width 14 height 6
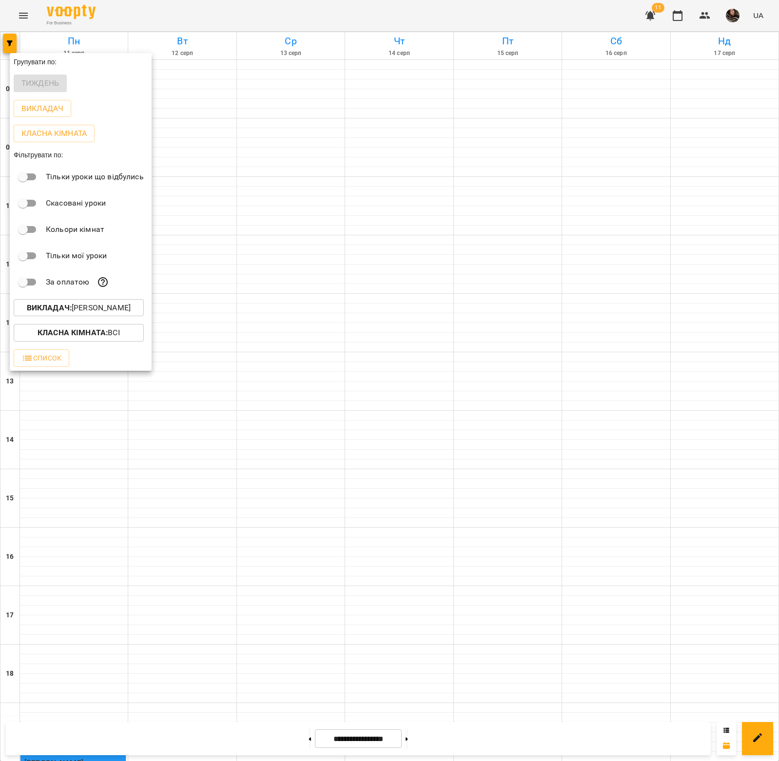
click at [112, 311] on p "Викладач : Костів Юліанна Русланівна" at bounding box center [79, 308] width 104 height 12
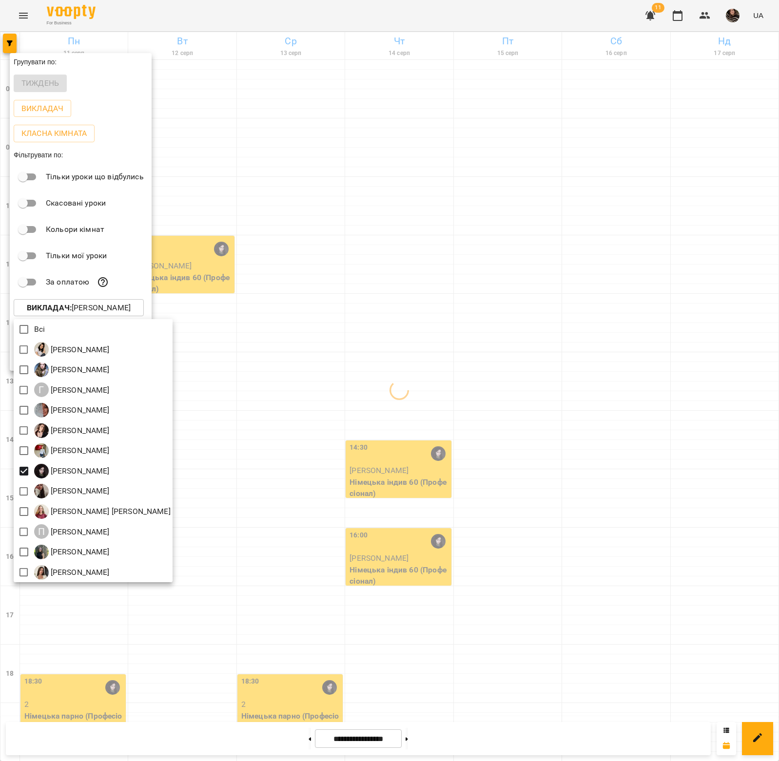
click at [414, 479] on div at bounding box center [389, 380] width 779 height 761
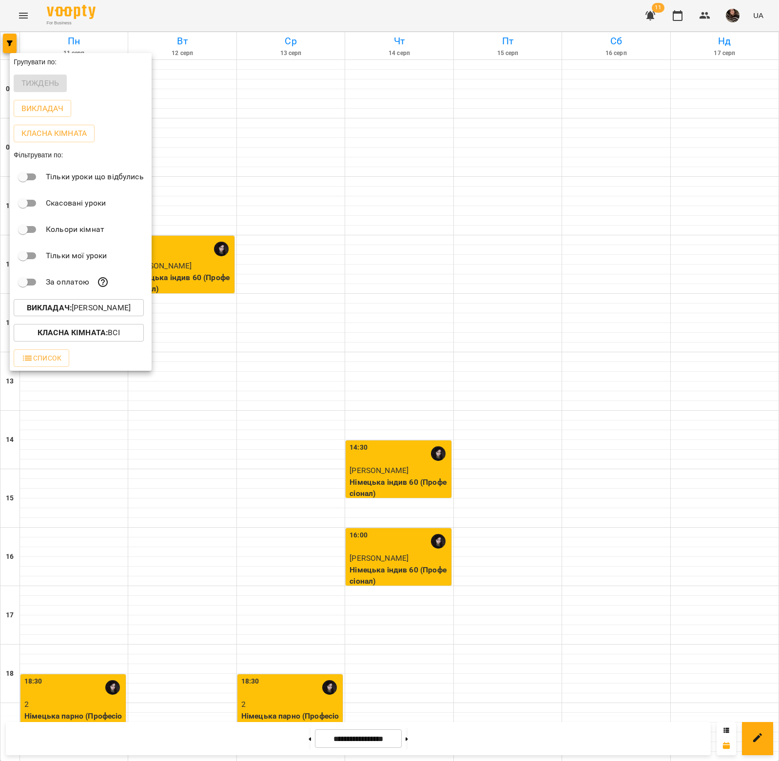
click at [296, 739] on div at bounding box center [389, 380] width 779 height 761
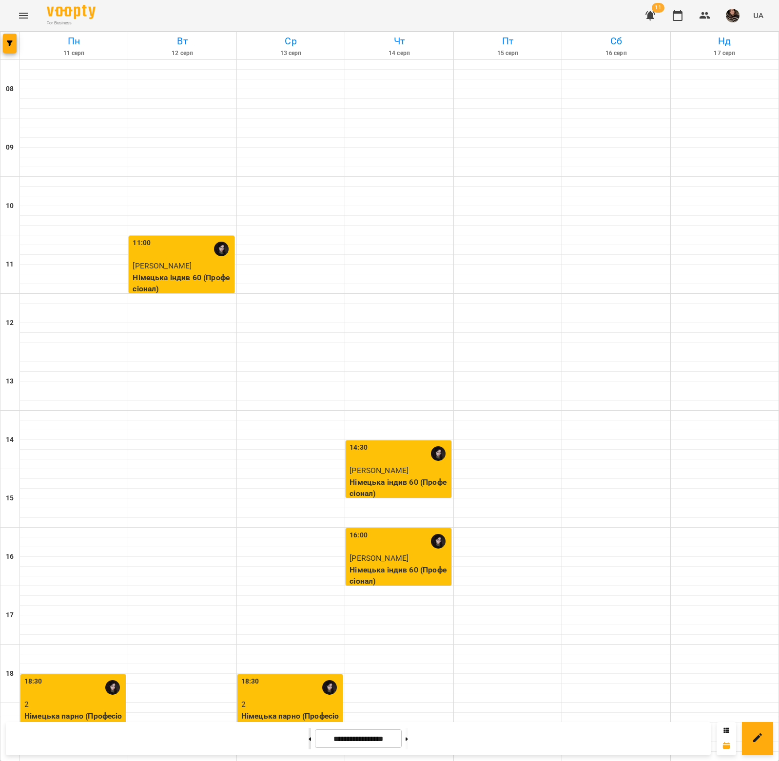
click at [309, 739] on button at bounding box center [310, 738] width 2 height 21
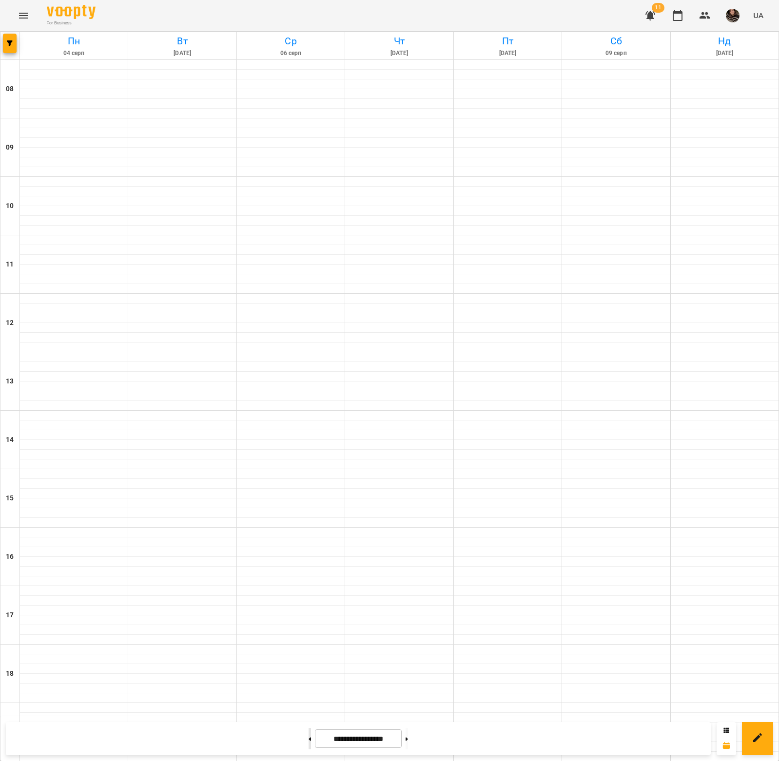
click at [309, 739] on button at bounding box center [310, 738] width 2 height 21
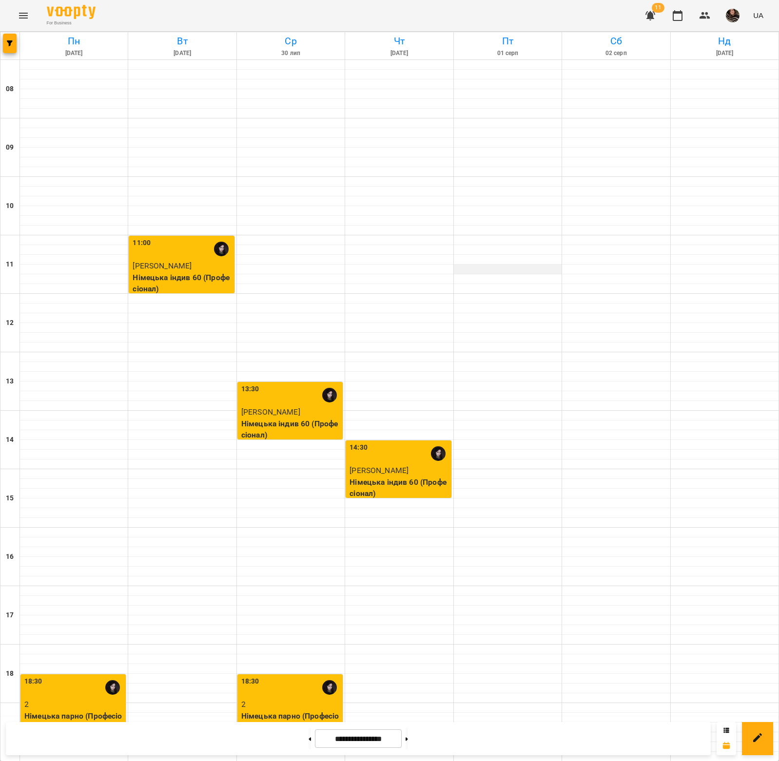
scroll to position [0, 0]
click at [408, 737] on button at bounding box center [407, 738] width 2 height 21
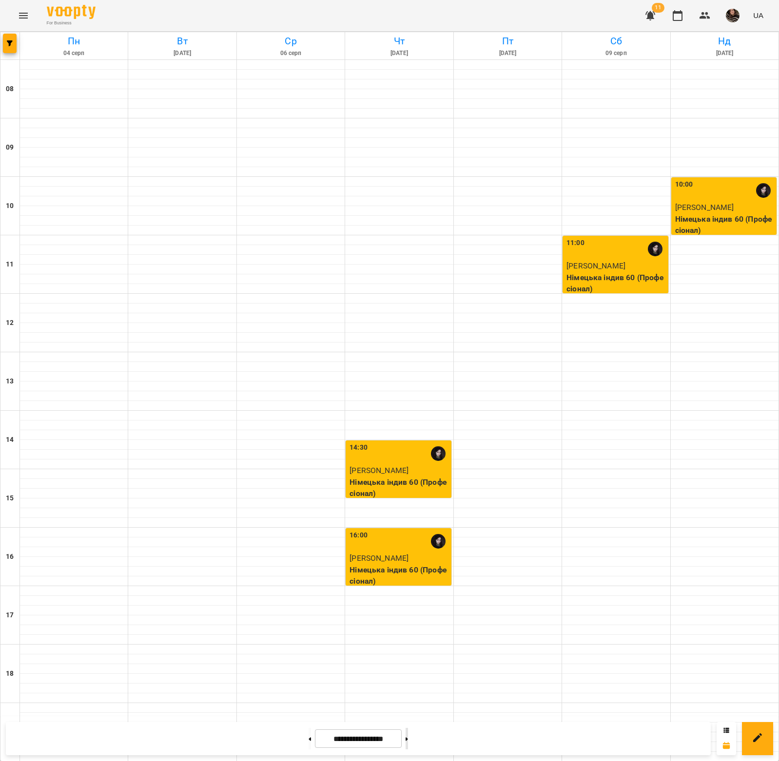
click at [408, 738] on icon at bounding box center [407, 739] width 2 height 4
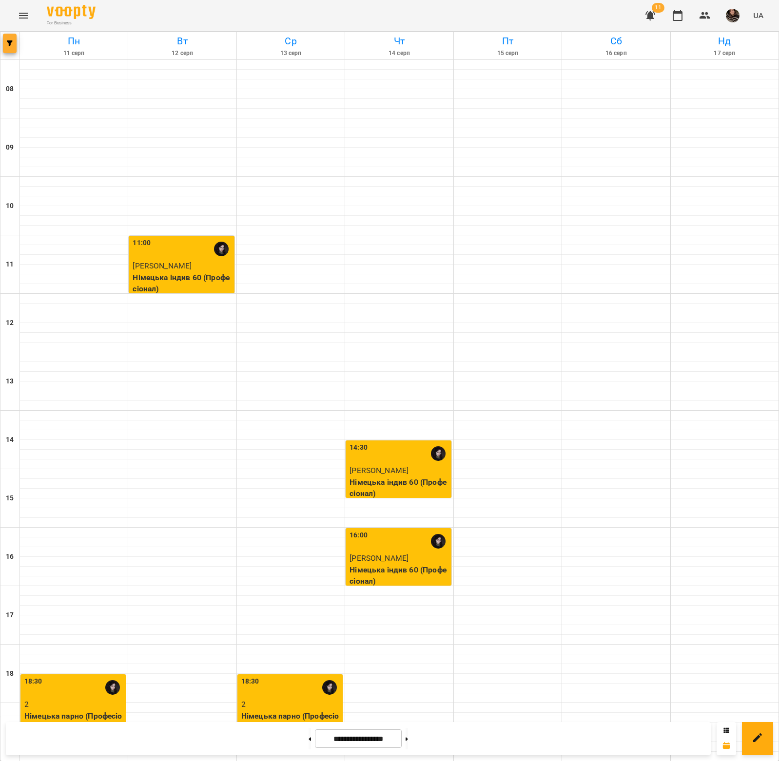
click at [9, 38] on button "button" at bounding box center [10, 43] width 14 height 19
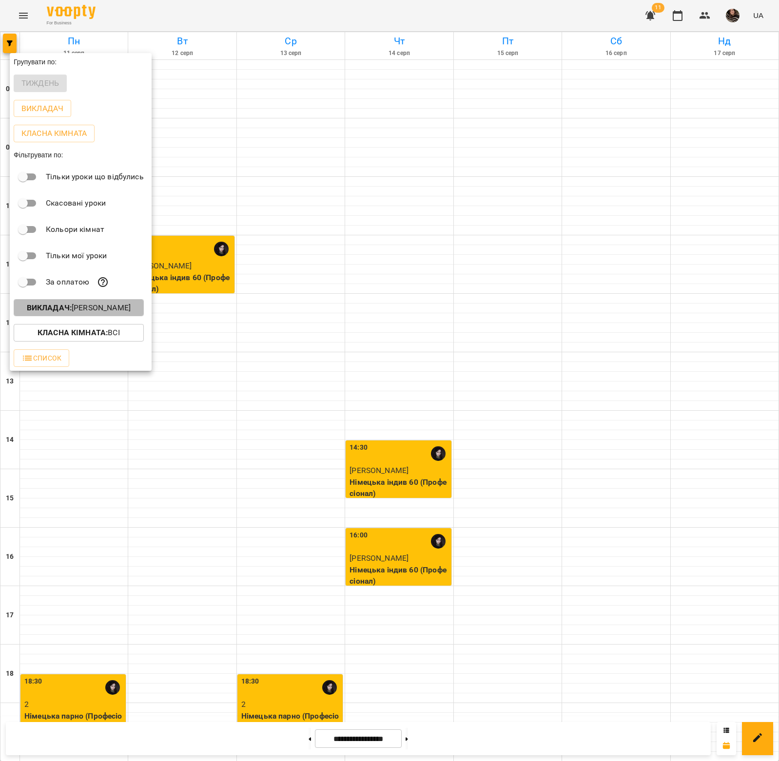
click at [106, 303] on button "Викладач : Луцюк Александра Андріївна" at bounding box center [79, 308] width 130 height 18
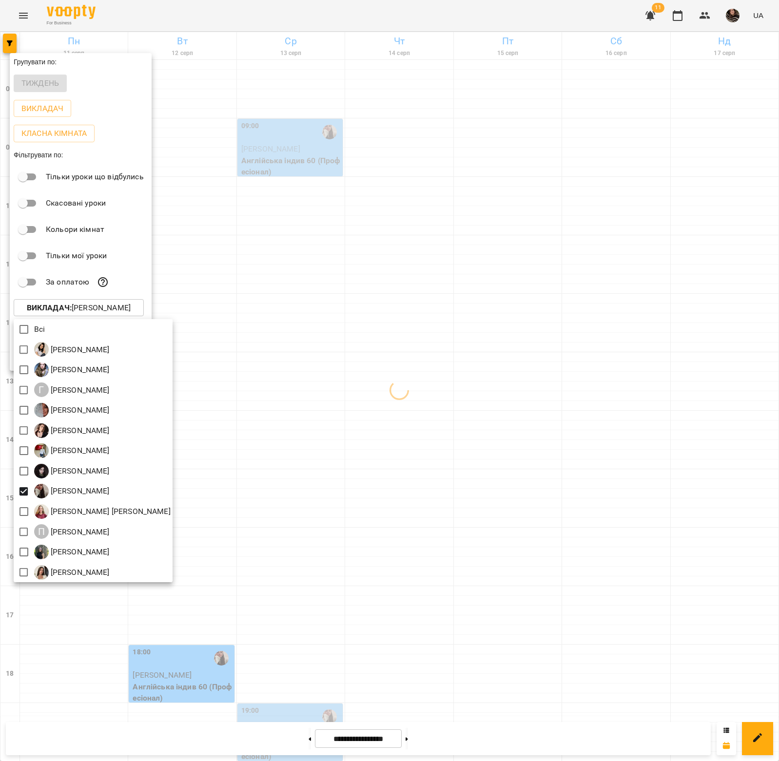
click at [256, 502] on div at bounding box center [389, 380] width 779 height 761
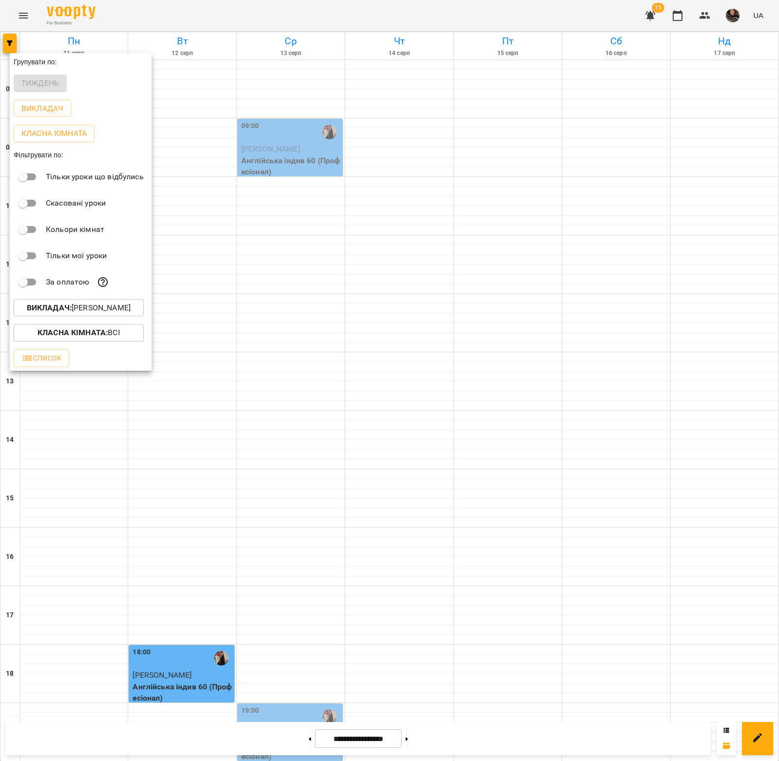
click at [296, 735] on div at bounding box center [389, 380] width 779 height 761
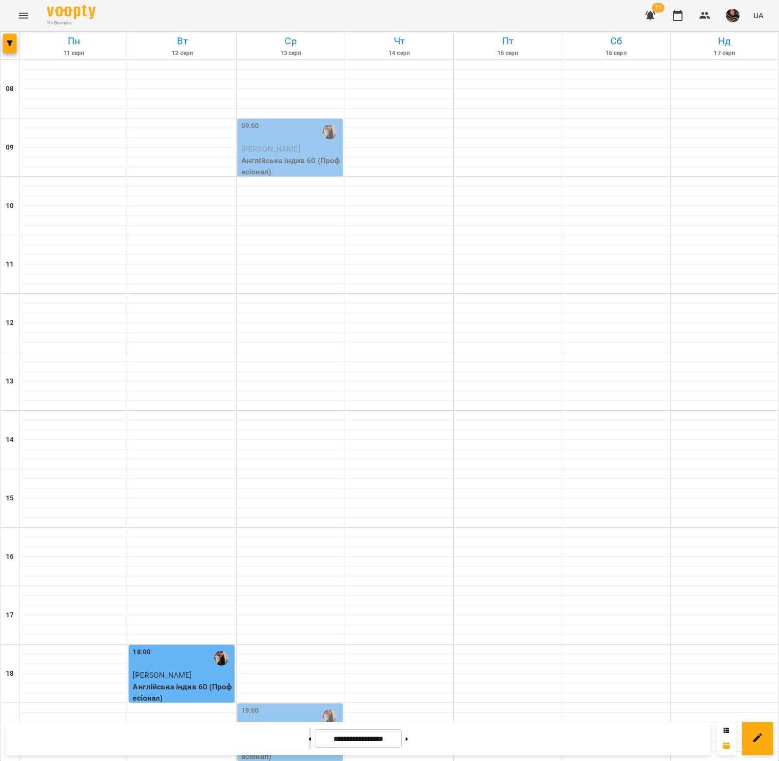
click at [309, 737] on icon at bounding box center [310, 739] width 2 height 4
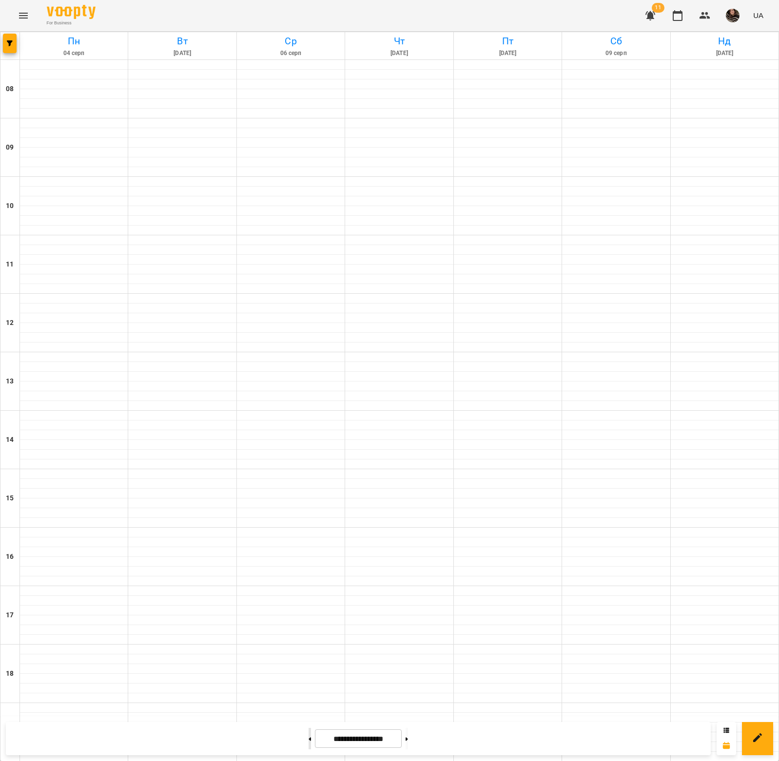
click at [309, 737] on icon at bounding box center [310, 739] width 2 height 4
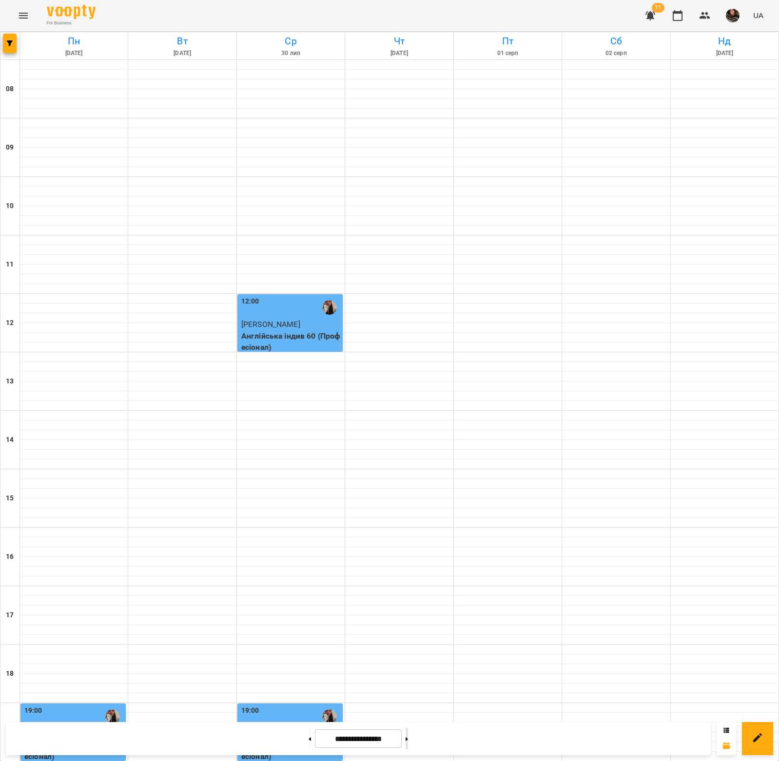
click at [408, 736] on button at bounding box center [407, 738] width 2 height 21
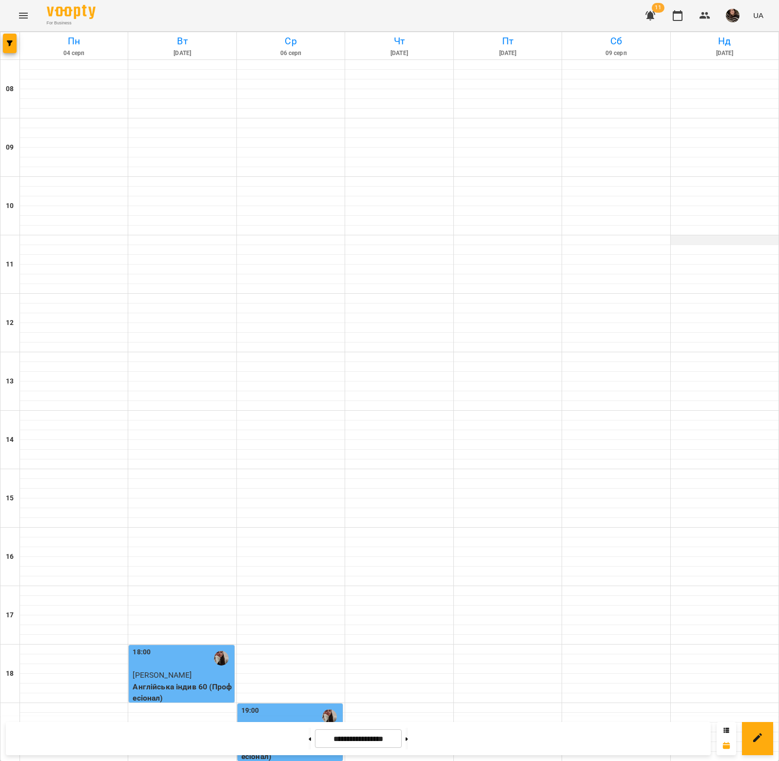
scroll to position [161, 0]
click at [408, 734] on button at bounding box center [407, 738] width 2 height 21
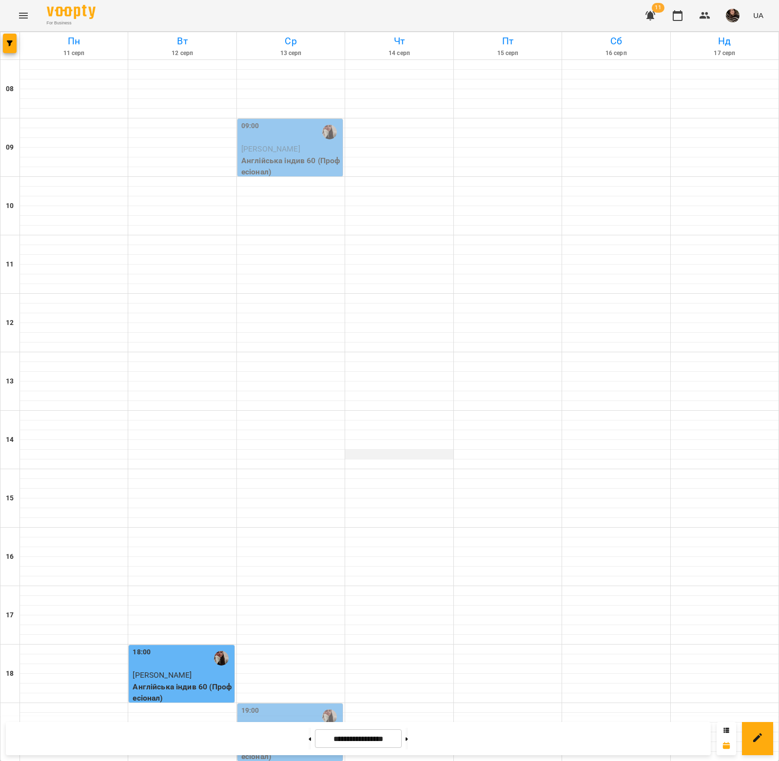
scroll to position [0, 0]
click at [8, 46] on button "button" at bounding box center [10, 43] width 14 height 19
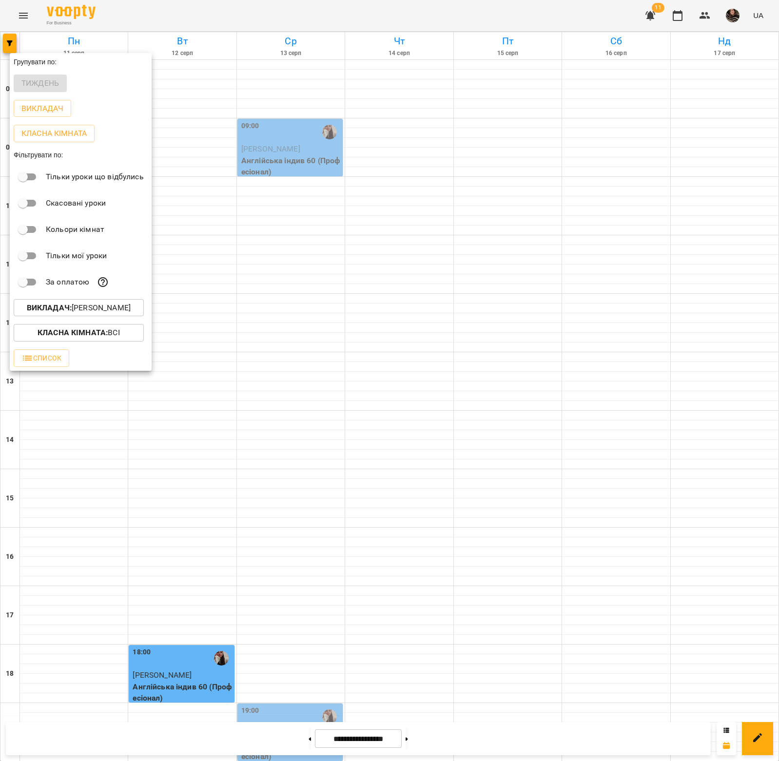
click at [96, 305] on p "Викладач : Маринич Марія В'ячеславівна" at bounding box center [79, 308] width 104 height 12
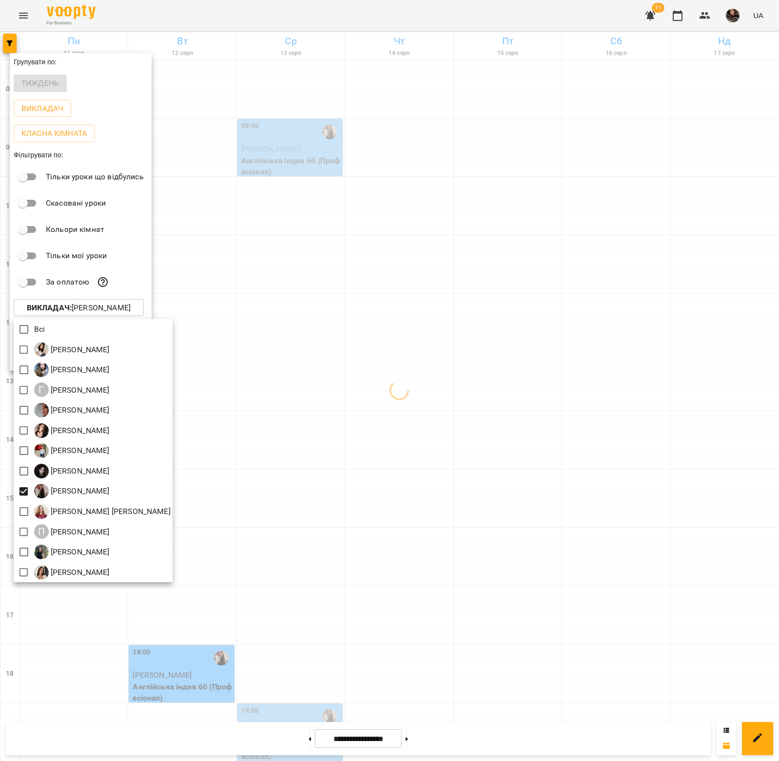
click at [358, 511] on div at bounding box center [389, 380] width 779 height 761
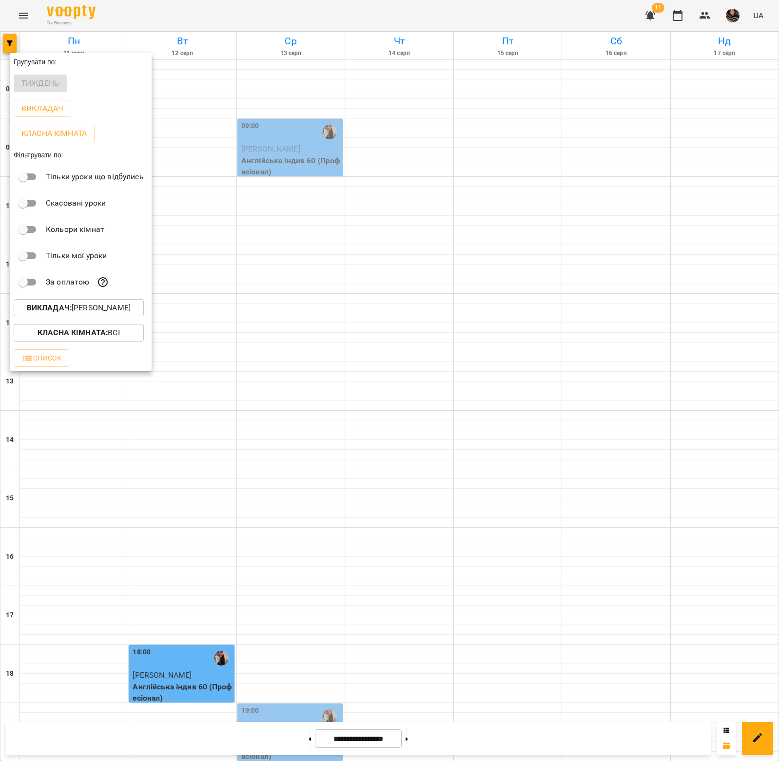
click at [486, 430] on div at bounding box center [389, 380] width 779 height 761
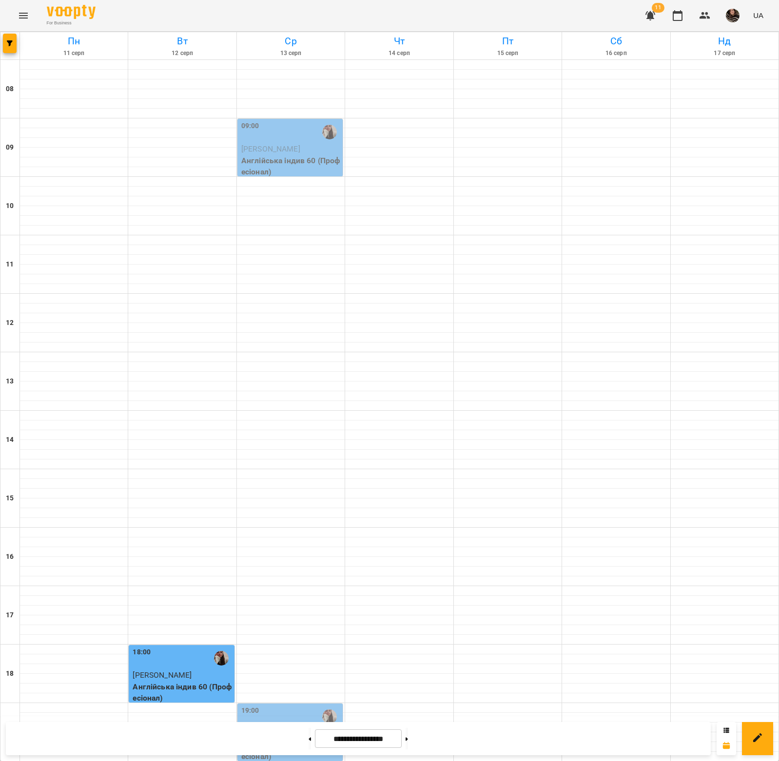
scroll to position [161, 0]
click at [10, 38] on button "button" at bounding box center [10, 43] width 14 height 19
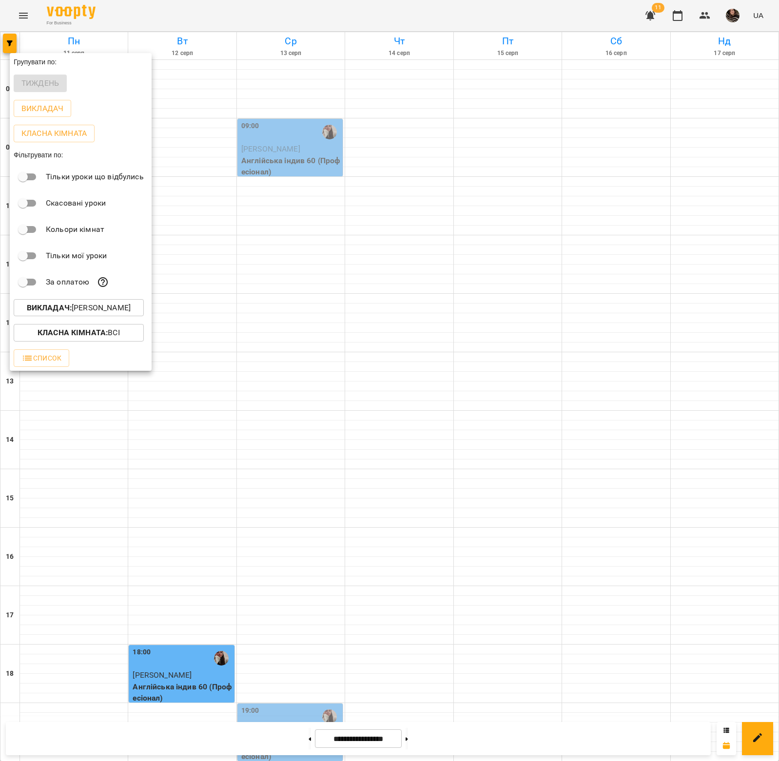
click at [107, 306] on p "Викладач : Маринич Марія В'ячеславівна" at bounding box center [79, 308] width 104 height 12
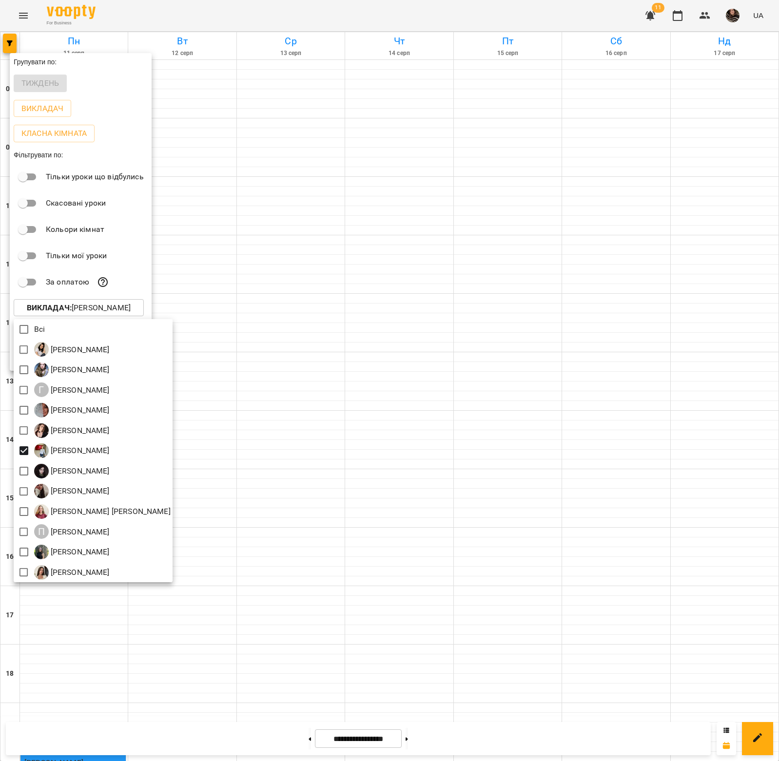
click at [309, 499] on div at bounding box center [389, 380] width 779 height 761
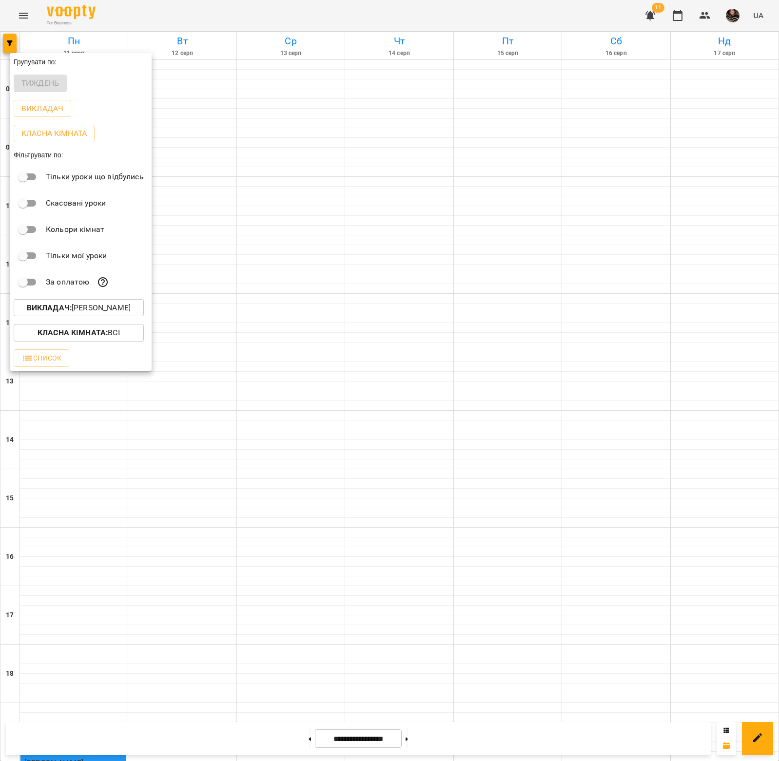
click at [323, 436] on div at bounding box center [389, 380] width 779 height 761
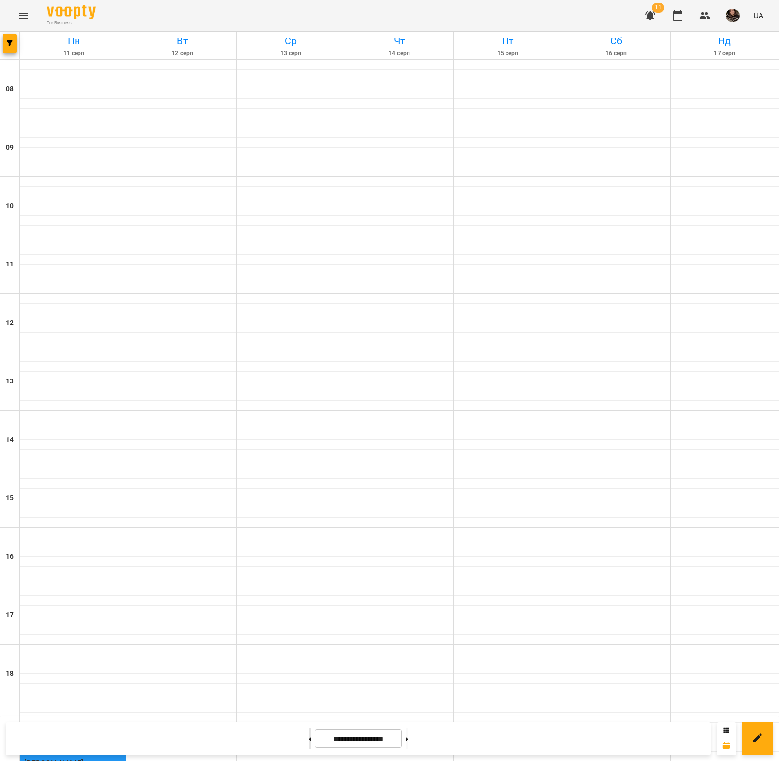
click at [309, 742] on button at bounding box center [310, 738] width 2 height 21
click at [11, 41] on icon "button" at bounding box center [10, 43] width 6 height 6
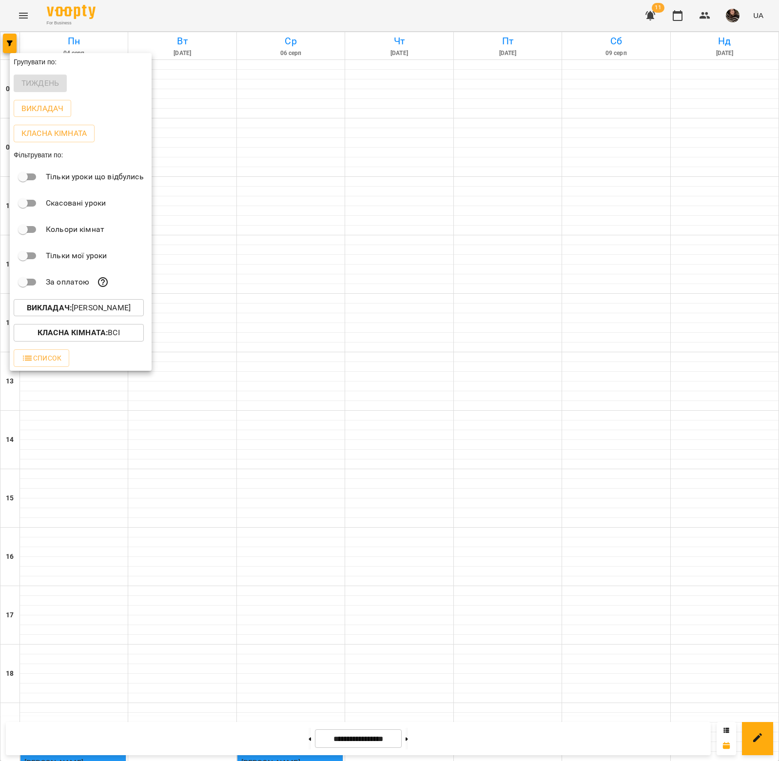
click at [110, 300] on div "Викладач : Костів Юліанна Русланівна" at bounding box center [81, 307] width 142 height 25
click at [108, 312] on p "Викладач : Костів Юліанна Русланівна" at bounding box center [79, 308] width 104 height 12
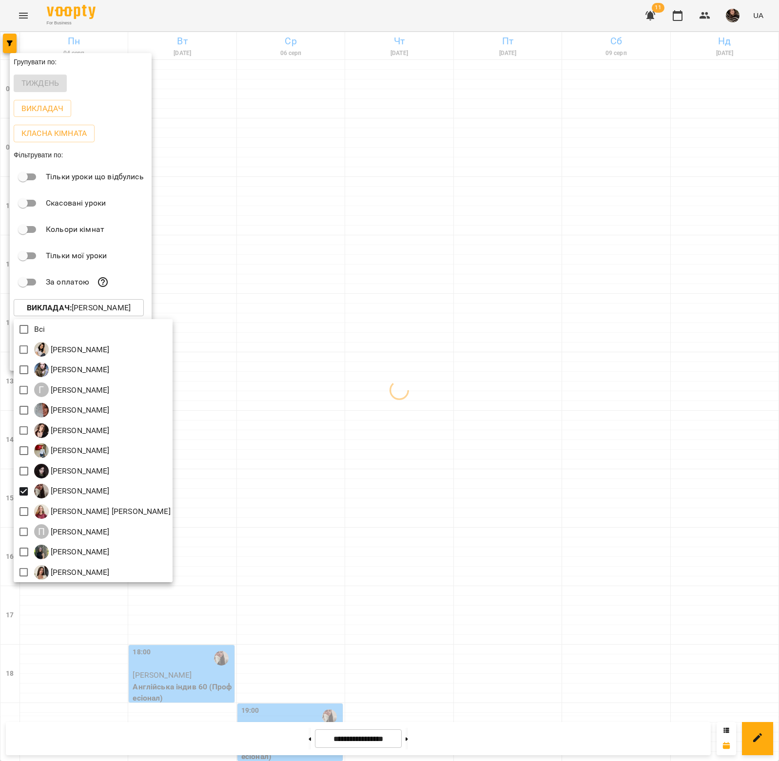
click at [375, 600] on div at bounding box center [389, 380] width 779 height 761
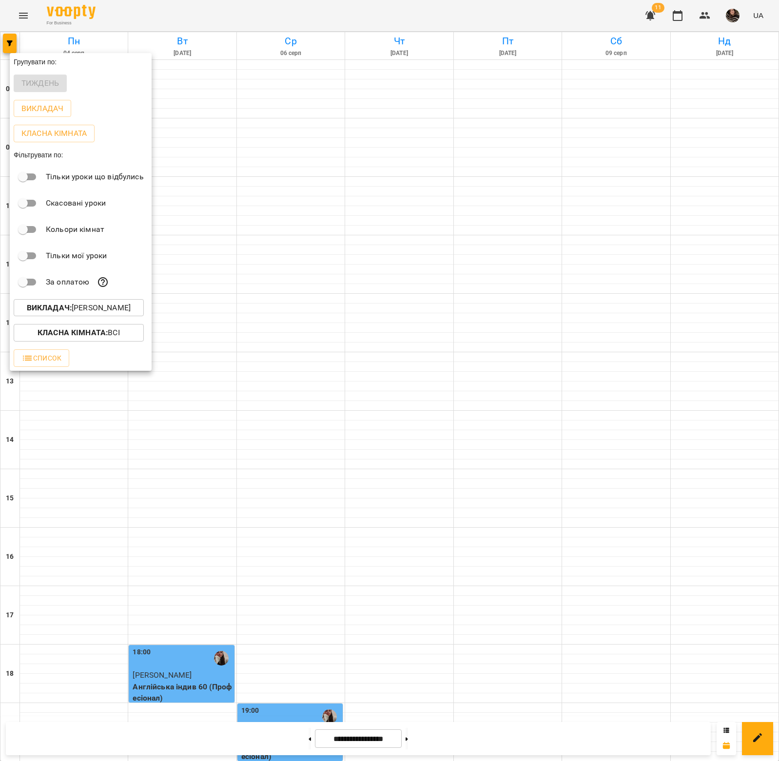
click at [64, 312] on b "Викладач :" at bounding box center [49, 307] width 45 height 9
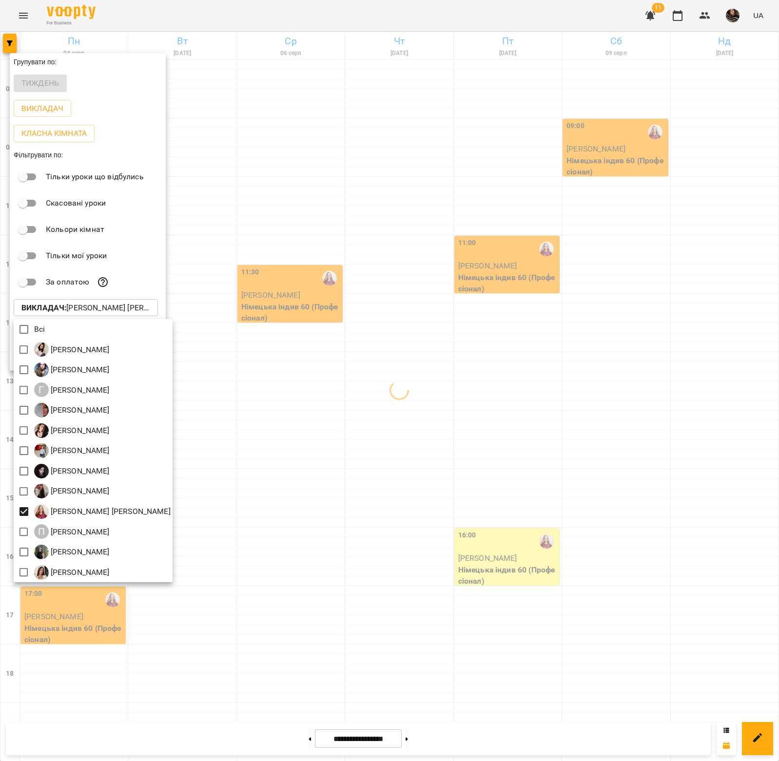
click at [377, 591] on div at bounding box center [389, 380] width 779 height 761
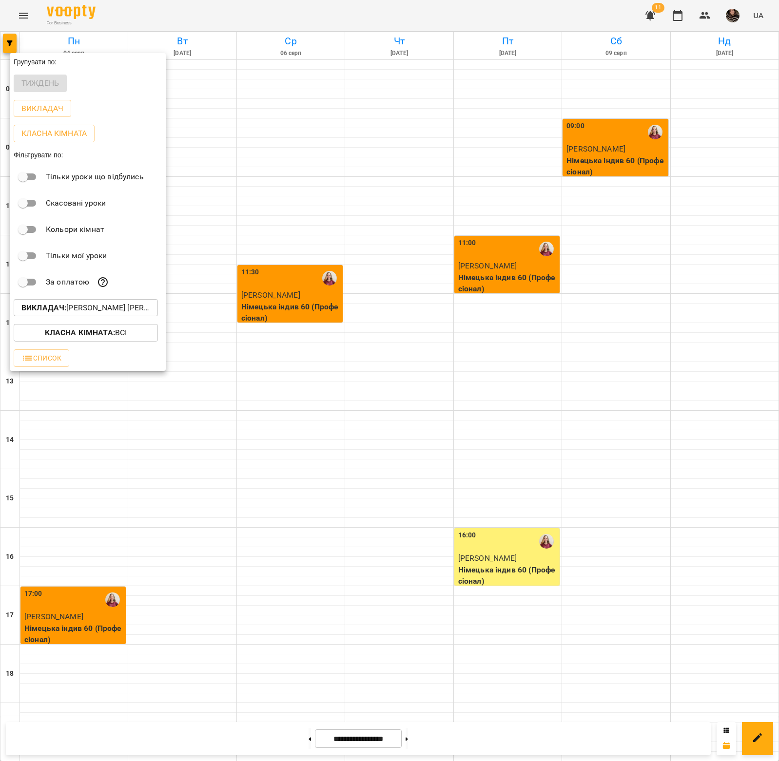
click at [297, 739] on div at bounding box center [389, 380] width 779 height 761
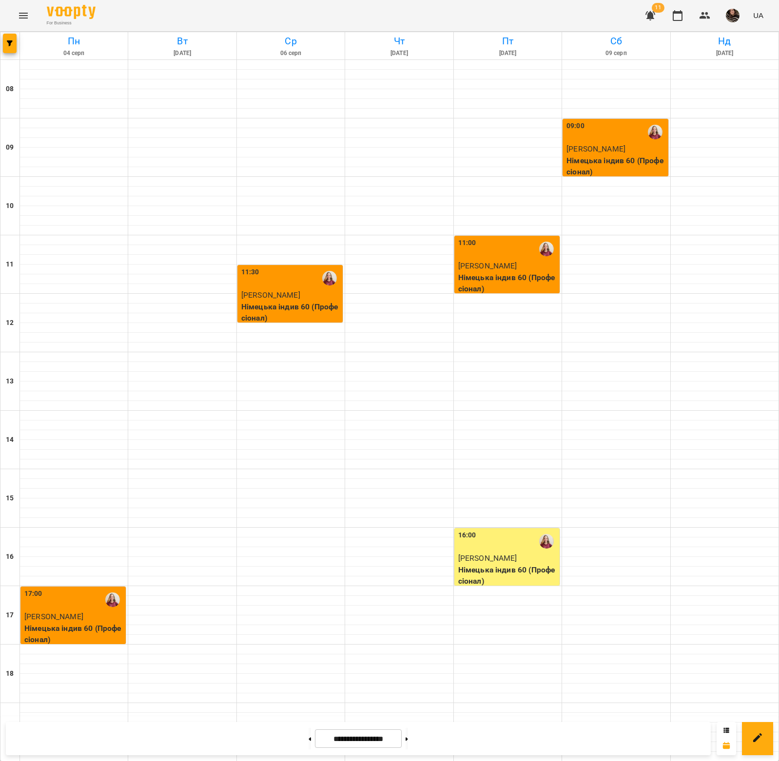
click at [309, 737] on button at bounding box center [310, 738] width 2 height 21
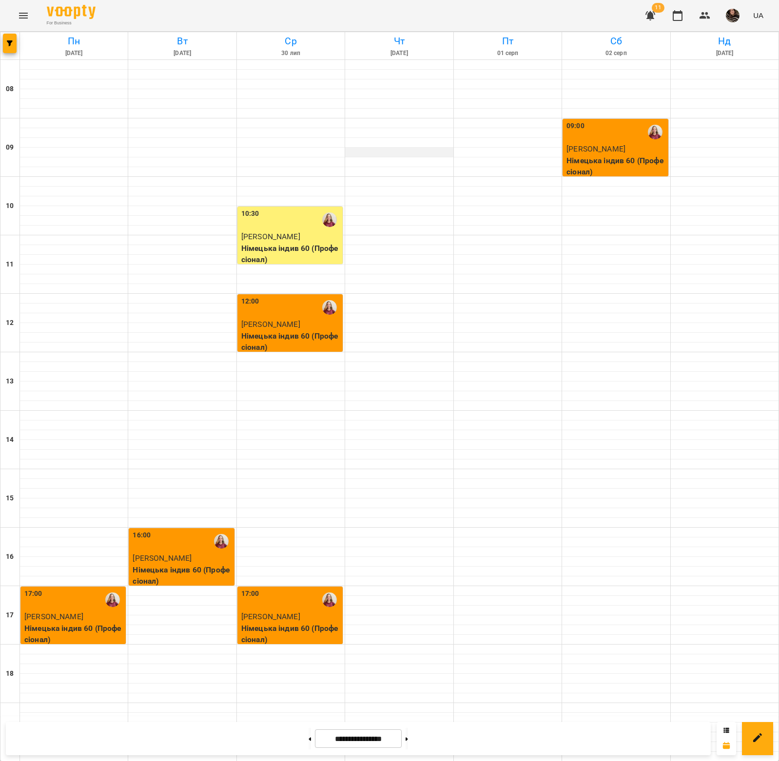
scroll to position [0, 0]
click at [408, 735] on button at bounding box center [407, 738] width 2 height 21
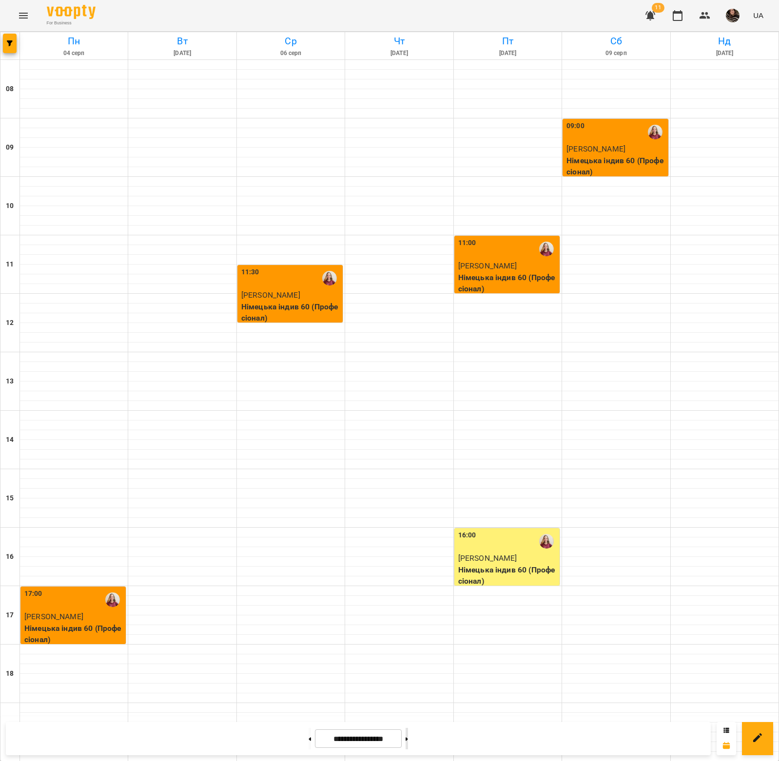
click at [408, 738] on icon at bounding box center [407, 739] width 2 height 4
type input "**********"
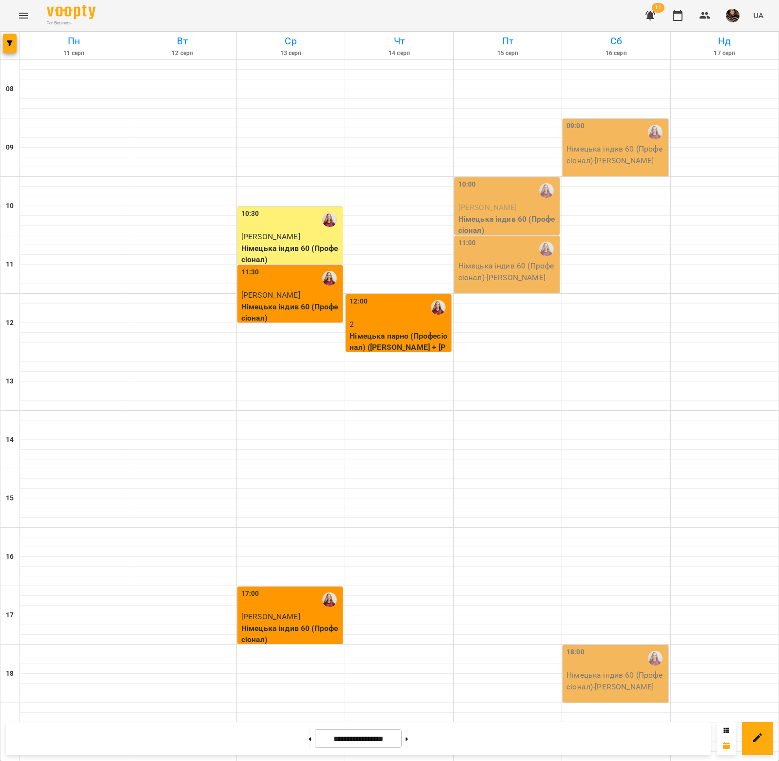
scroll to position [161, 0]
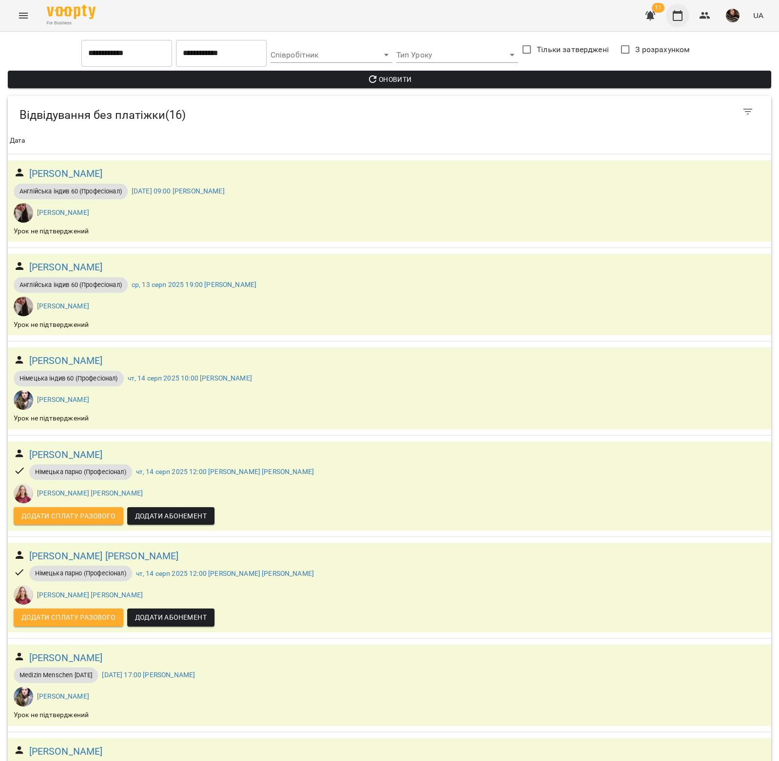
click at [676, 19] on icon "button" at bounding box center [678, 16] width 12 height 12
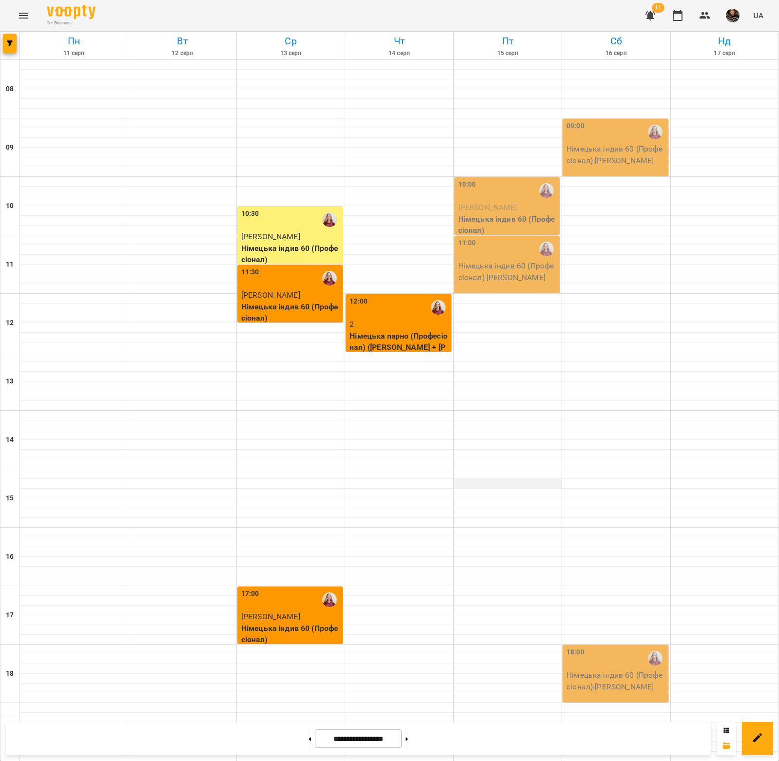
scroll to position [161, 0]
click at [8, 41] on icon "button" at bounding box center [10, 43] width 6 height 6
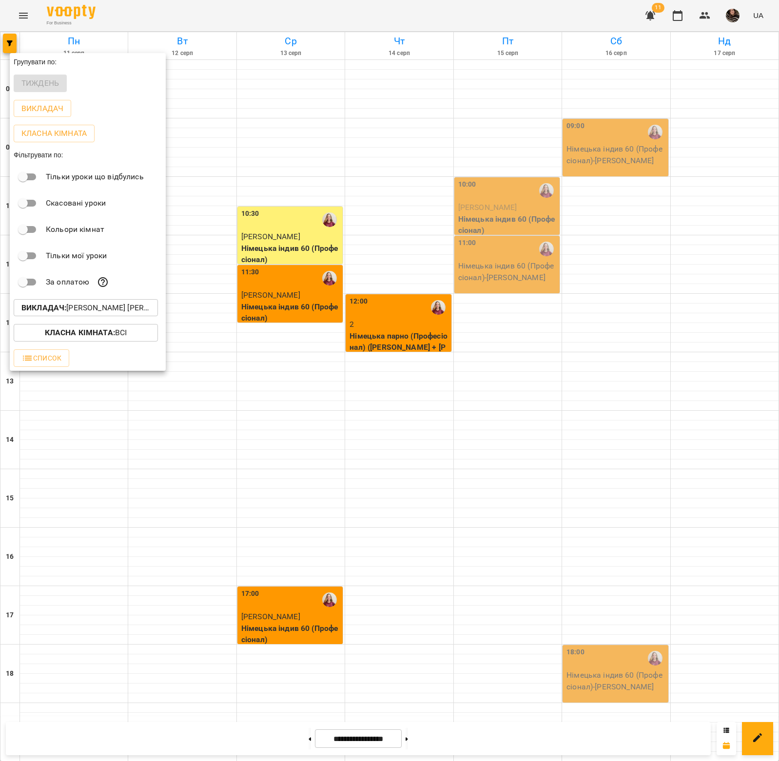
click at [83, 309] on p "Викладач : Мокієвець Альона Вікторівна" at bounding box center [85, 308] width 129 height 12
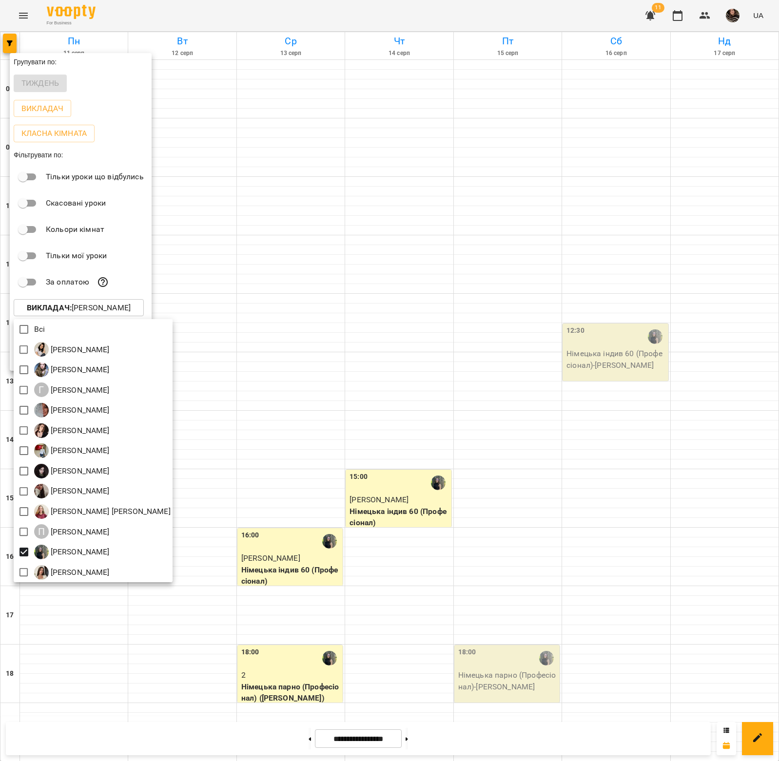
click at [342, 573] on div at bounding box center [389, 380] width 779 height 761
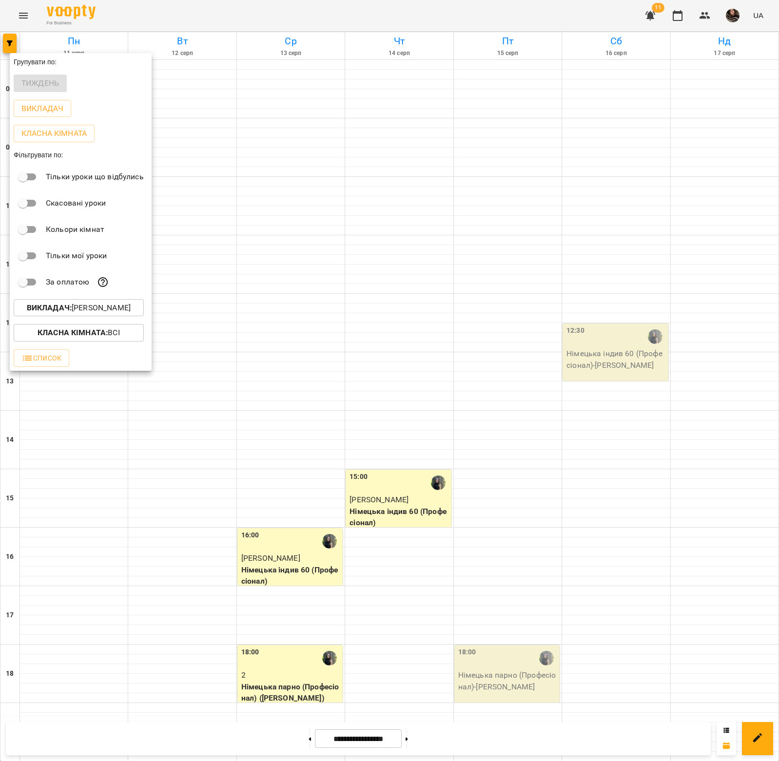
click at [383, 606] on div at bounding box center [389, 380] width 779 height 761
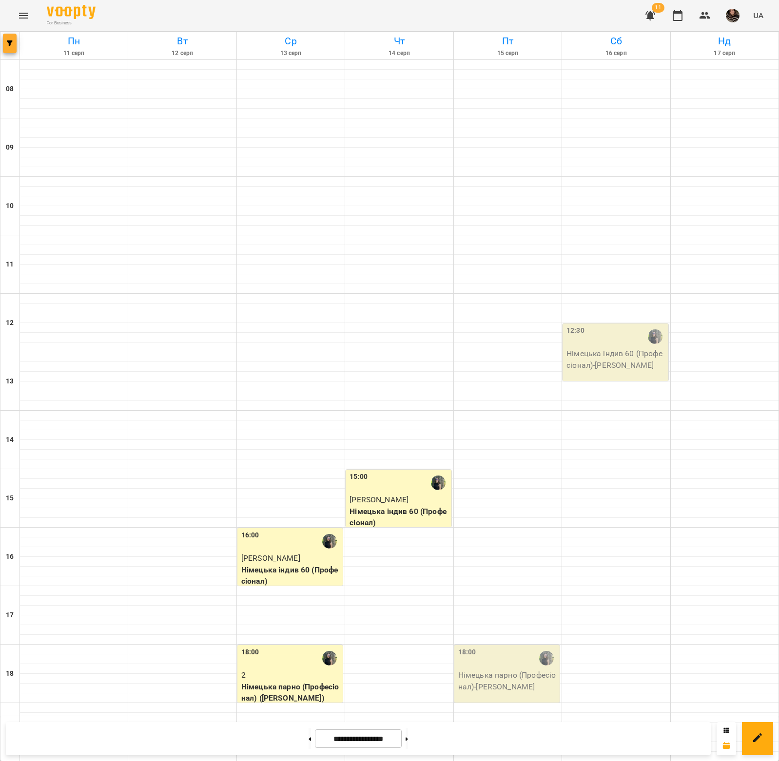
click at [11, 43] on icon "button" at bounding box center [10, 43] width 6 height 6
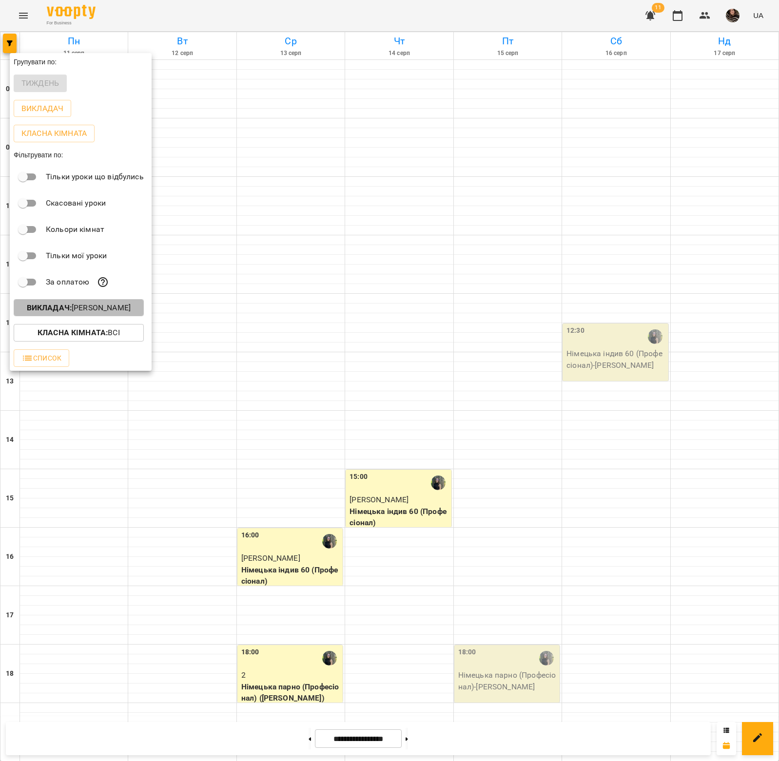
click at [103, 314] on p "Викладач : Поліщук Анастасія Сергіївна" at bounding box center [79, 308] width 104 height 12
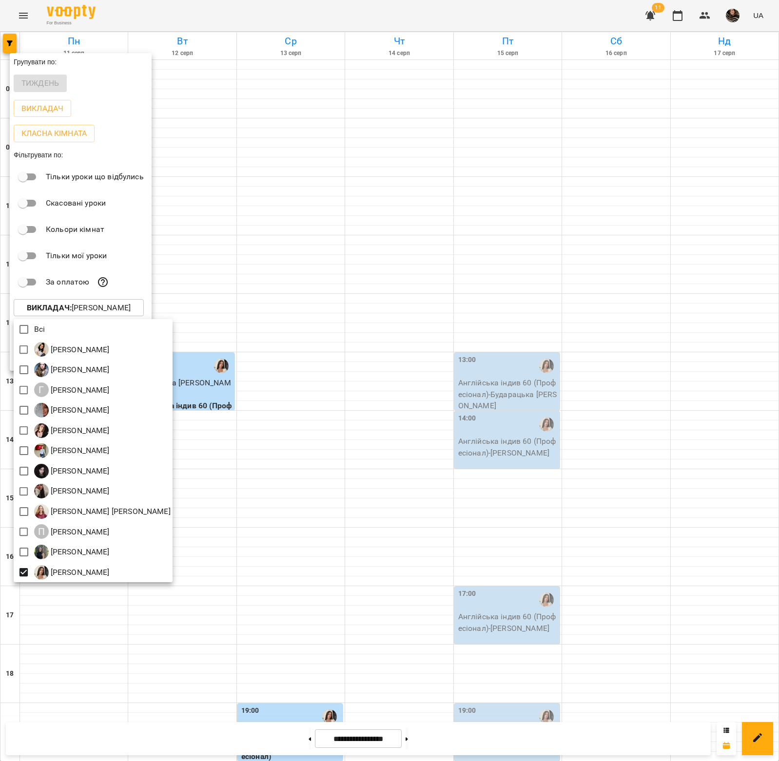
click at [447, 525] on div at bounding box center [389, 380] width 779 height 761
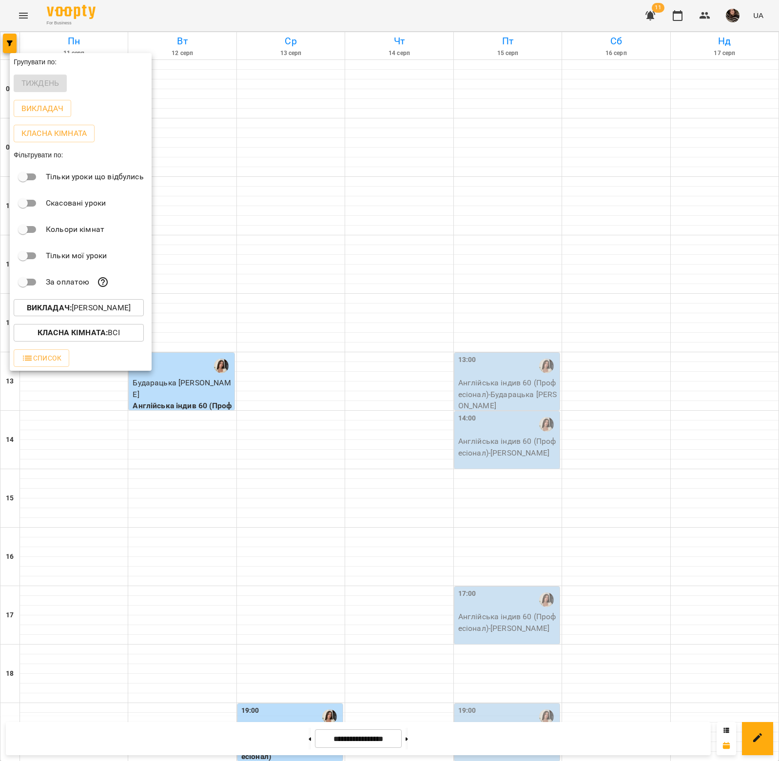
click at [411, 449] on div at bounding box center [389, 380] width 779 height 761
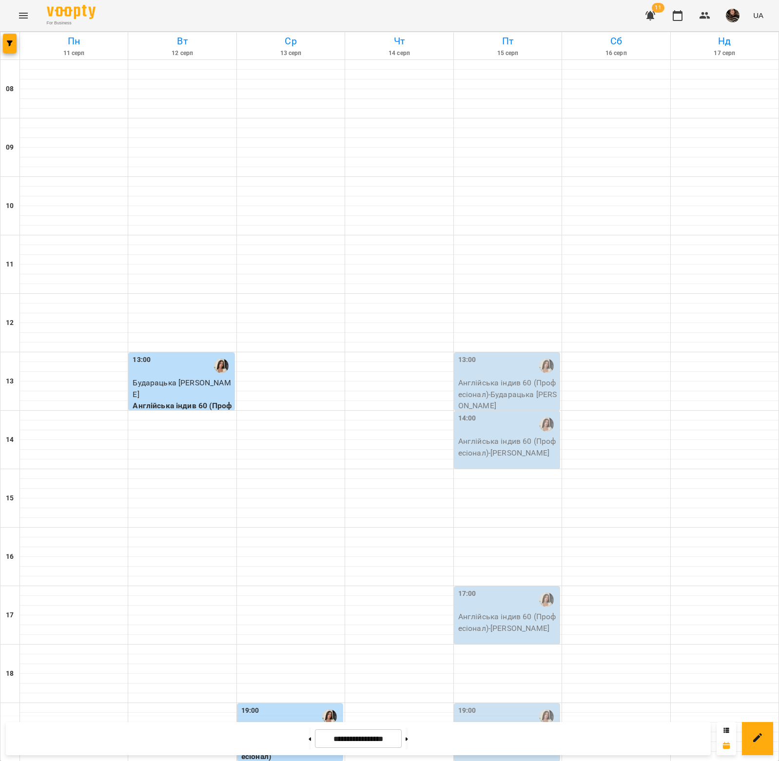
scroll to position [0, 0]
click at [309, 745] on button at bounding box center [310, 738] width 2 height 21
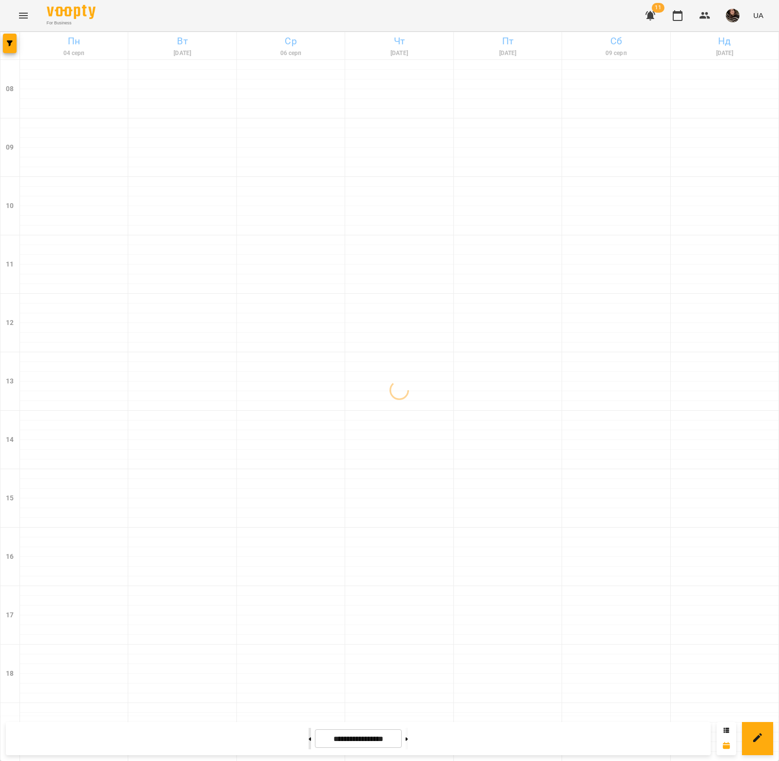
click at [309, 741] on button at bounding box center [310, 738] width 2 height 21
type input "**********"
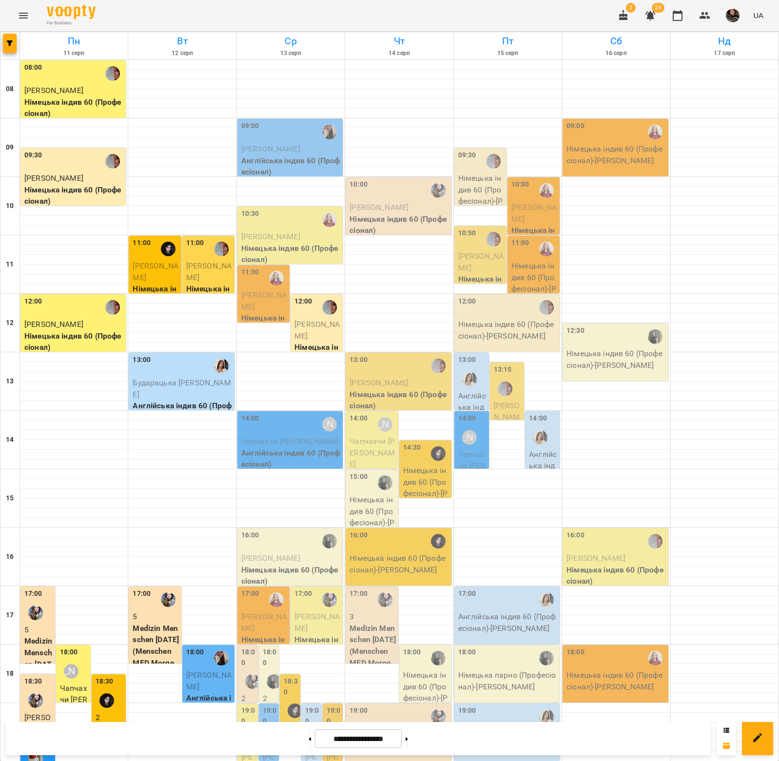
click at [24, 19] on icon "Menu" at bounding box center [24, 16] width 12 height 12
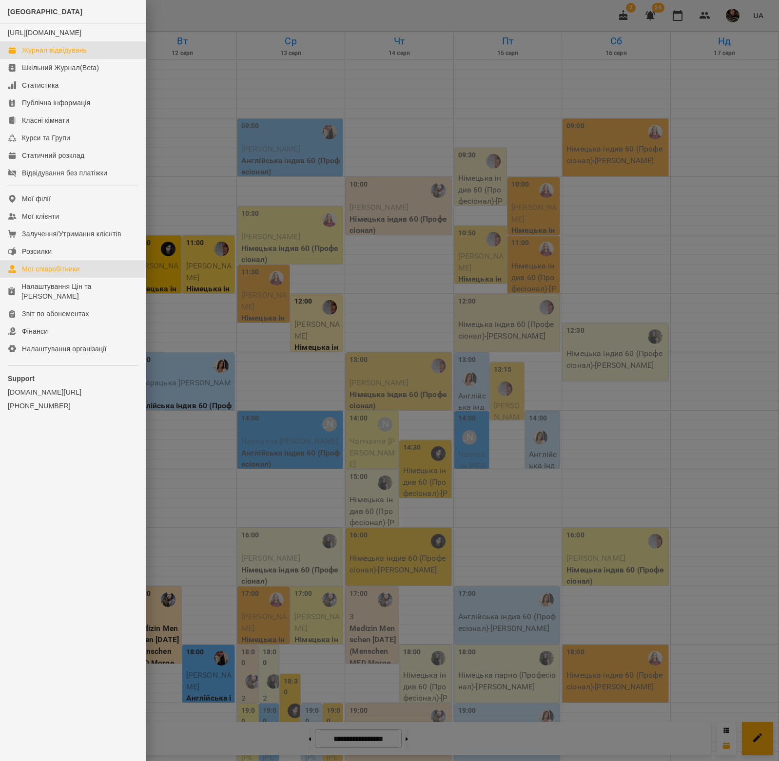
click at [64, 278] on link "Мої співробітники" at bounding box center [73, 269] width 146 height 18
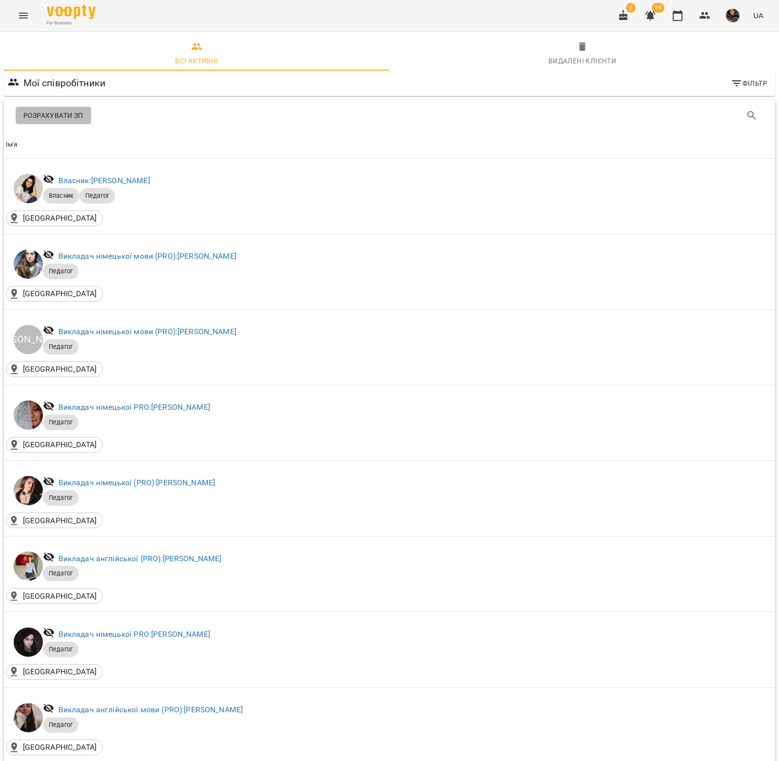
click at [65, 116] on span "Розрахувати ЗП" at bounding box center [53, 116] width 60 height 12
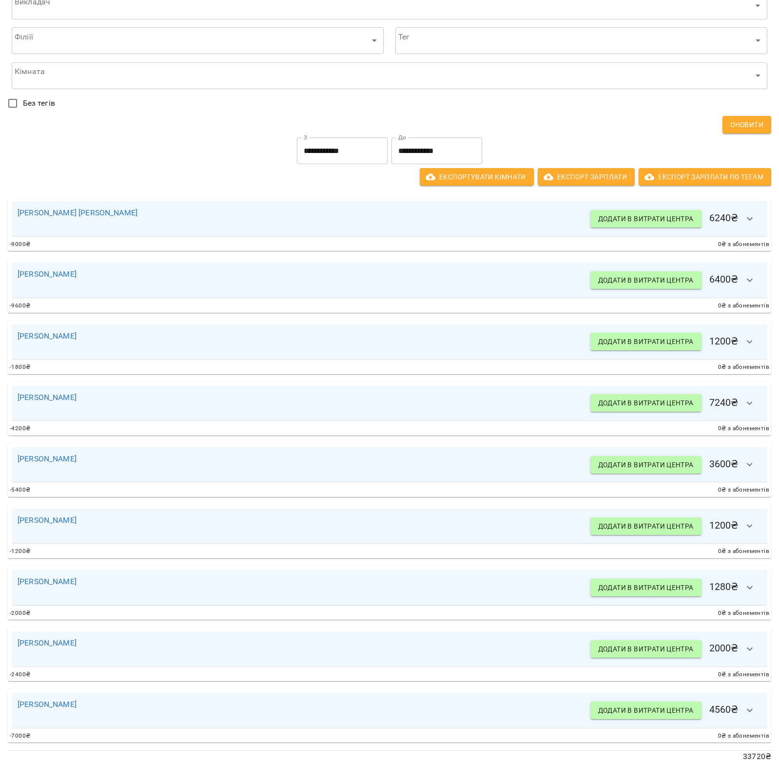
scroll to position [75, 0]
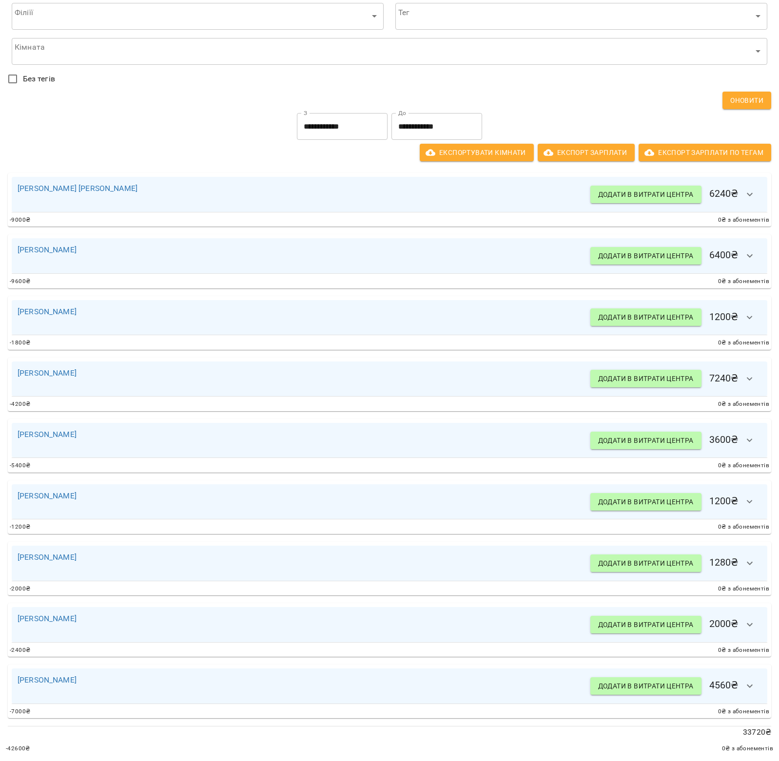
click at [746, 509] on button "button" at bounding box center [749, 501] width 23 height 23
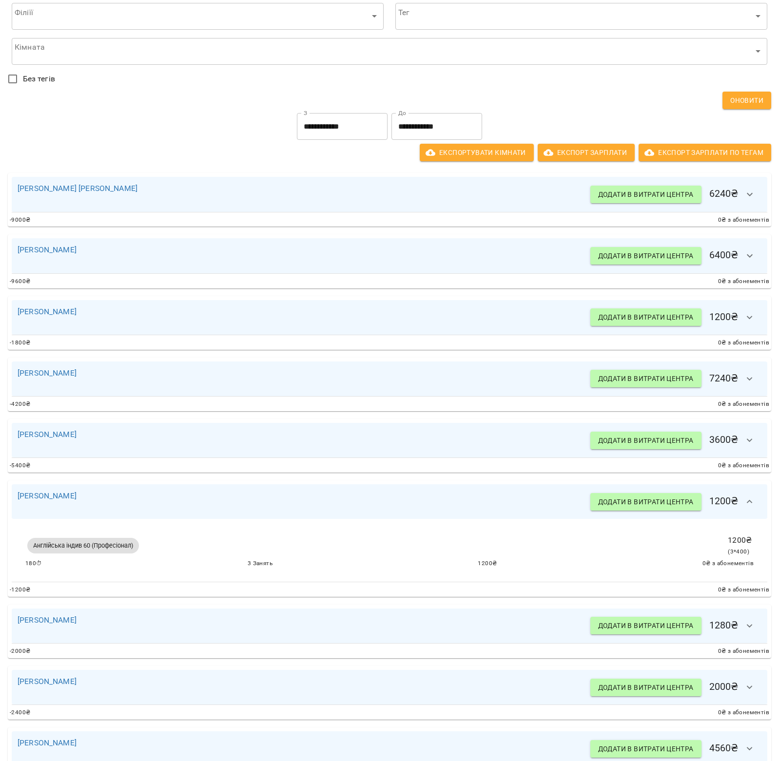
click at [744, 99] on span "Оновити" at bounding box center [746, 101] width 33 height 12
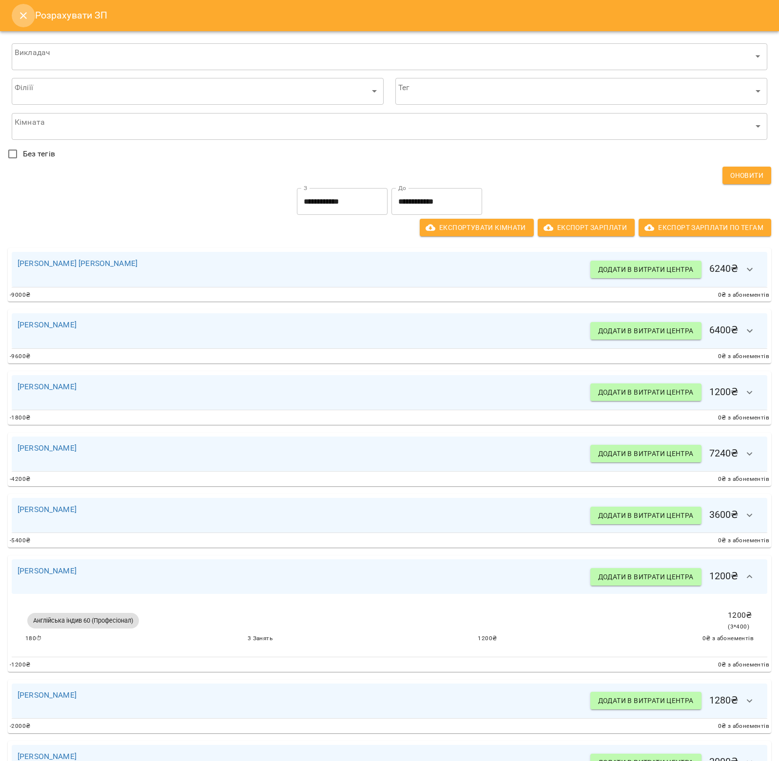
click at [24, 19] on icon "Close" at bounding box center [24, 16] width 12 height 12
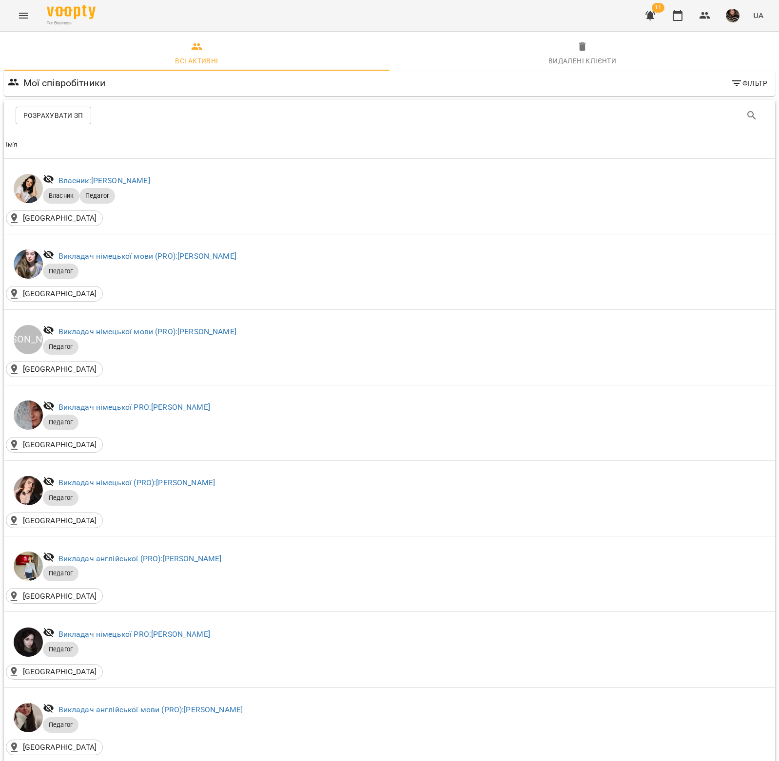
click at [56, 114] on span "Розрахувати ЗП" at bounding box center [53, 116] width 60 height 12
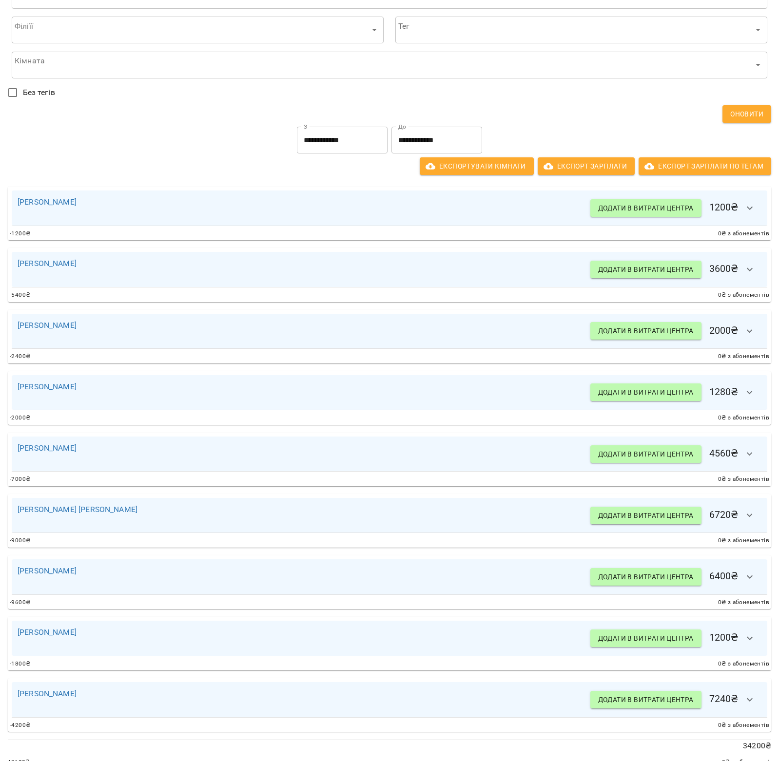
scroll to position [75, 0]
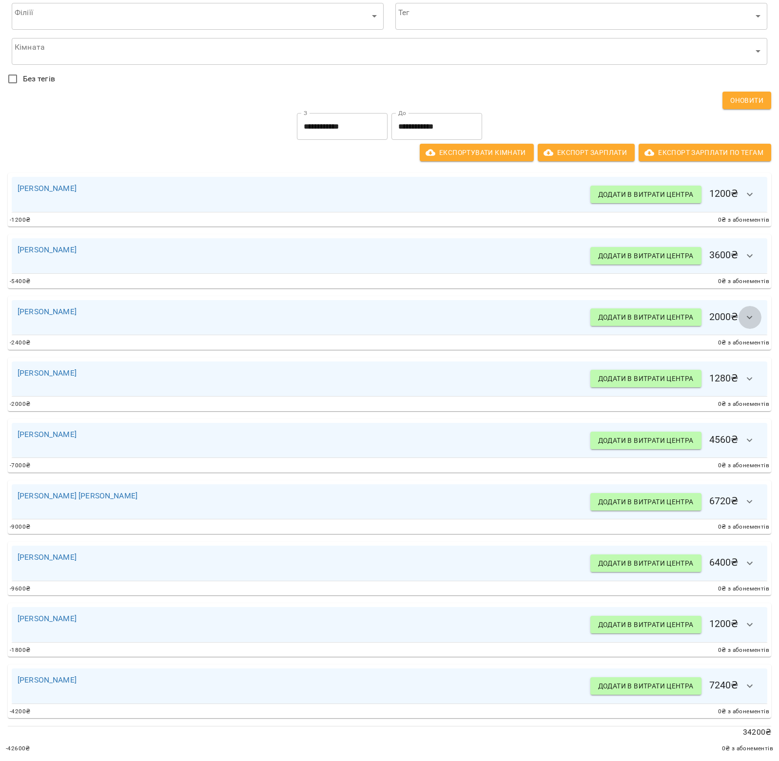
click at [749, 316] on icon "button" at bounding box center [750, 318] width 12 height 12
